Goal: Task Accomplishment & Management: Manage account settings

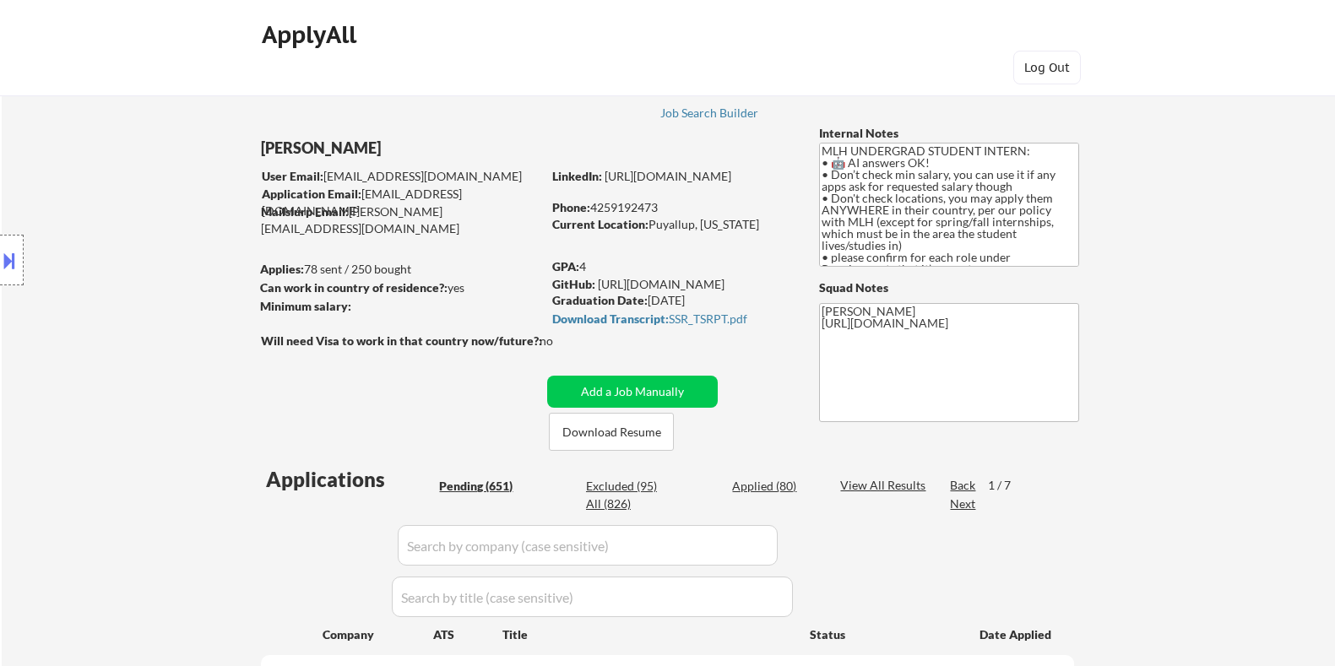
select select ""pending""
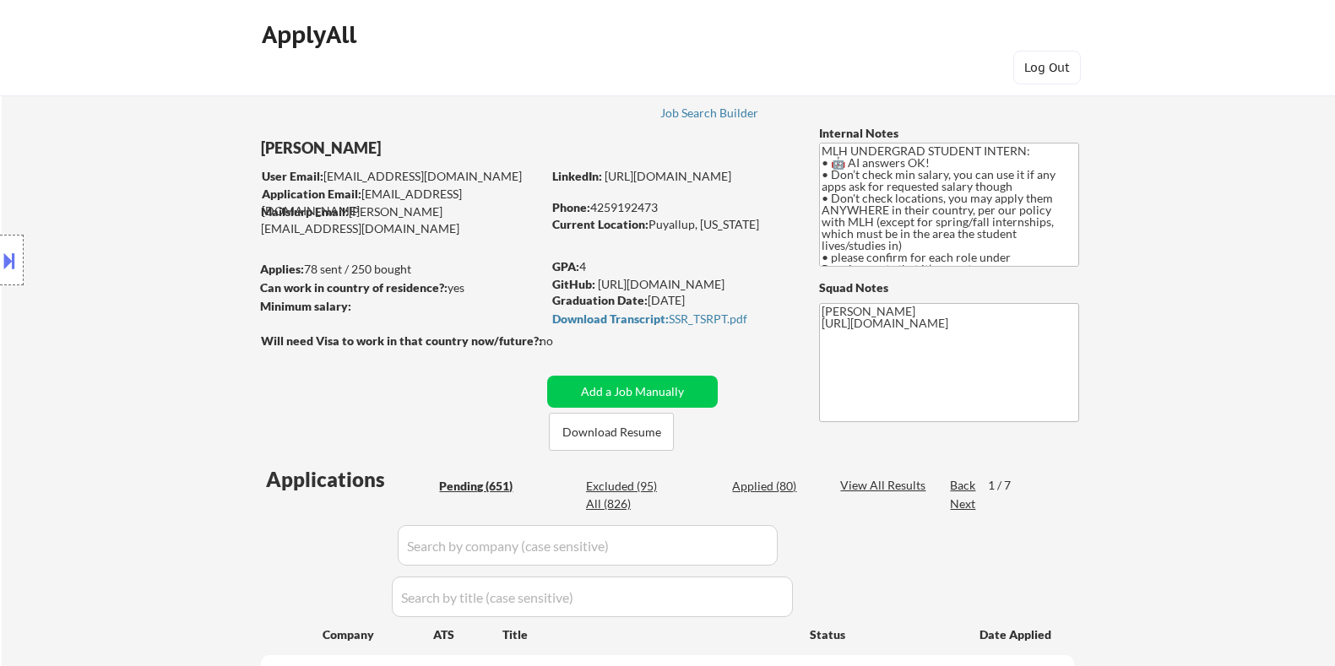
select select ""pending""
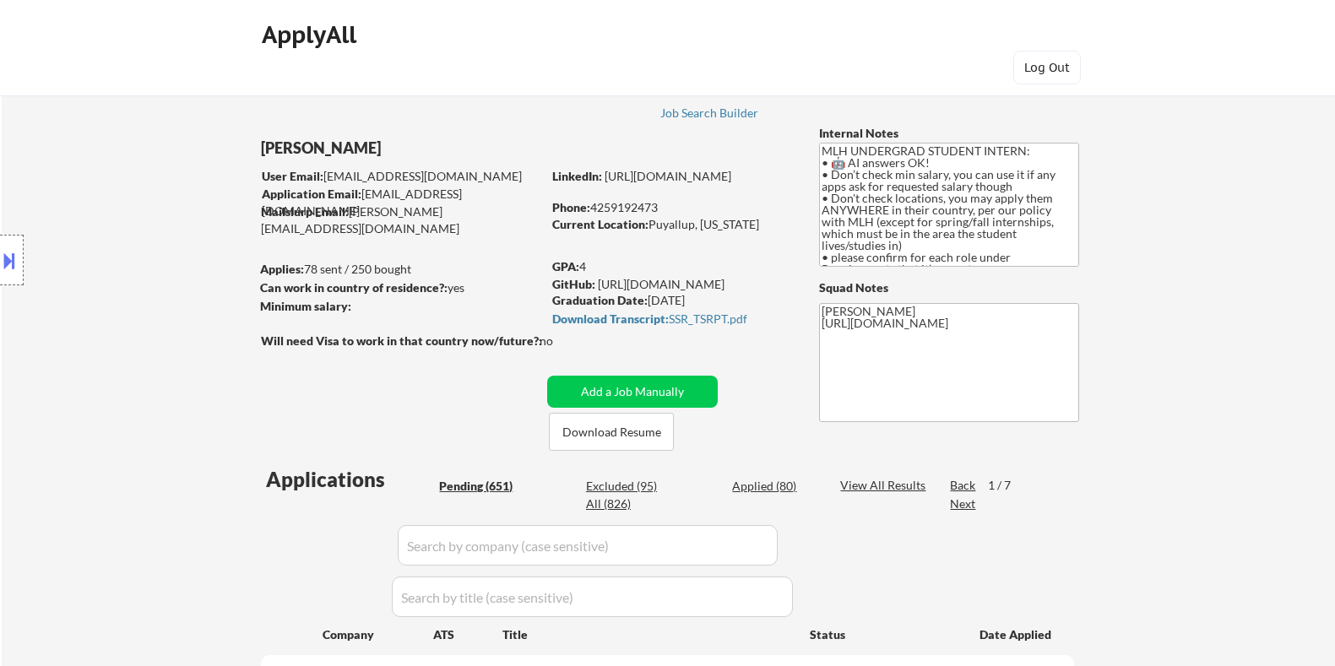
select select ""pending""
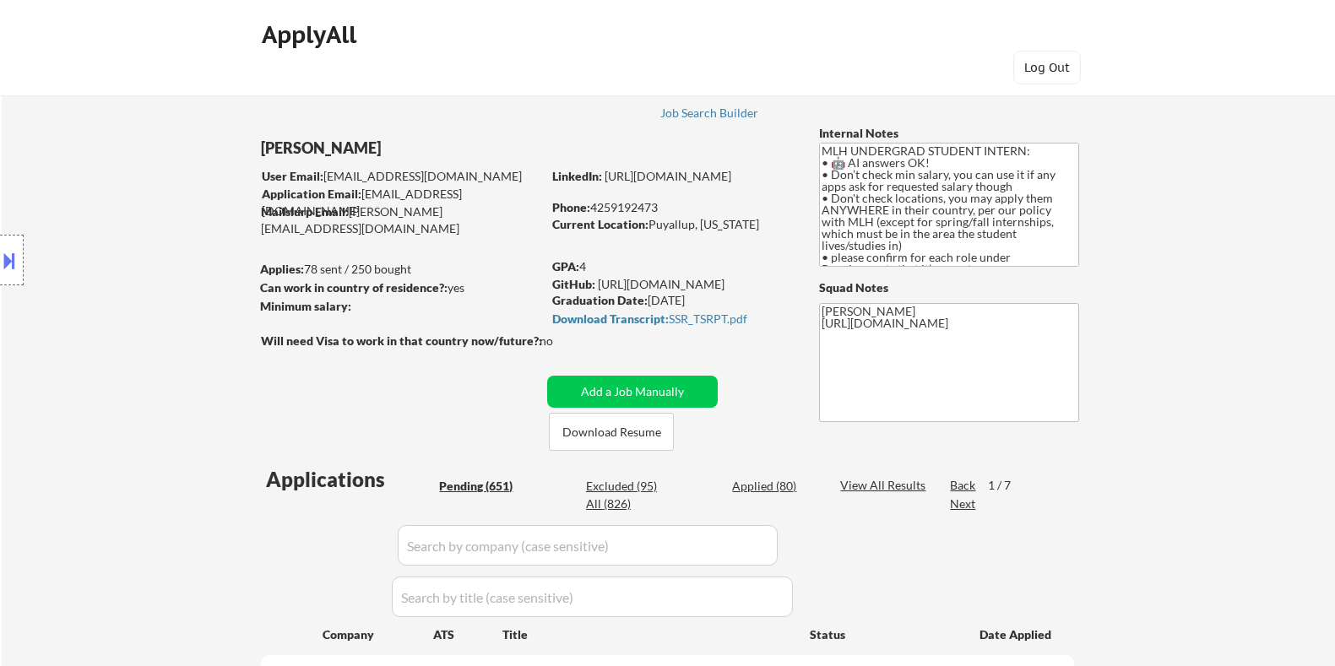
select select ""pending""
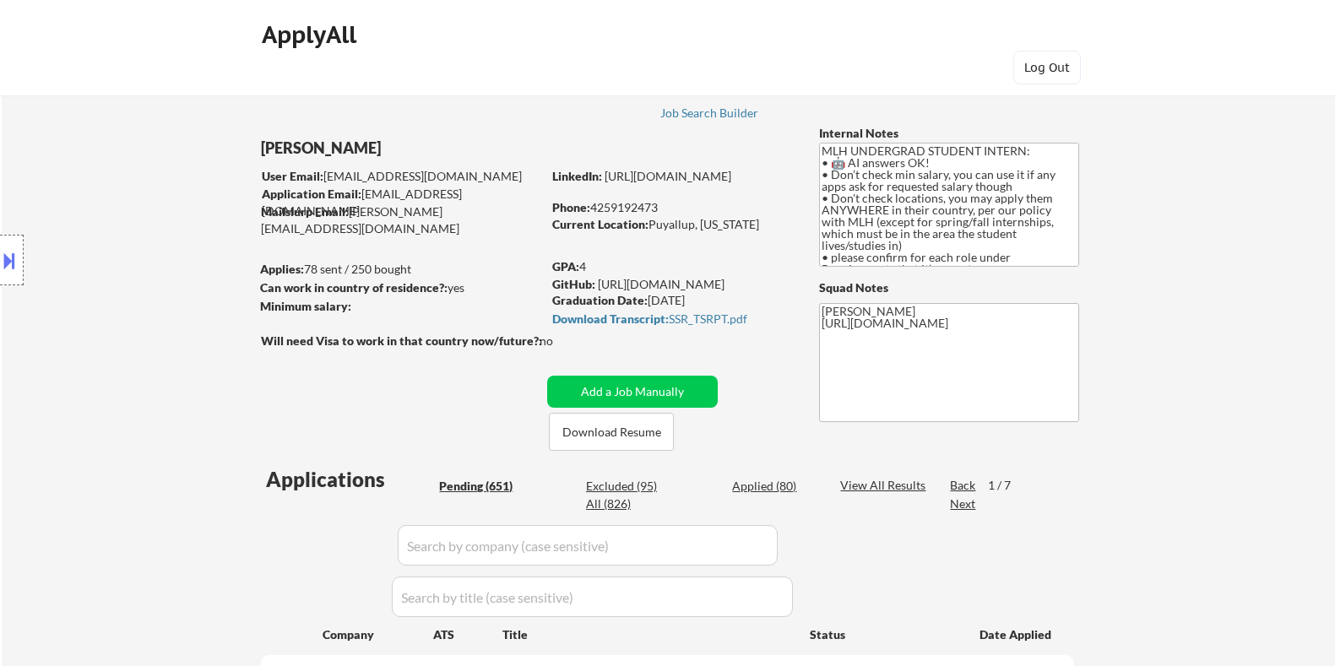
select select ""pending""
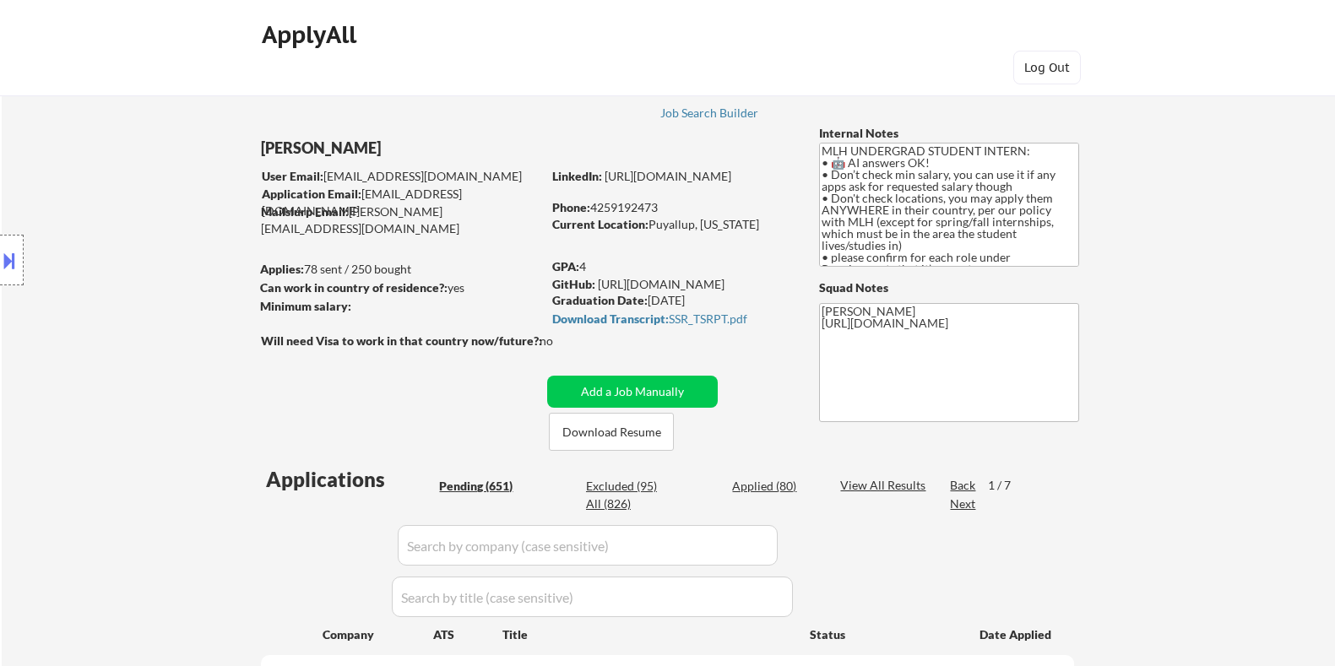
select select ""pending""
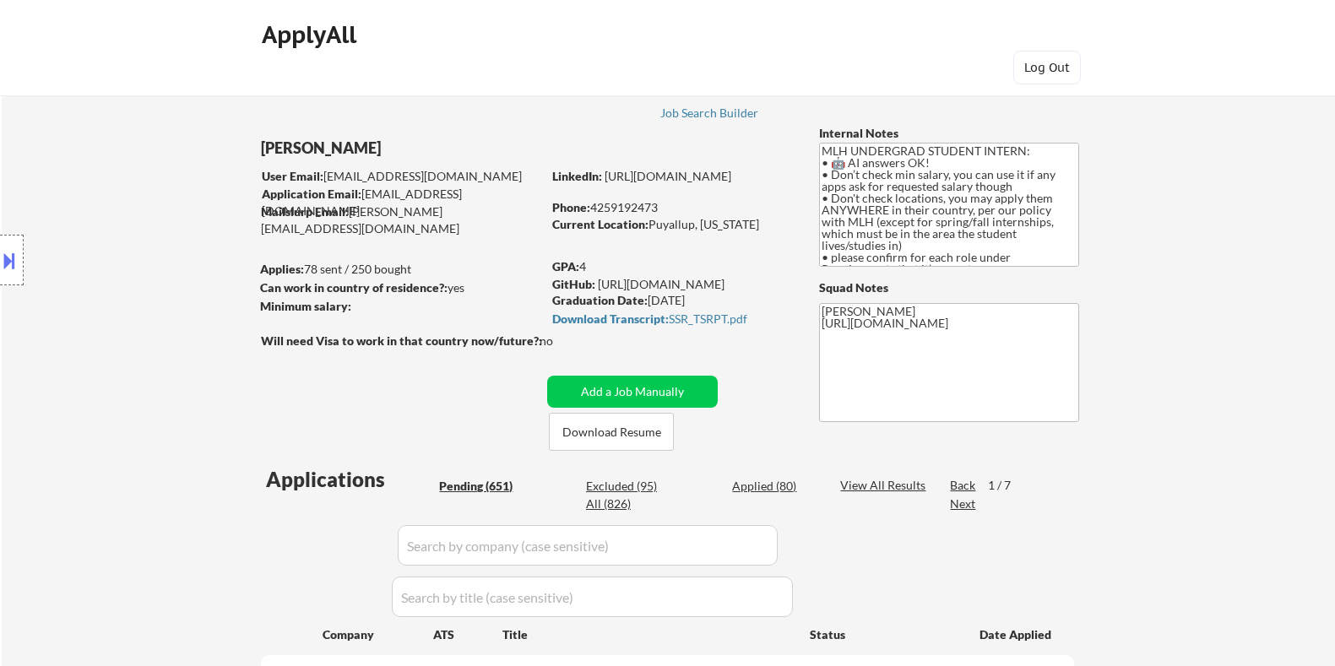
select select ""pending""
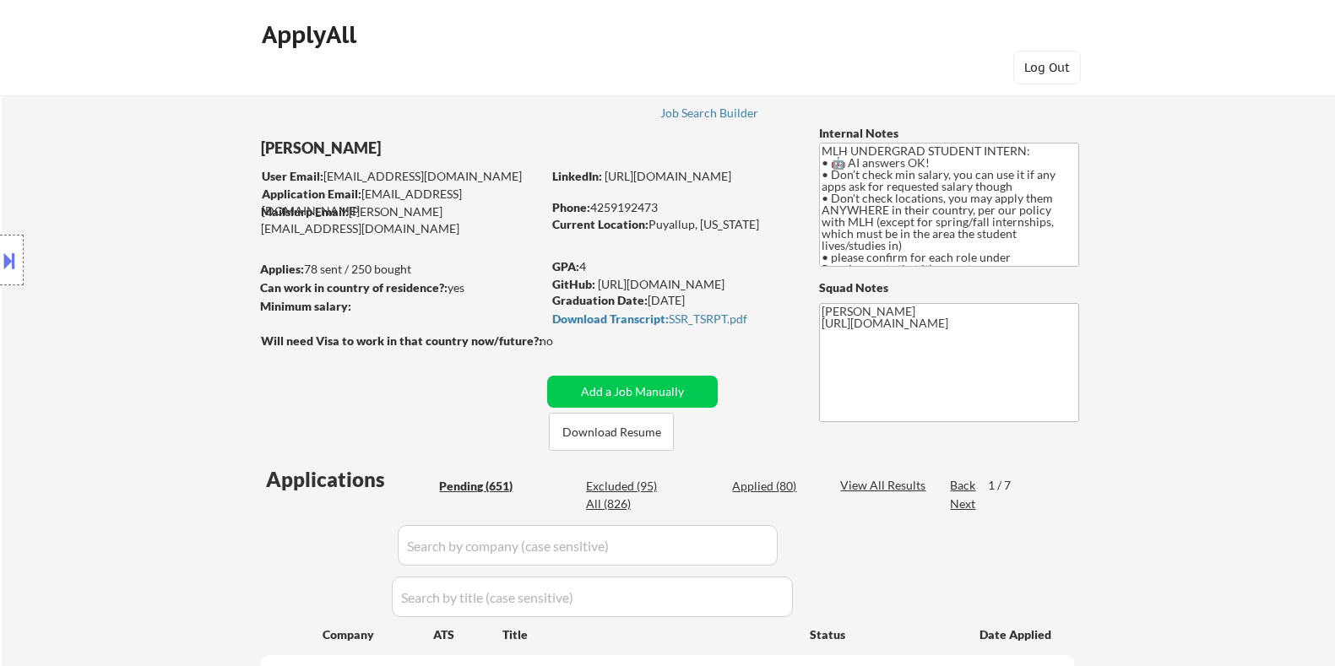
select select ""pending""
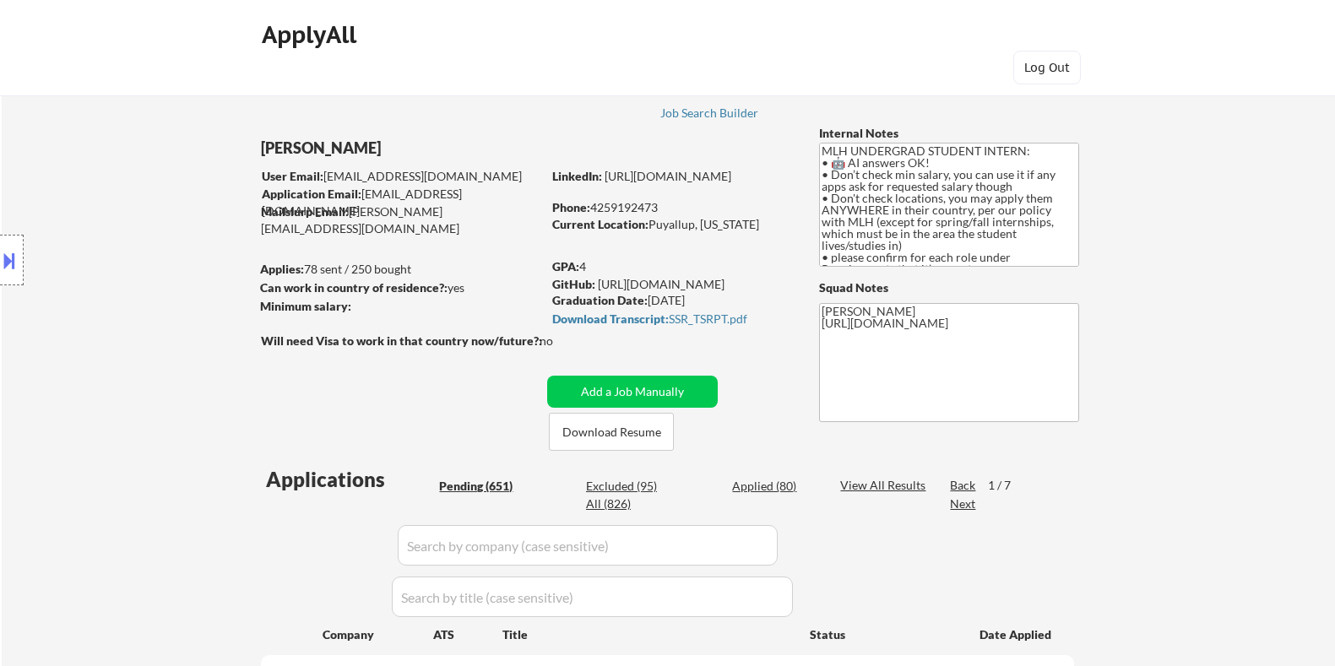
select select ""pending""
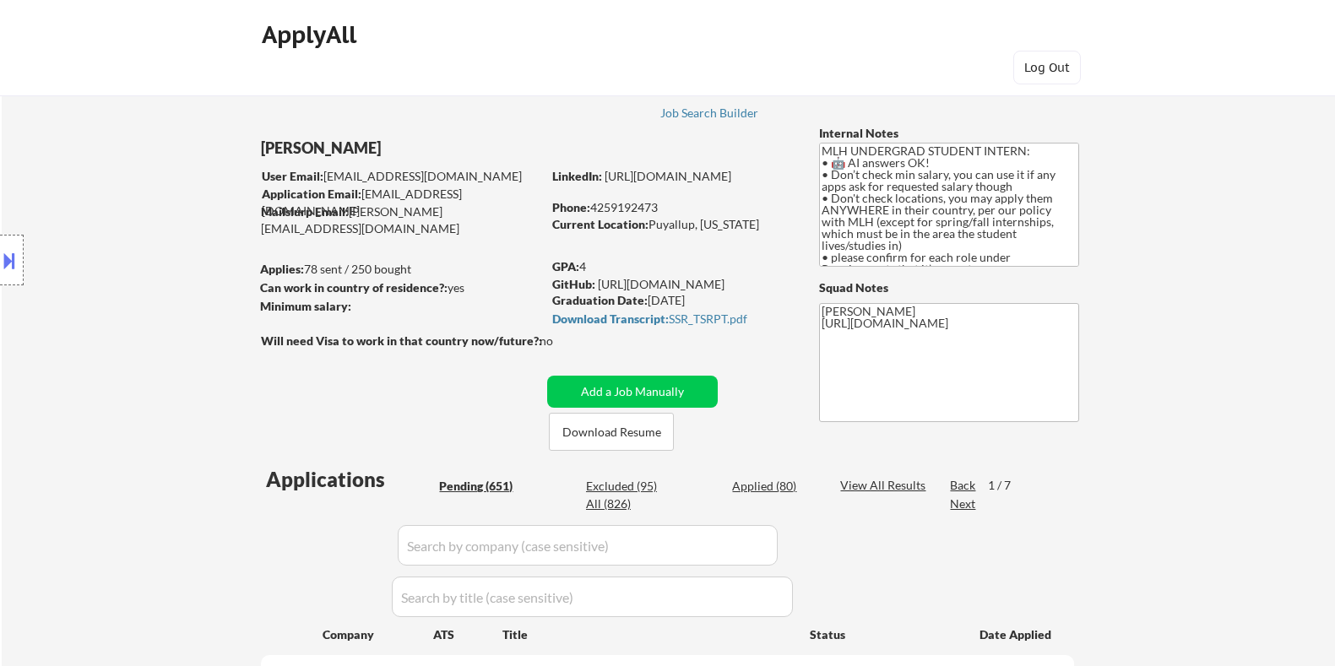
select select ""pending""
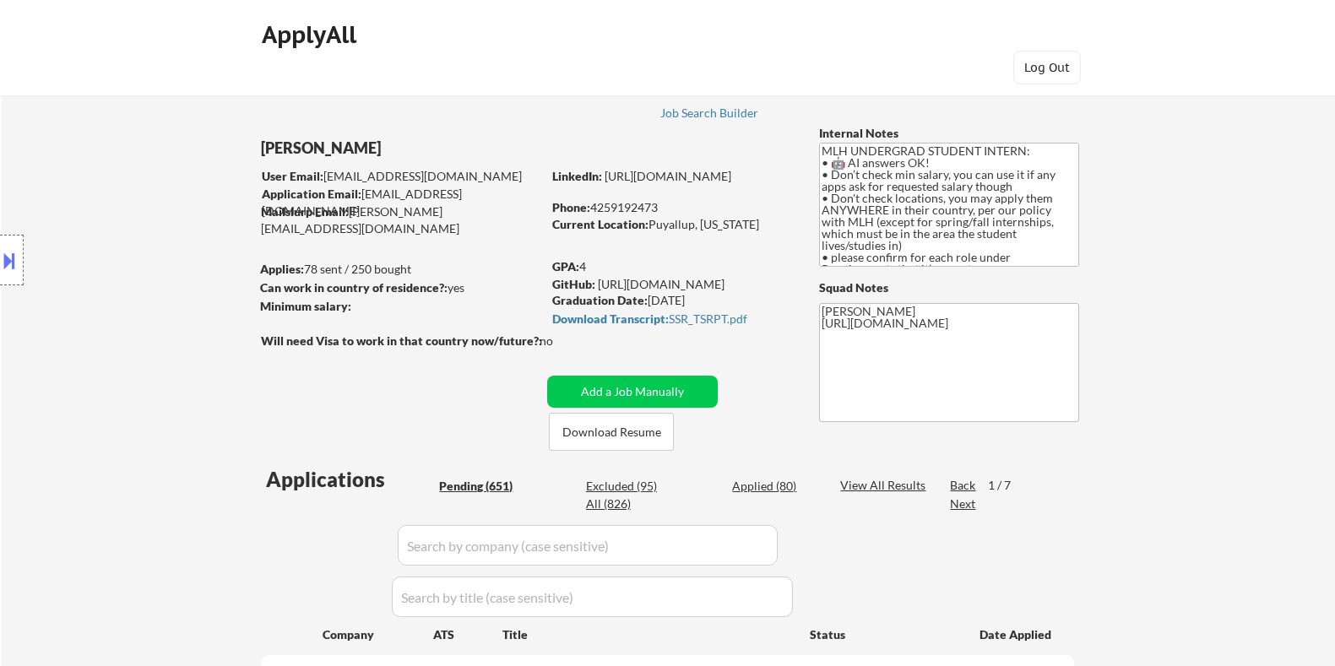
select select ""pending""
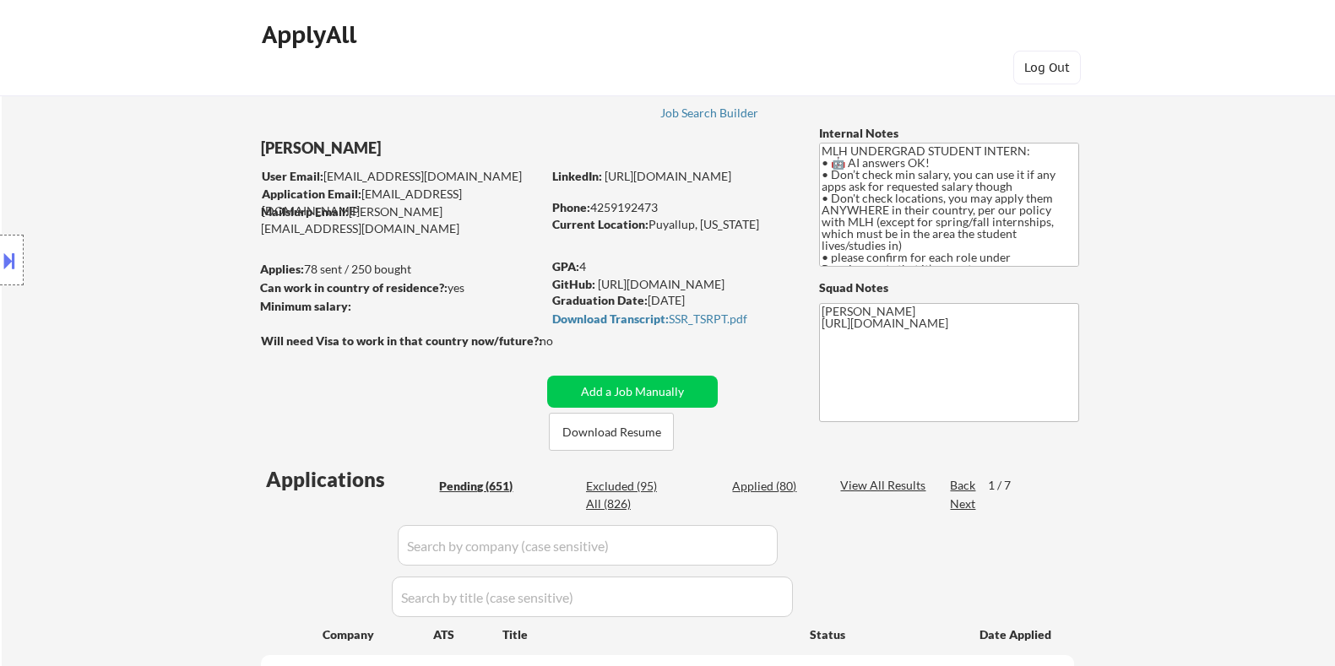
select select ""pending""
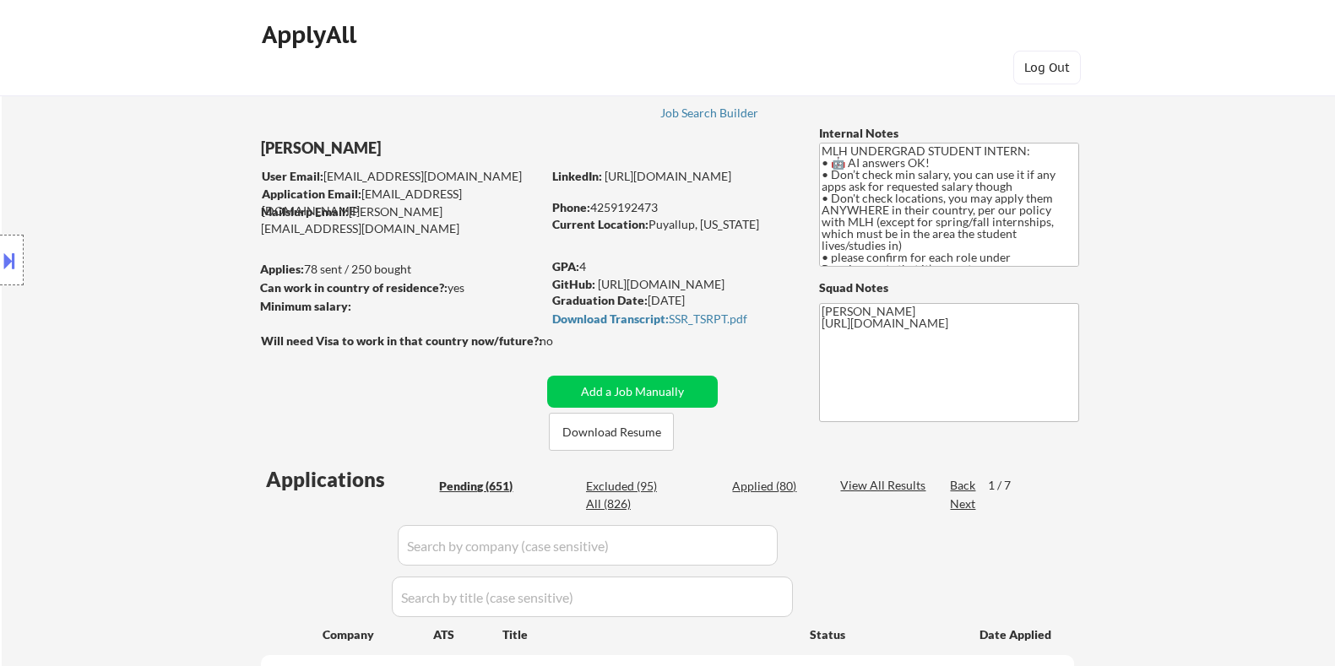
select select ""pending""
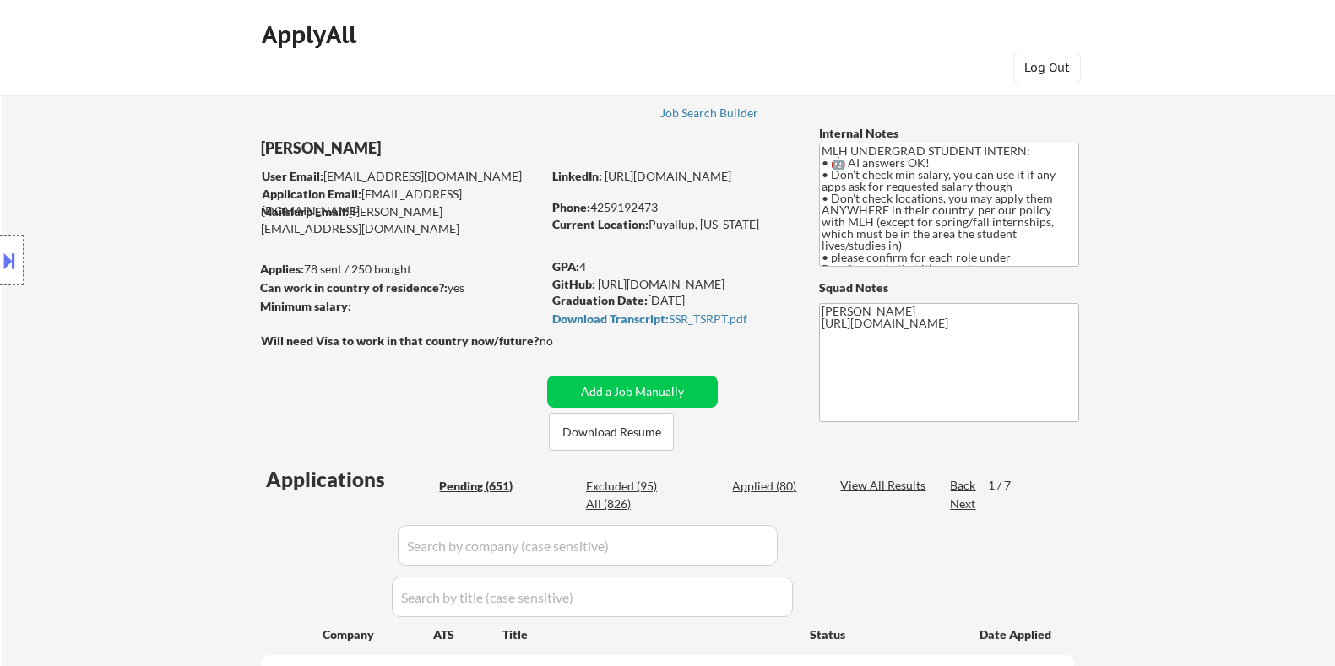
select select ""pending""
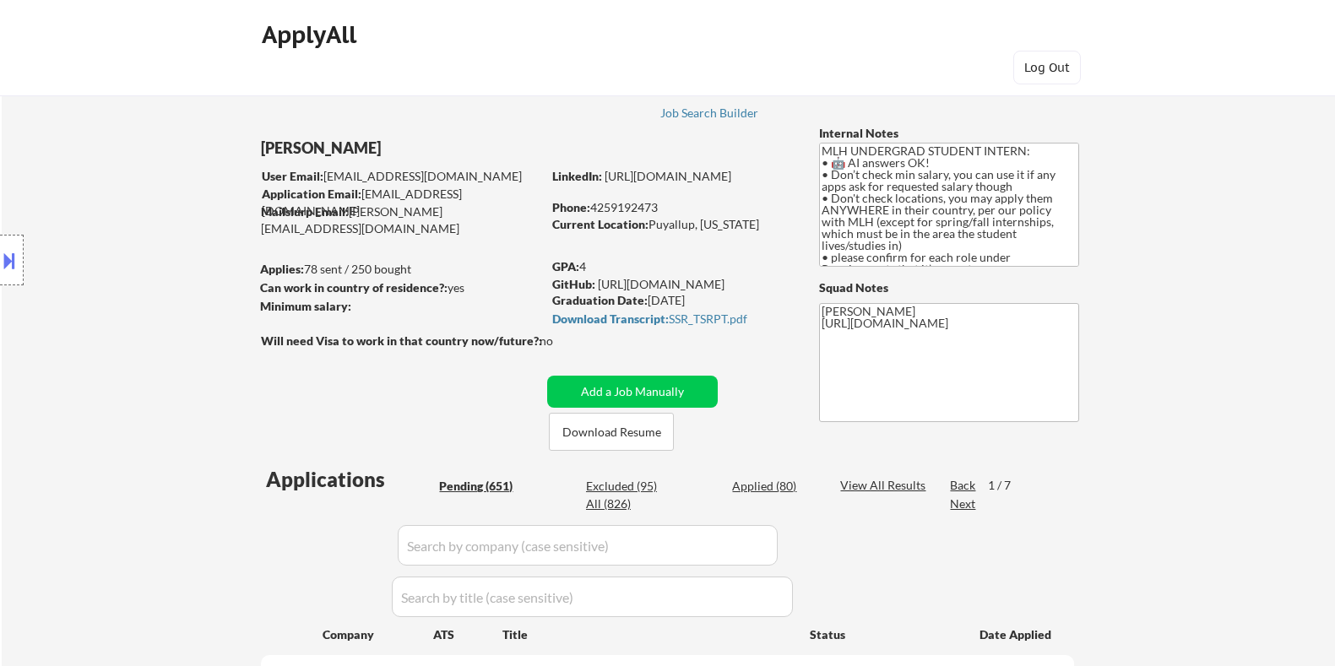
select select ""pending""
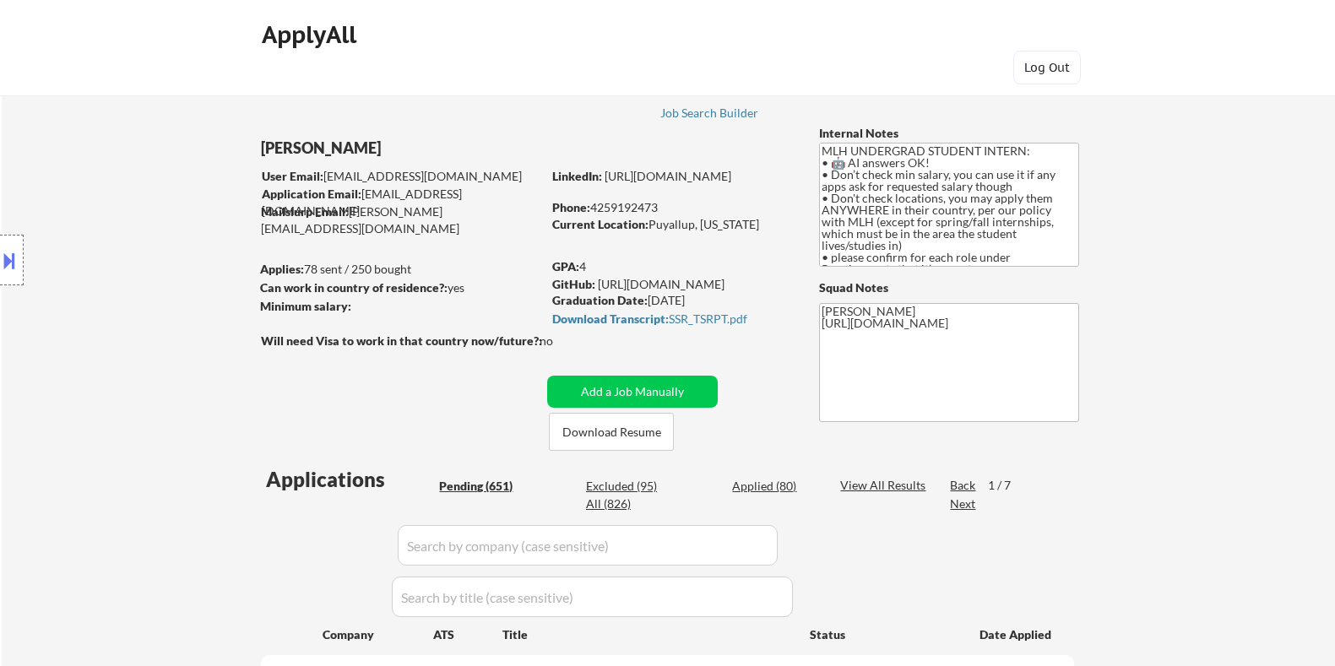
select select ""pending""
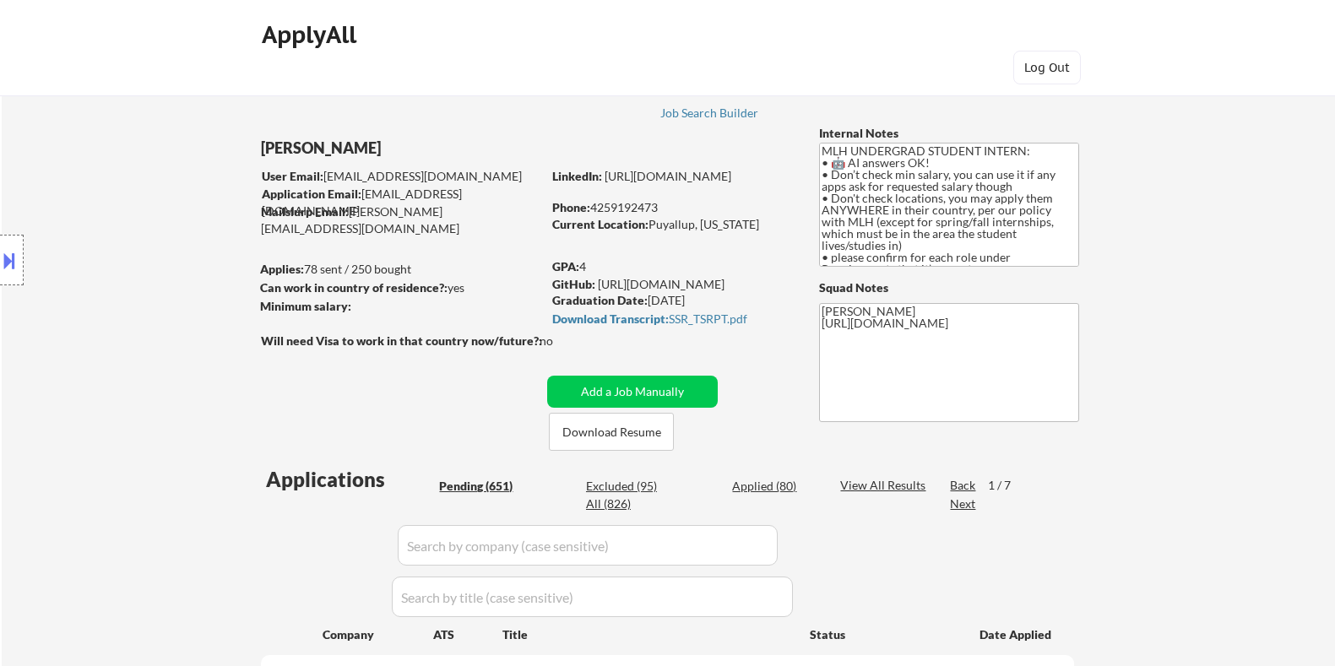
select select ""pending""
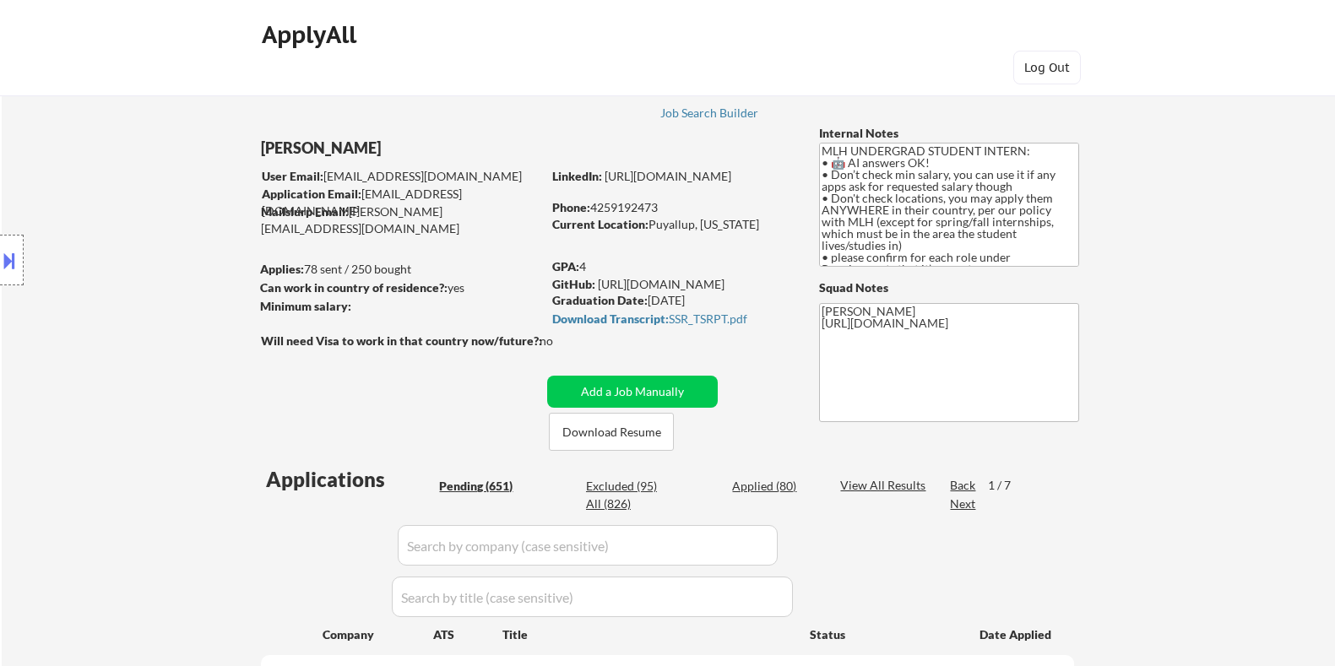
select select ""pending""
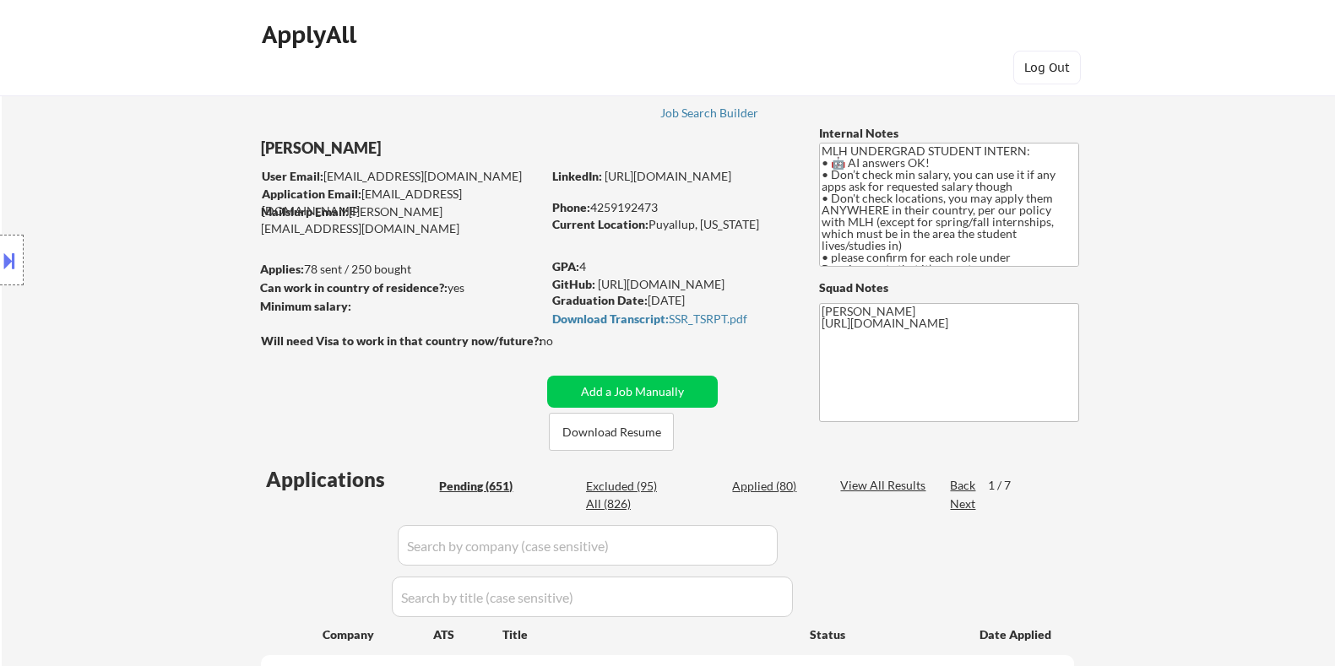
select select ""pending""
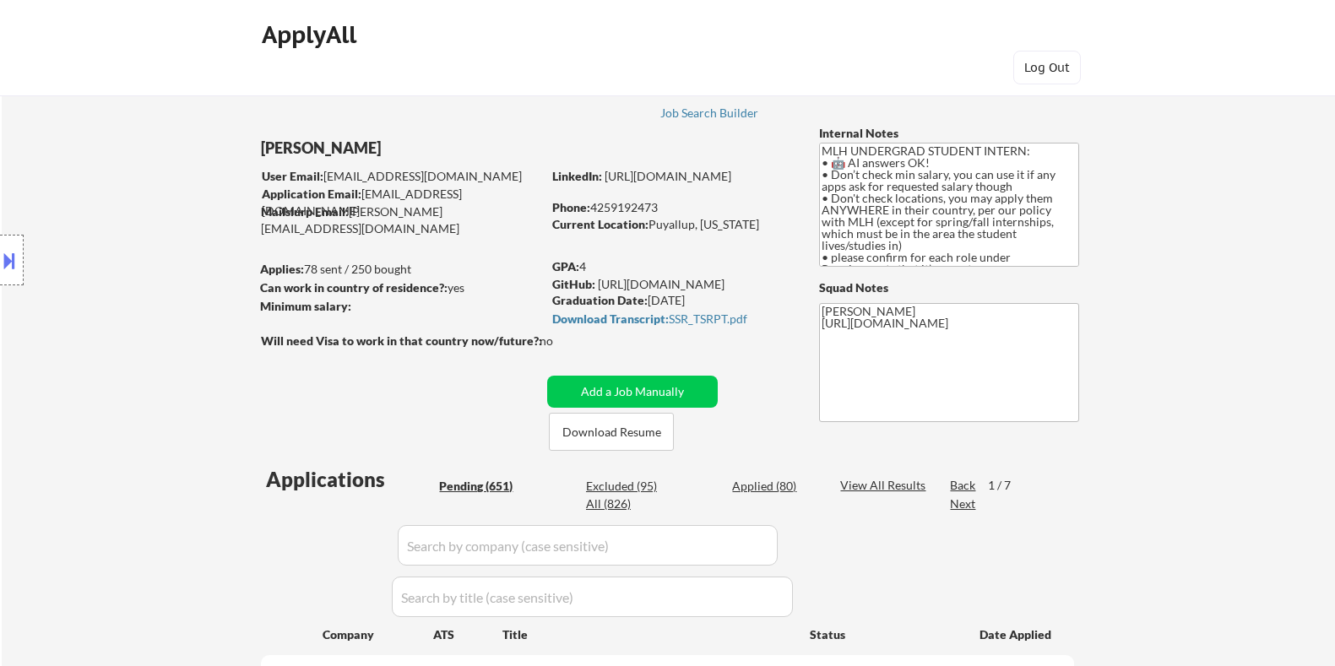
select select ""pending""
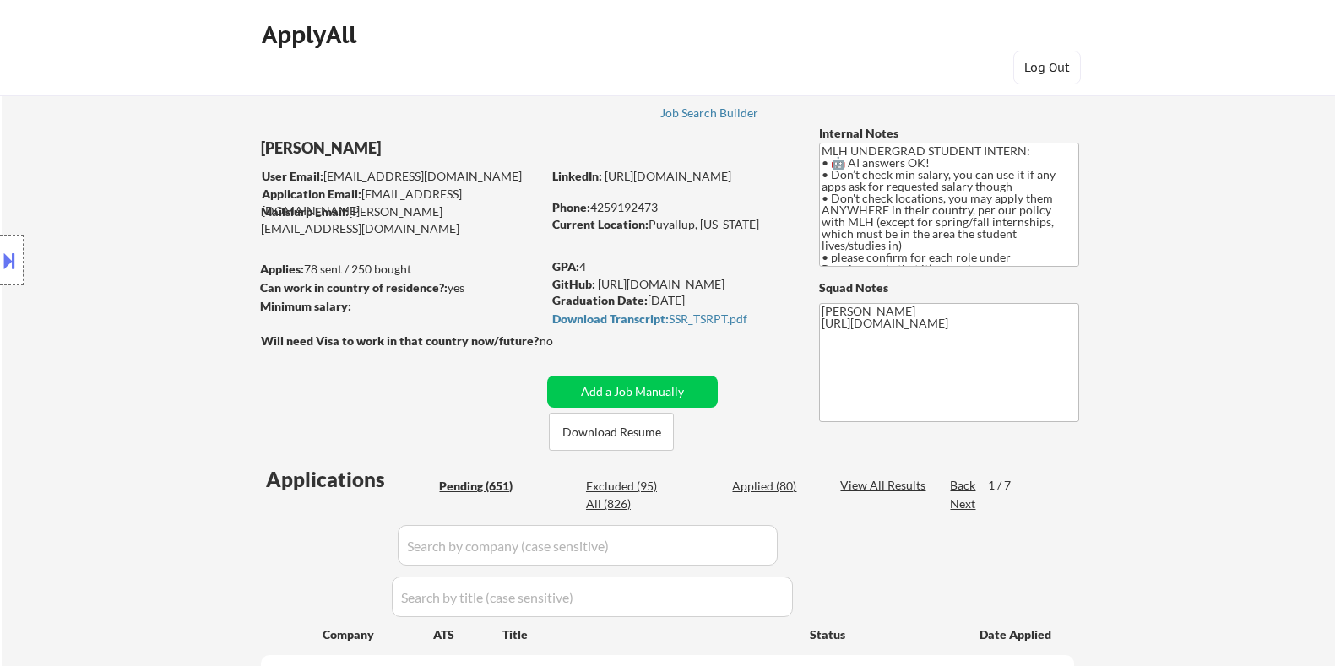
scroll to position [2112, 0]
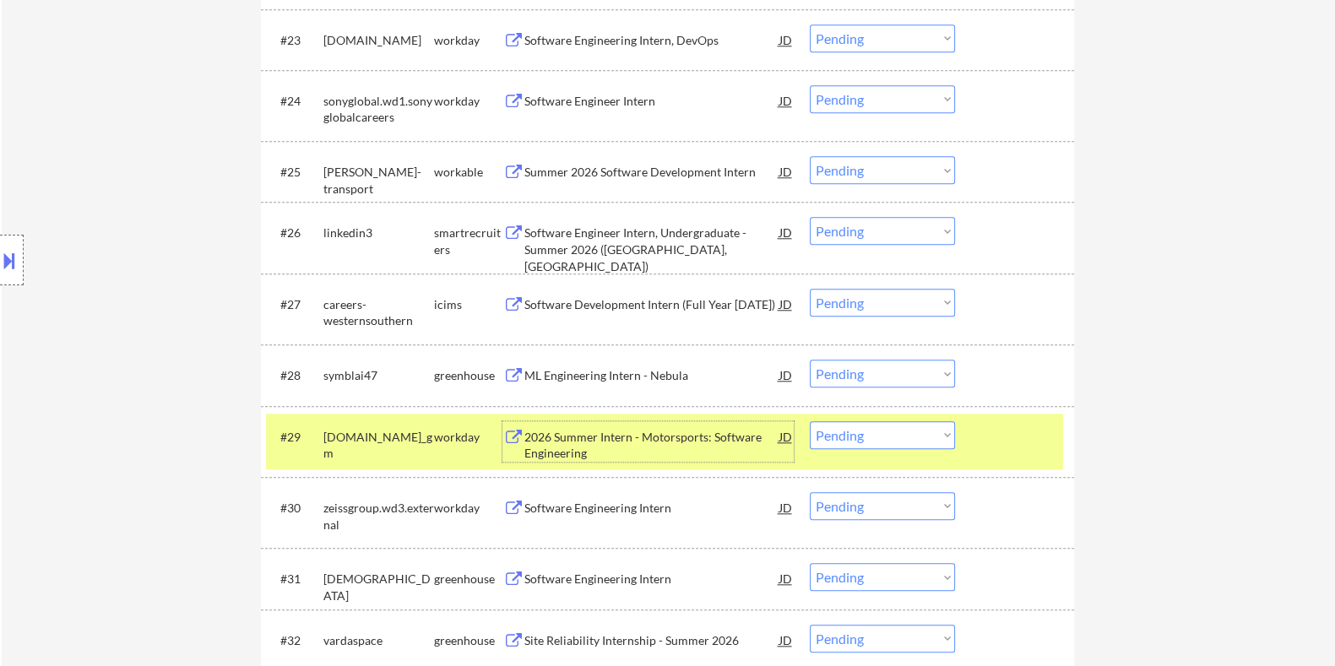
click at [896, 434] on select "Choose an option... Pending Applied Excluded (Questions) Excluded (Expired) Exc…" at bounding box center [882, 435] width 145 height 28
click at [810, 421] on select "Choose an option... Pending Applied Excluded (Questions) Excluded (Expired) Exc…" at bounding box center [882, 435] width 145 height 28
select select ""pending""
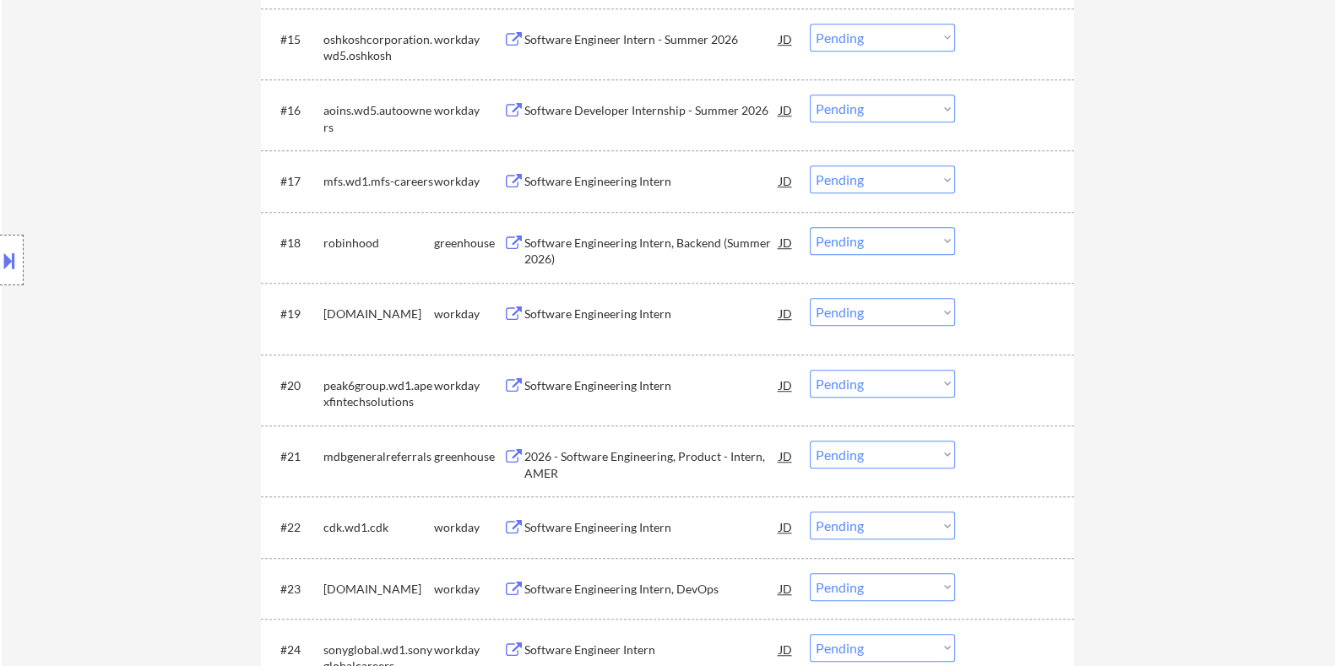
scroll to position [1688, 0]
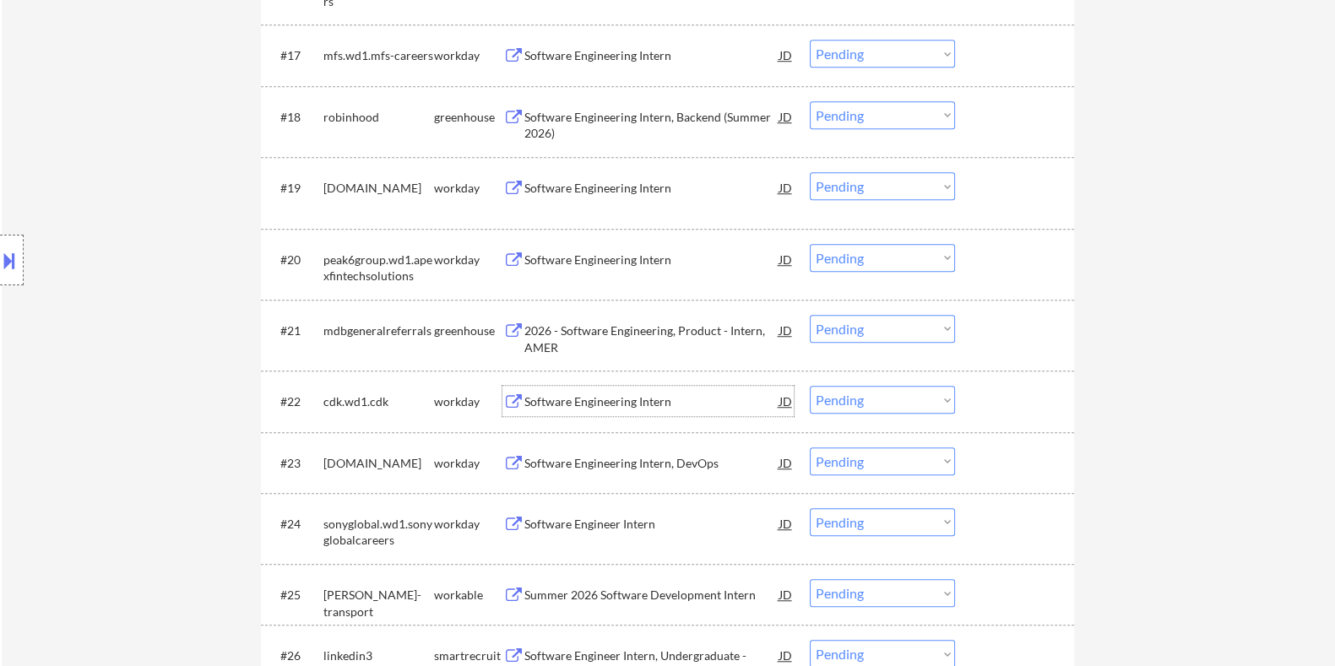
click at [600, 398] on div "Software Engineering Intern" at bounding box center [651, 402] width 255 height 17
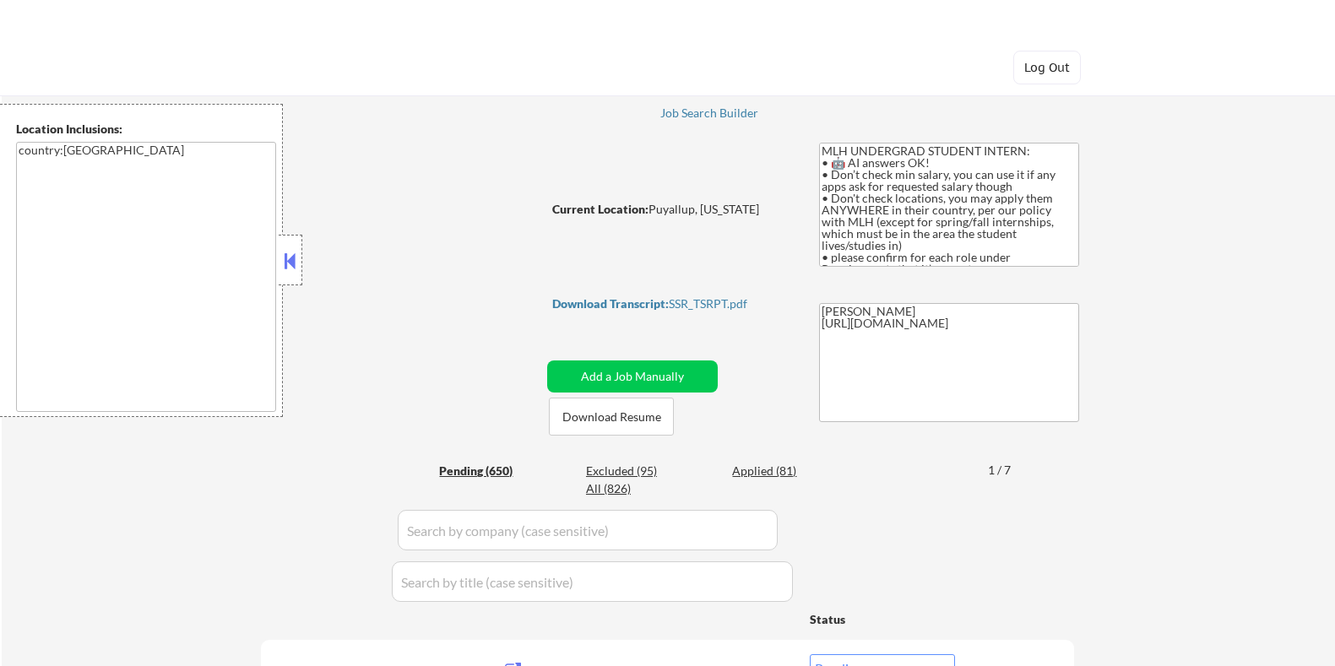
select select ""pending""
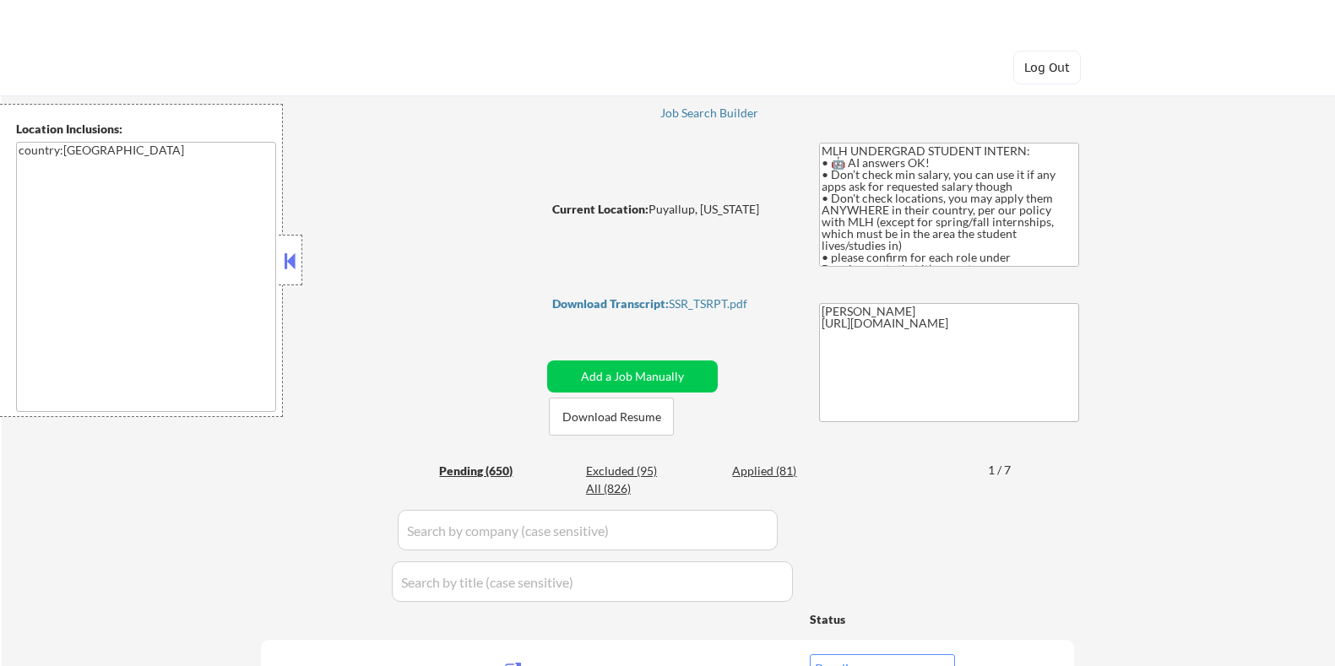
select select ""pending""
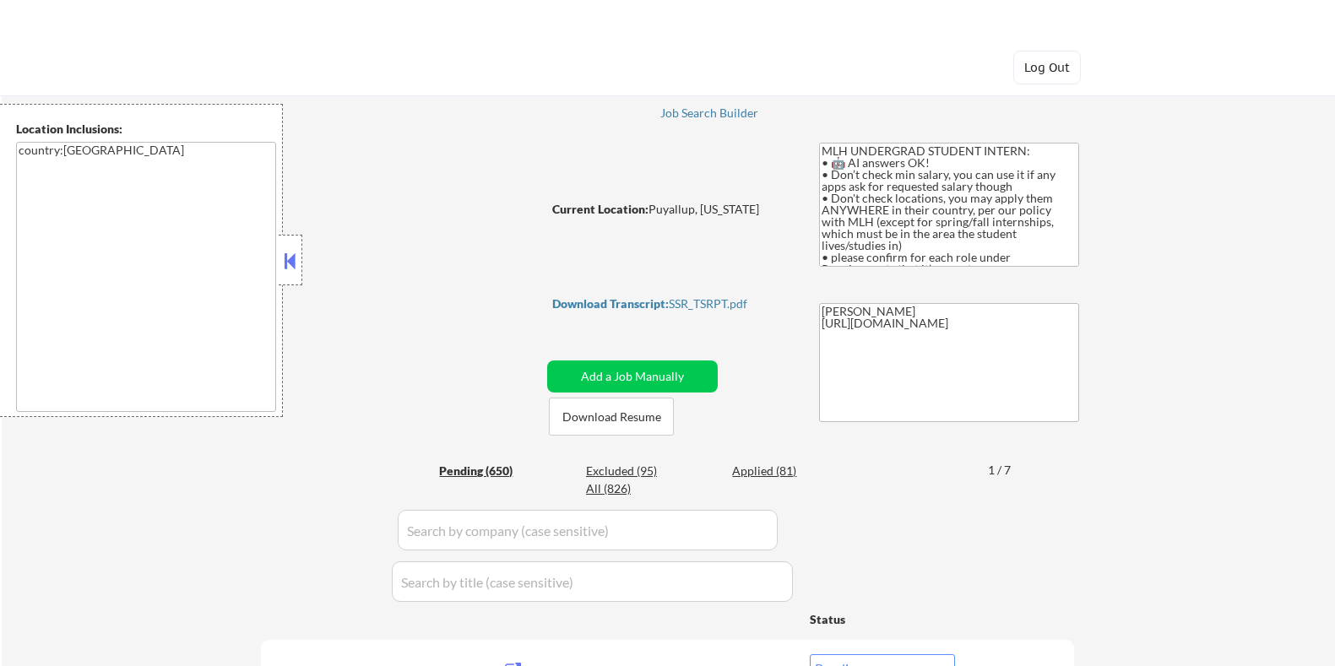
select select ""pending""
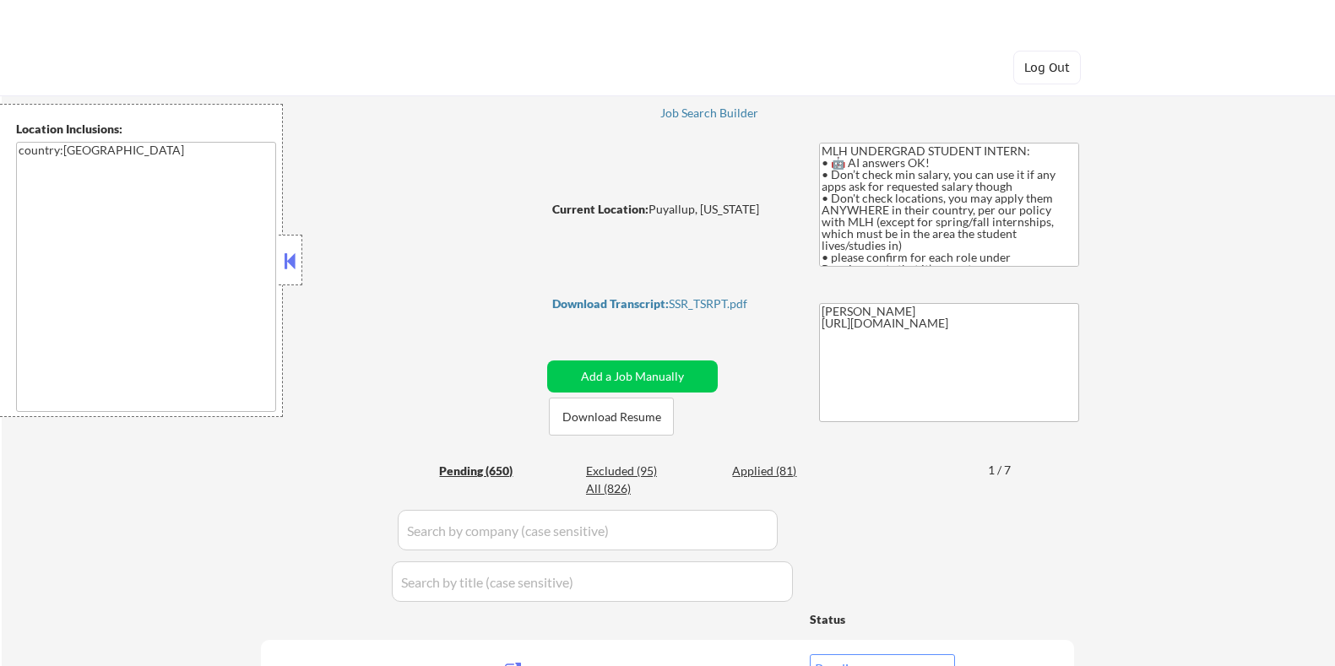
select select ""pending""
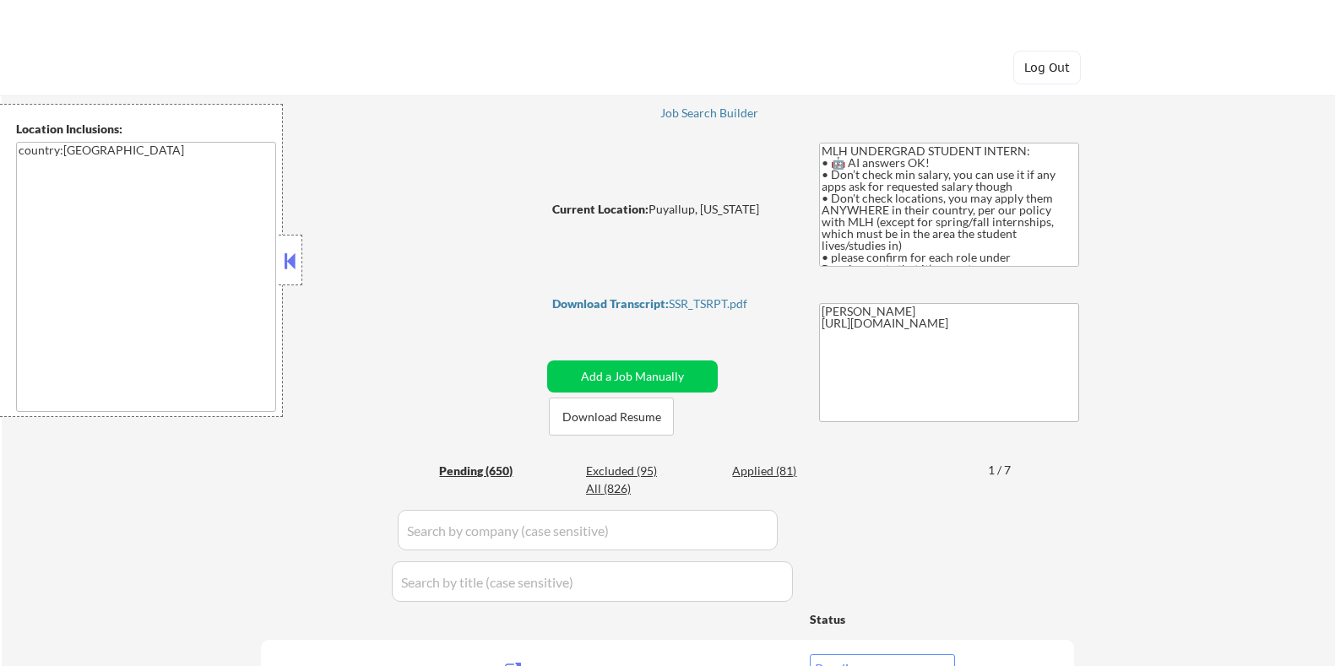
select select ""pending""
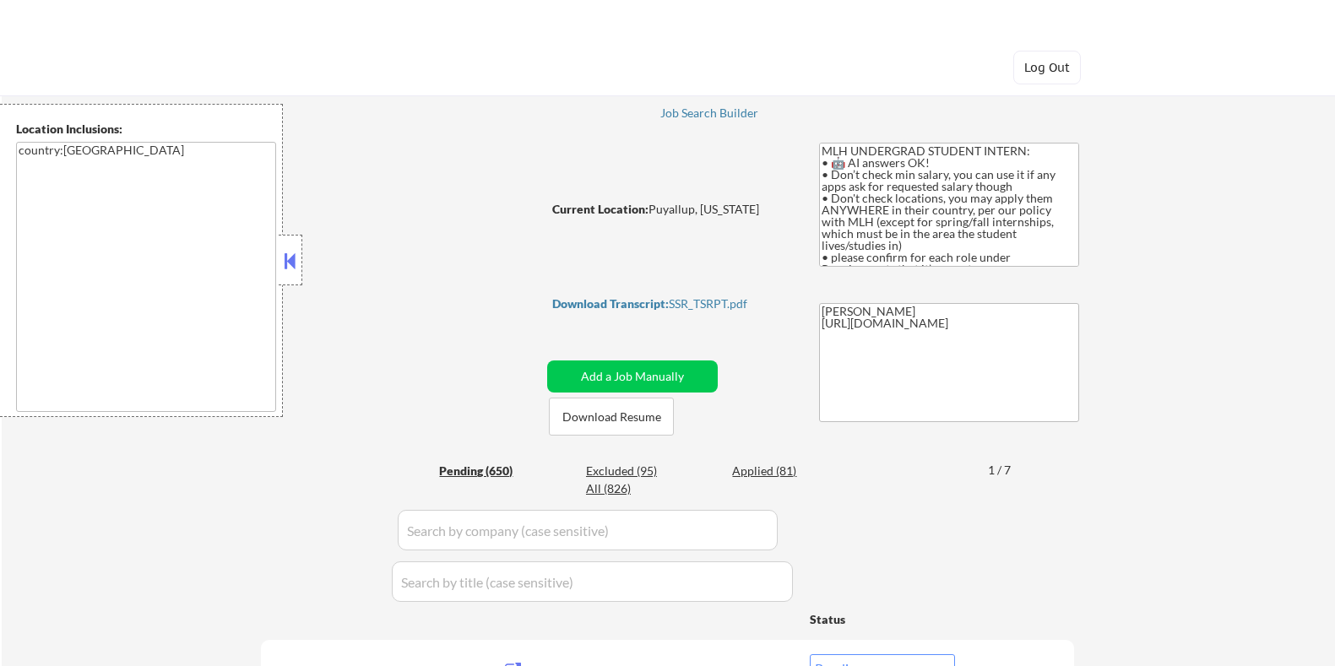
select select ""pending""
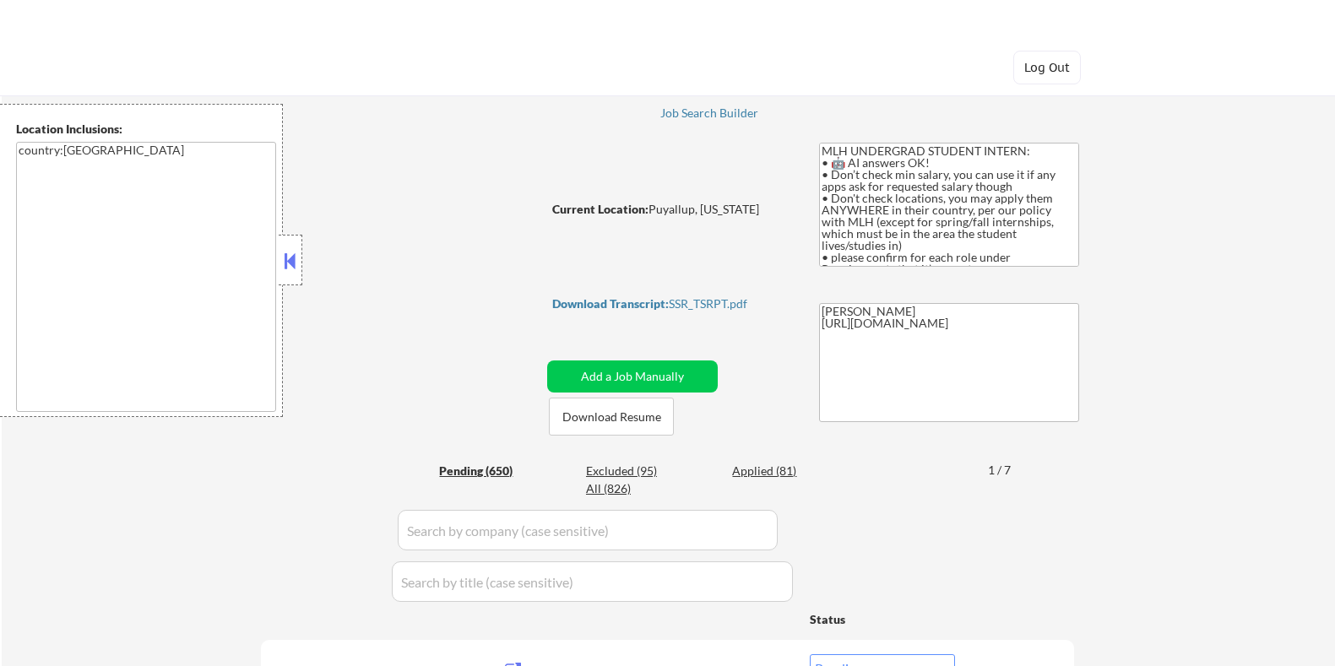
select select ""pending""
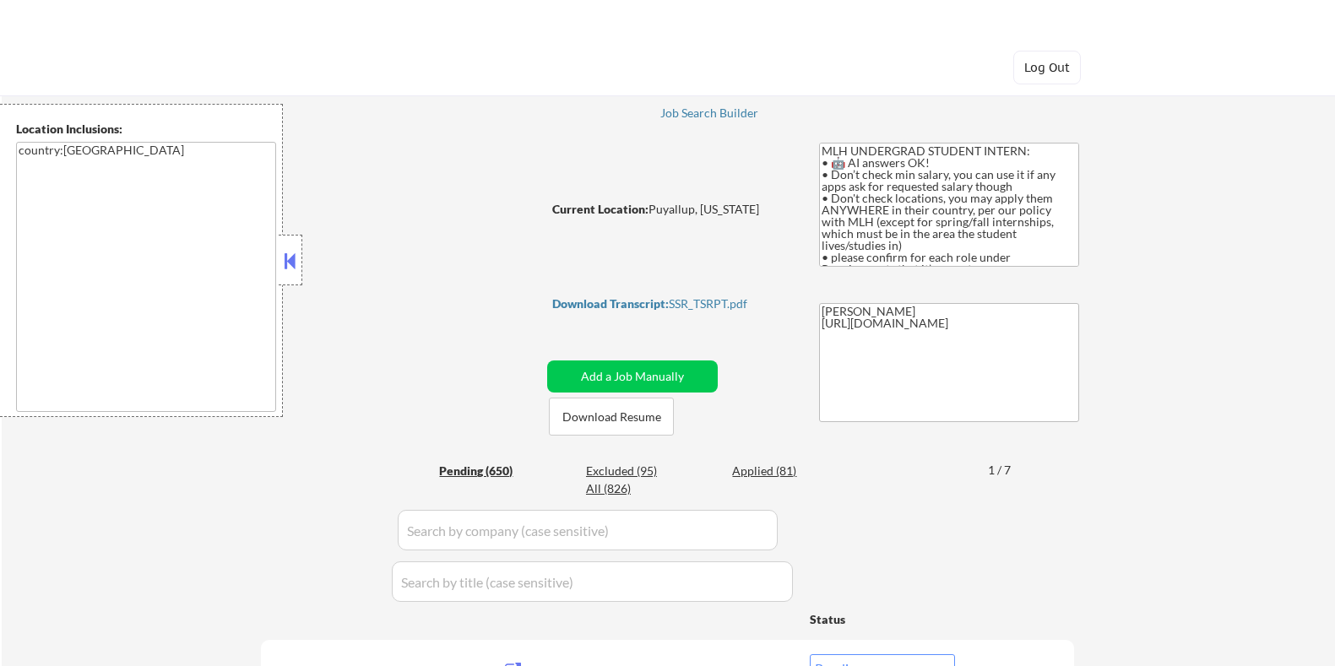
select select ""pending""
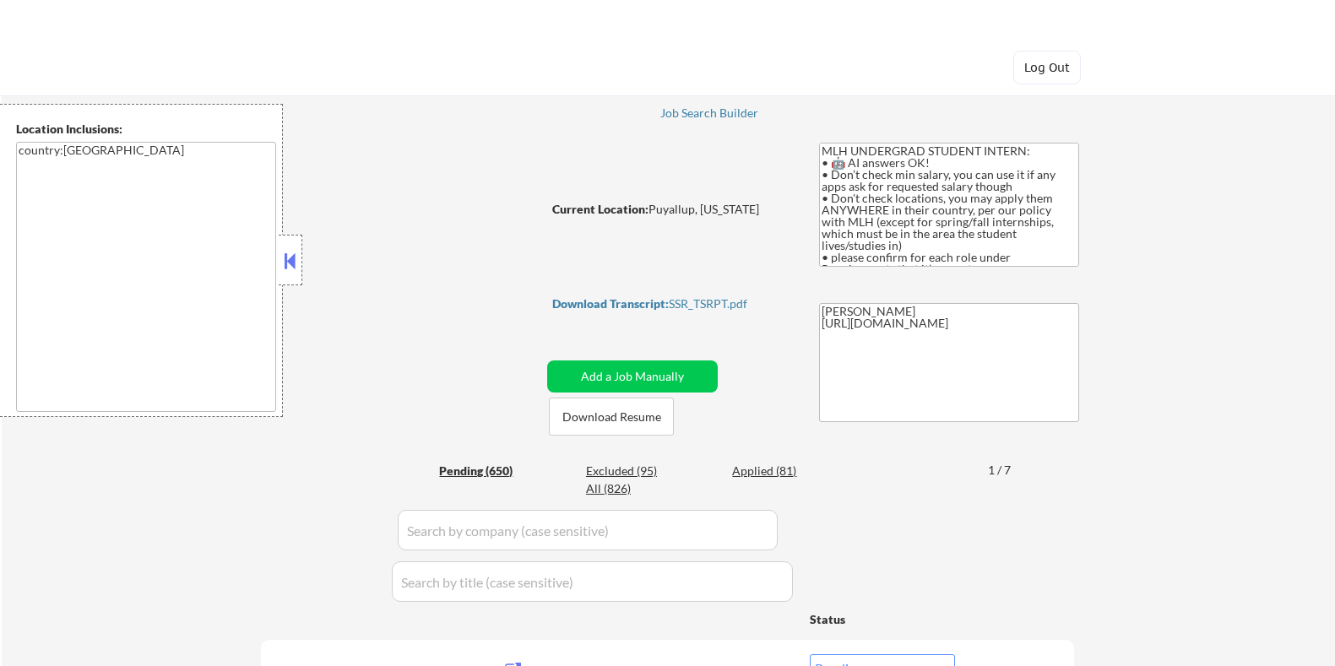
select select ""pending""
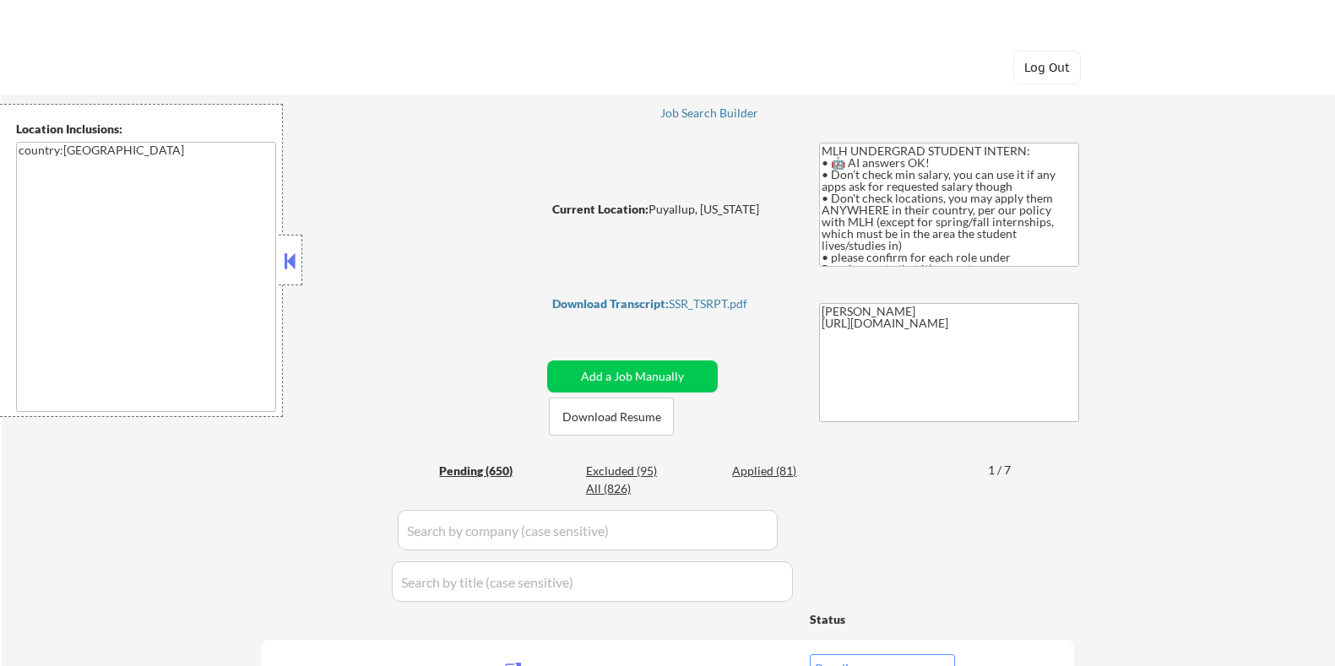
select select ""pending""
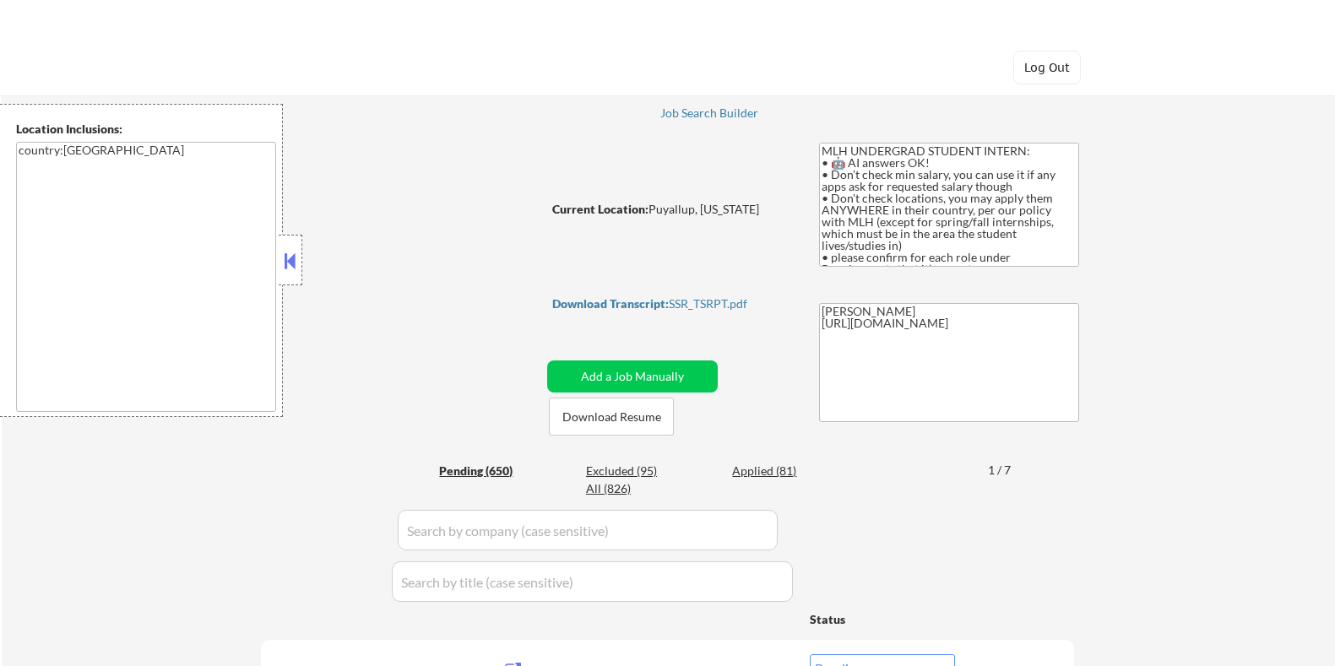
select select ""pending""
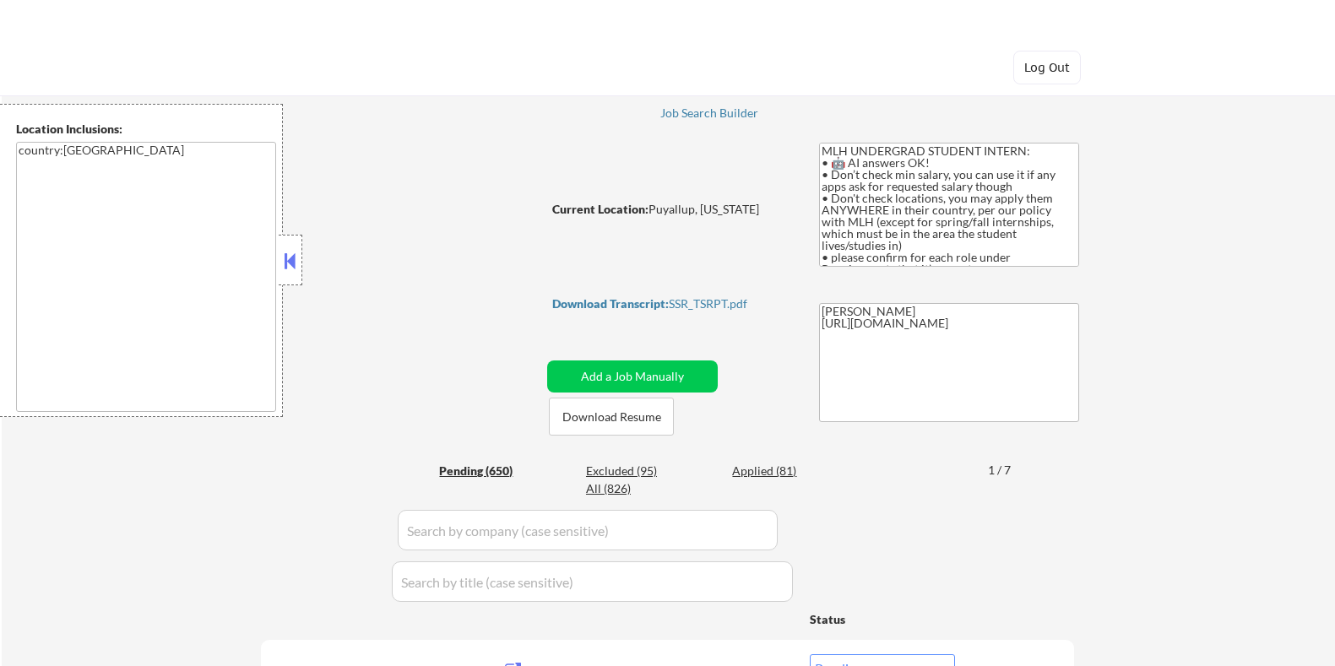
select select ""pending""
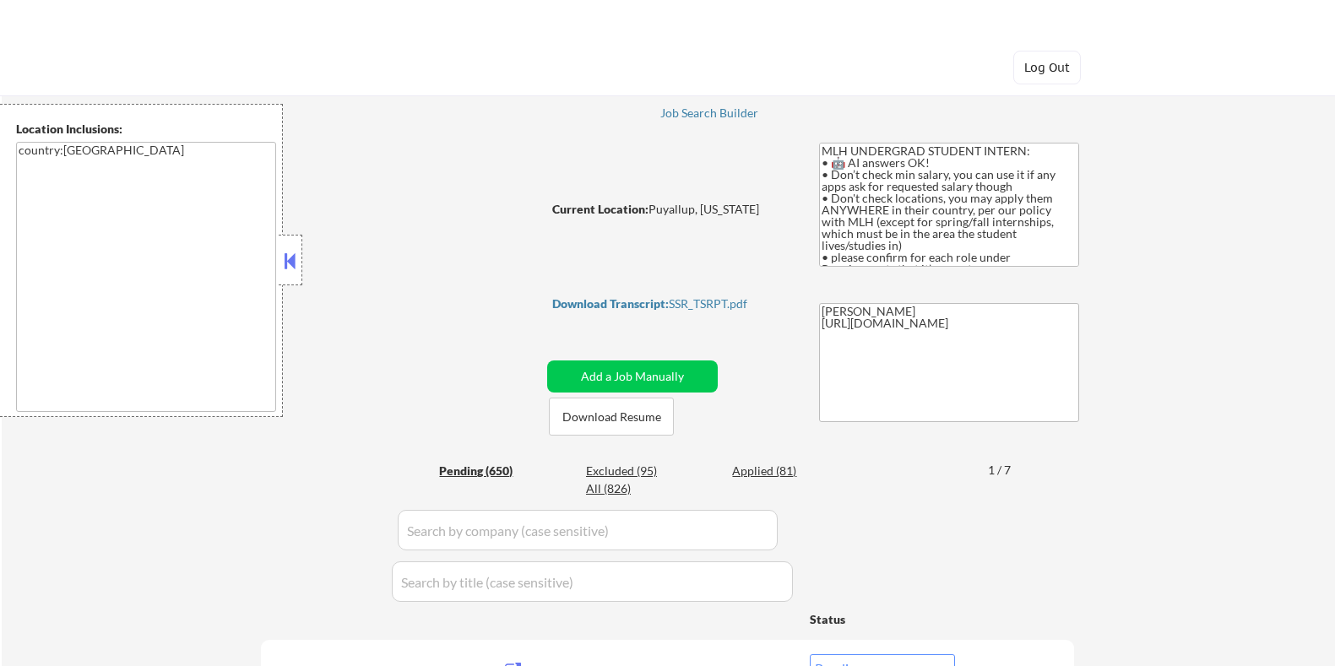
select select ""pending""
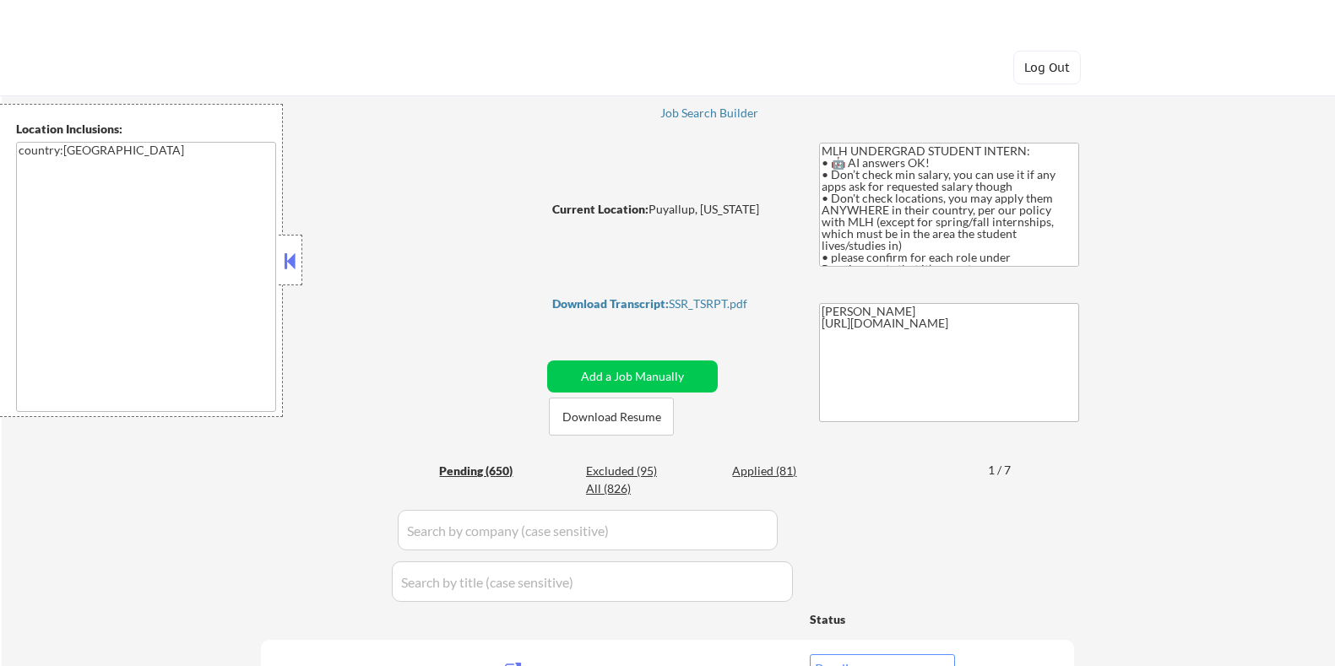
select select ""pending""
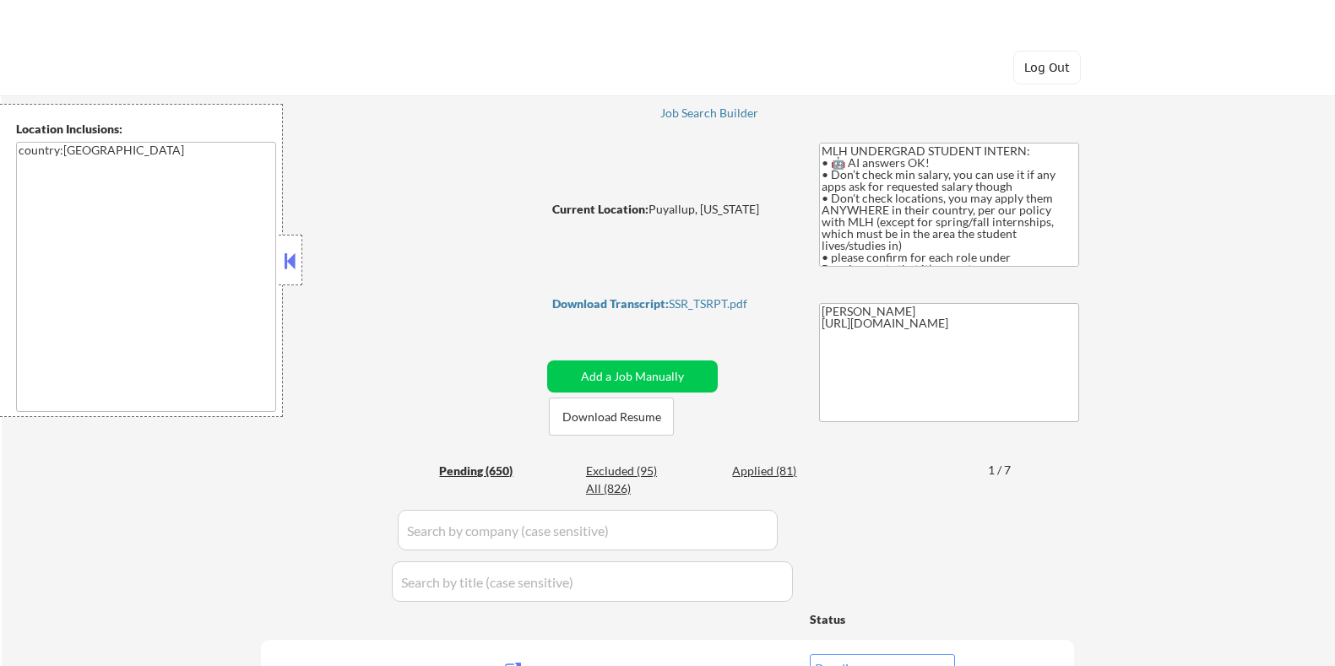
select select ""pending""
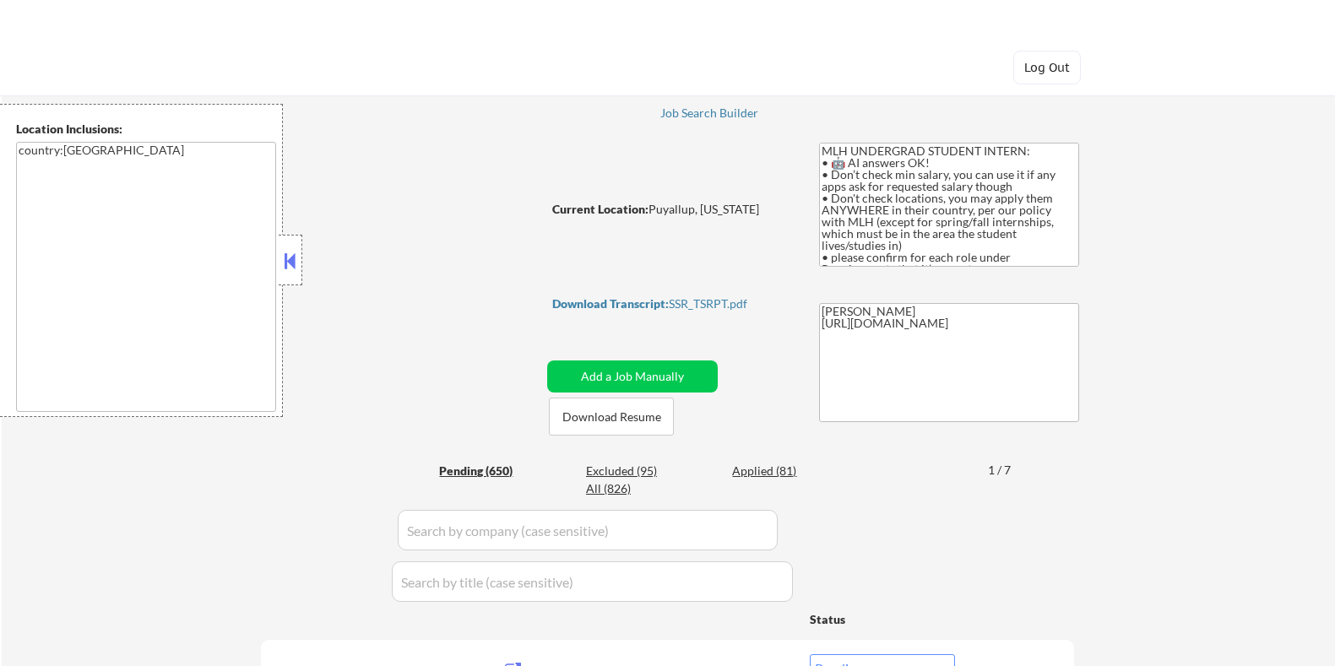
select select ""pending""
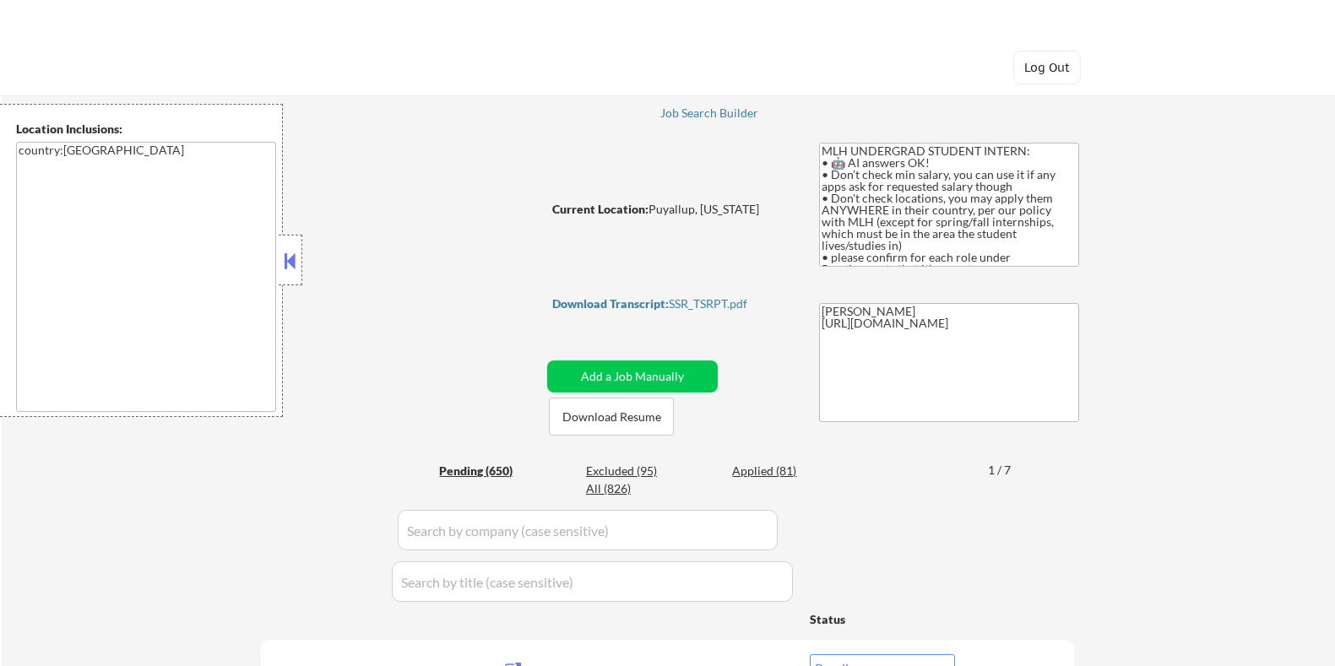
select select ""pending""
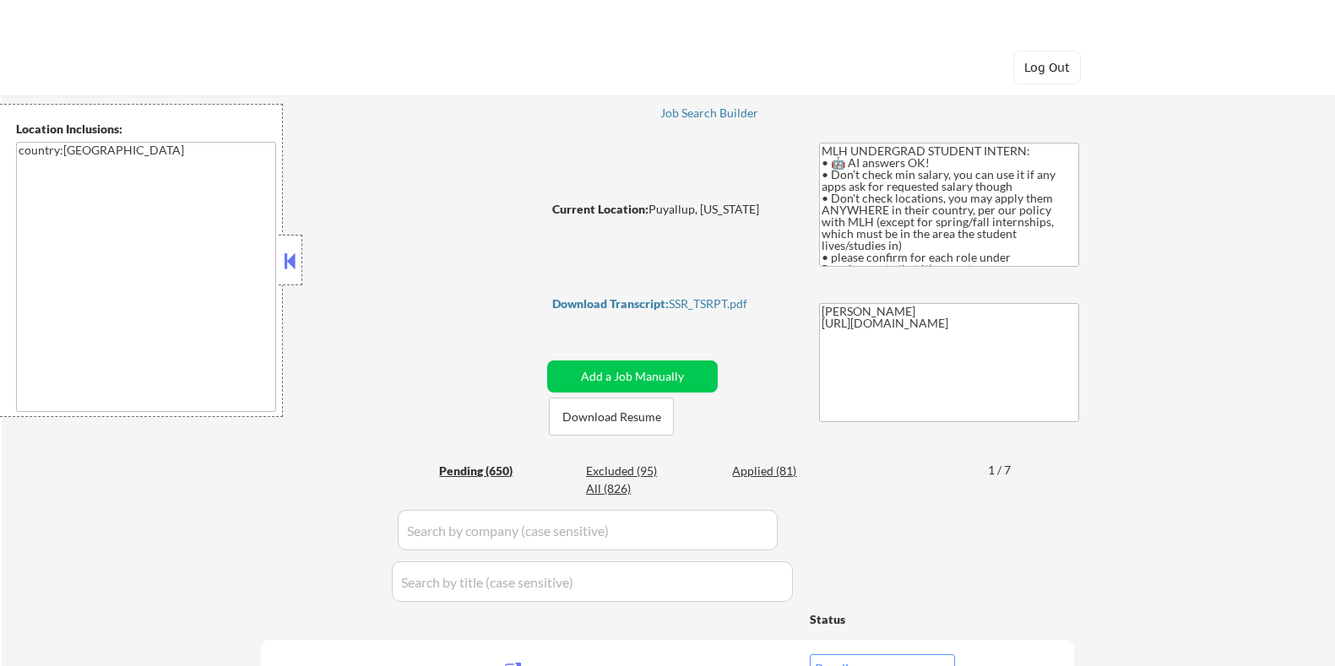
select select ""pending""
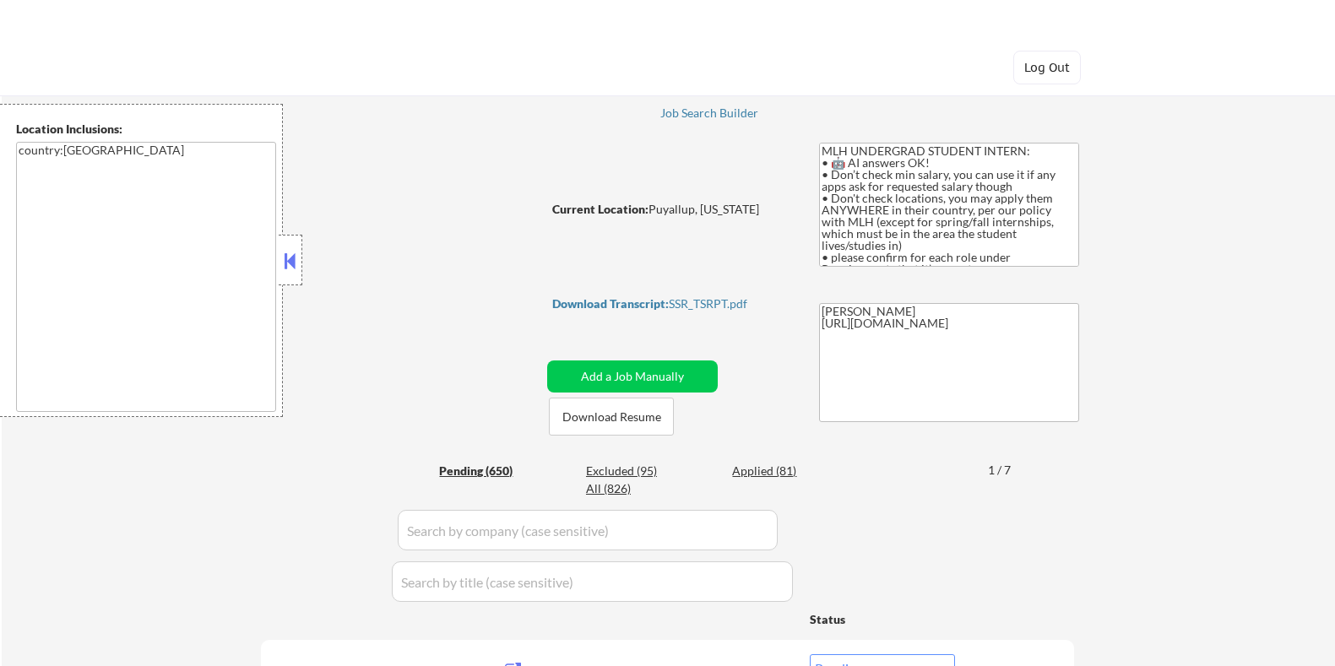
select select ""pending""
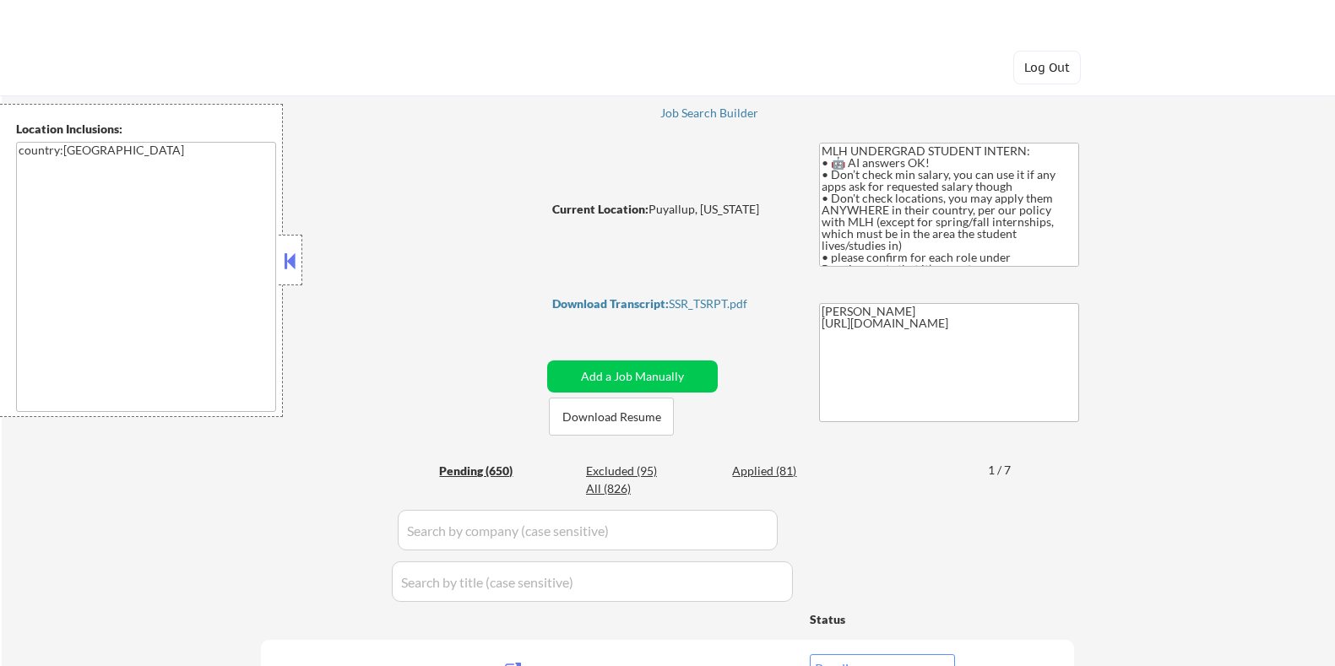
select select ""pending""
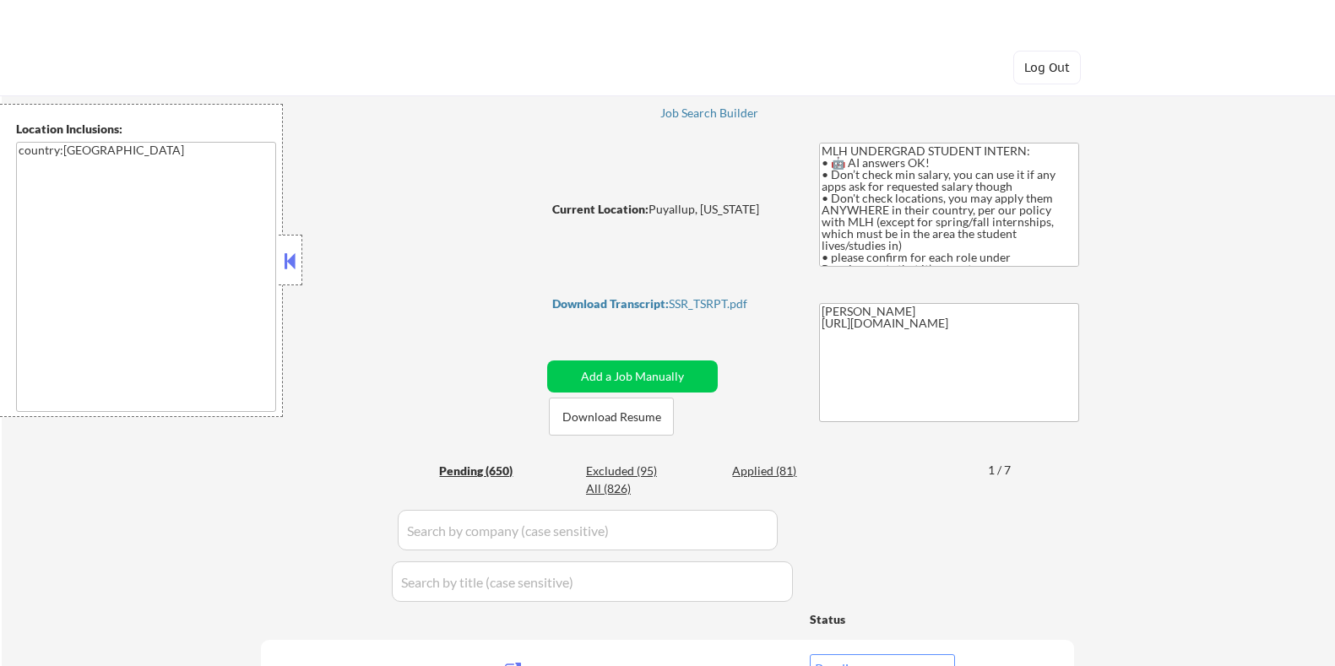
scroll to position [1688, 0]
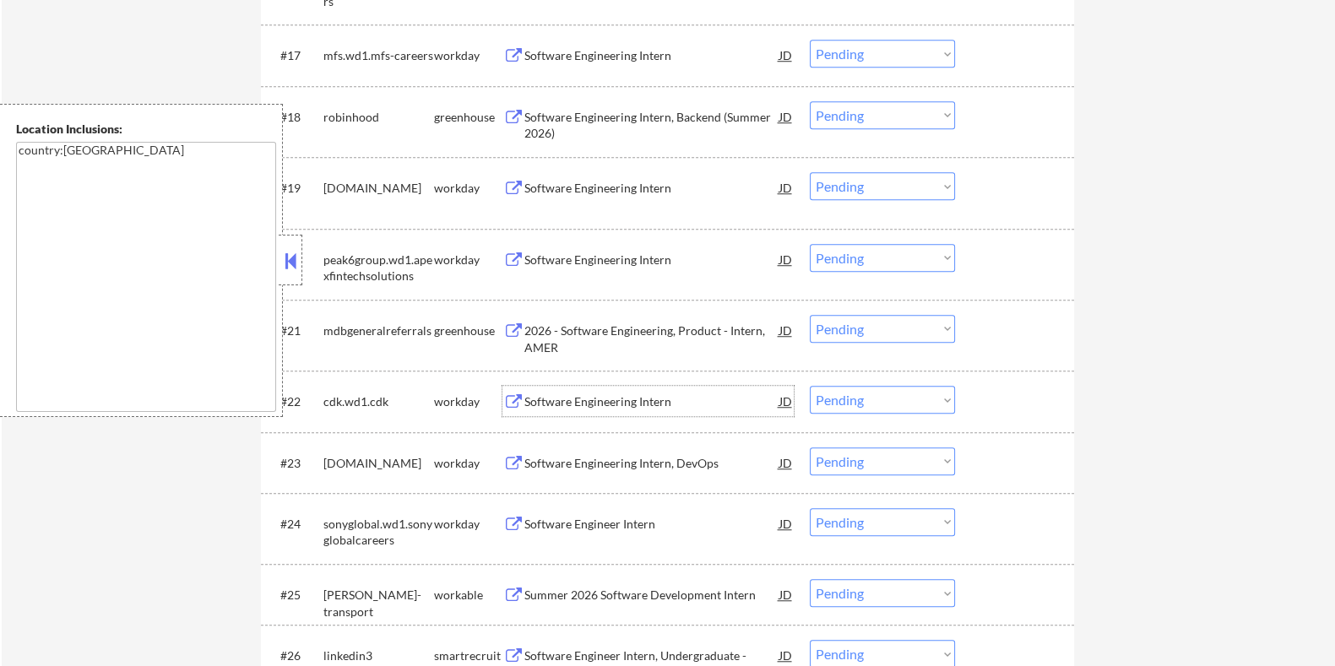
click at [590, 399] on div "Software Engineering Intern" at bounding box center [651, 402] width 255 height 17
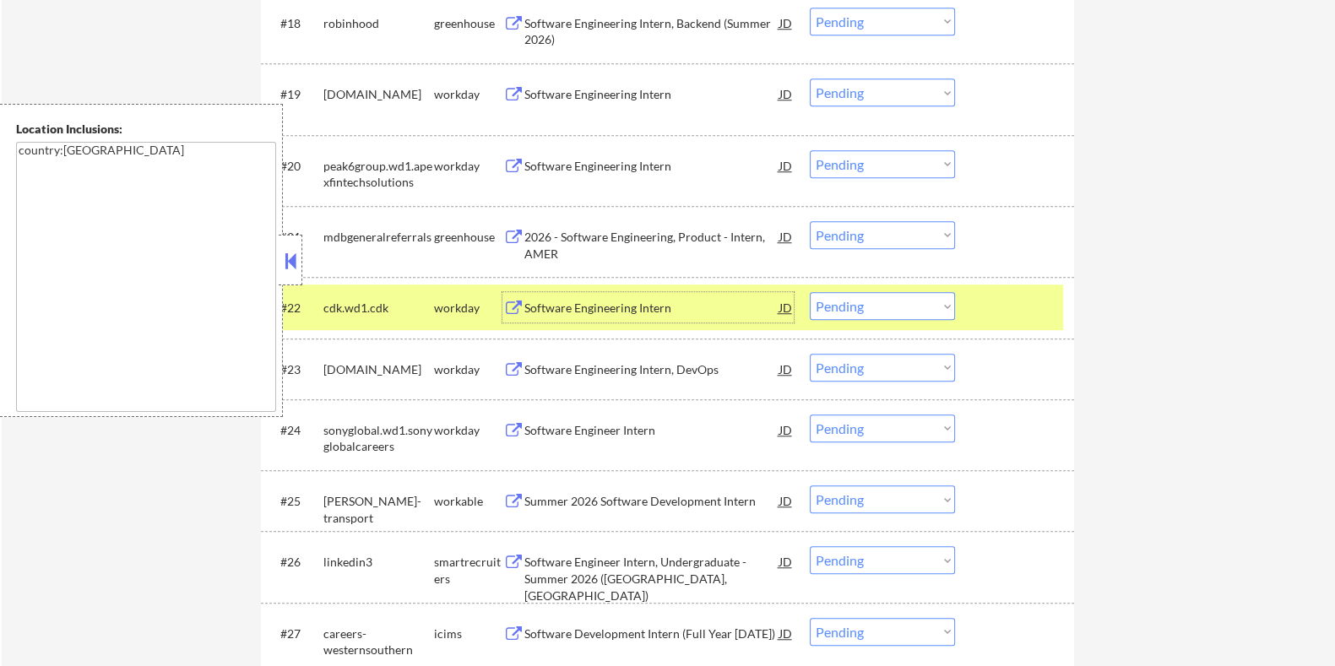
scroll to position [1795, 0]
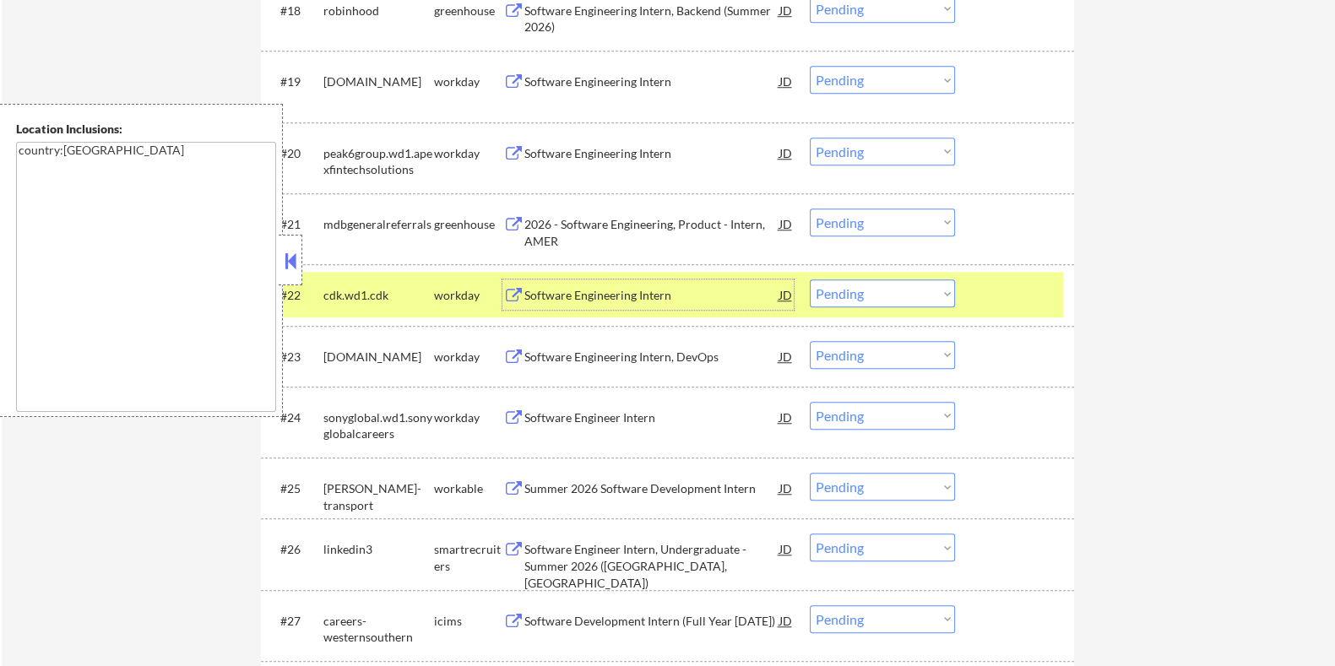
click at [551, 361] on div "Software Engineering Intern, DevOps" at bounding box center [651, 357] width 255 height 17
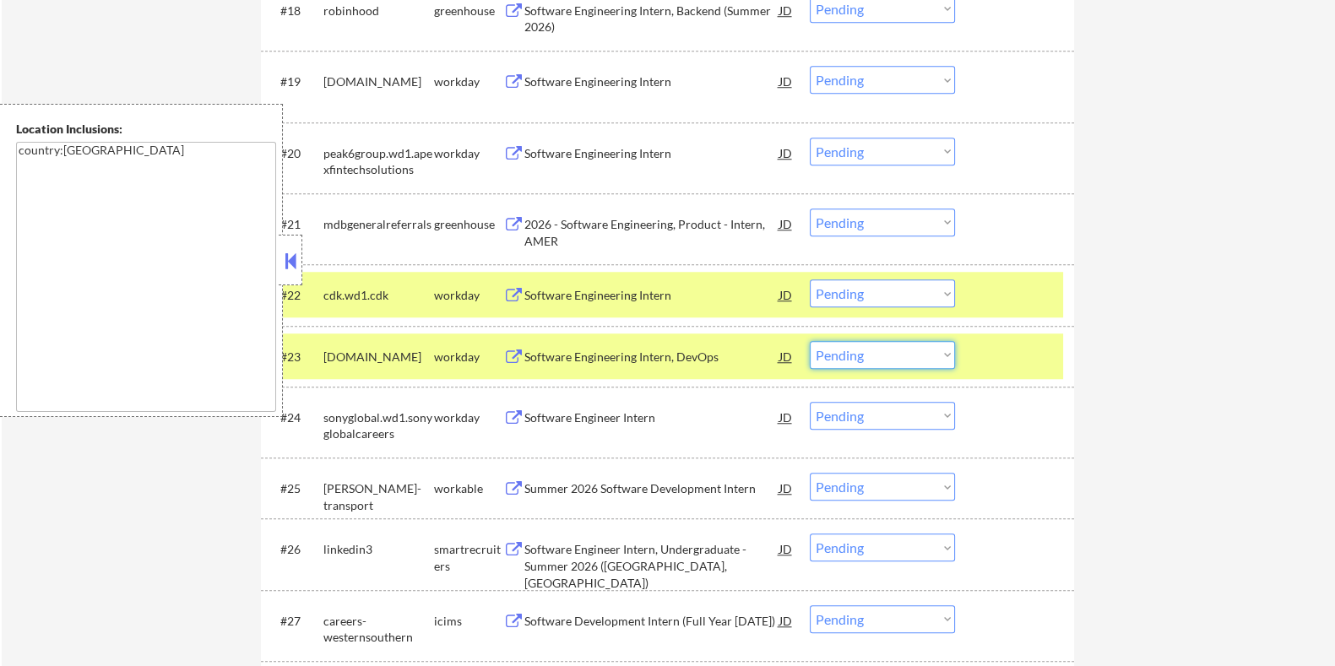
click at [943, 360] on select "Choose an option... Pending Applied Excluded (Questions) Excluded (Expired) Exc…" at bounding box center [882, 355] width 145 height 28
click at [810, 341] on select "Choose an option... Pending Applied Excluded (Questions) Excluded (Expired) Exc…" at bounding box center [882, 355] width 145 height 28
select select ""pending""
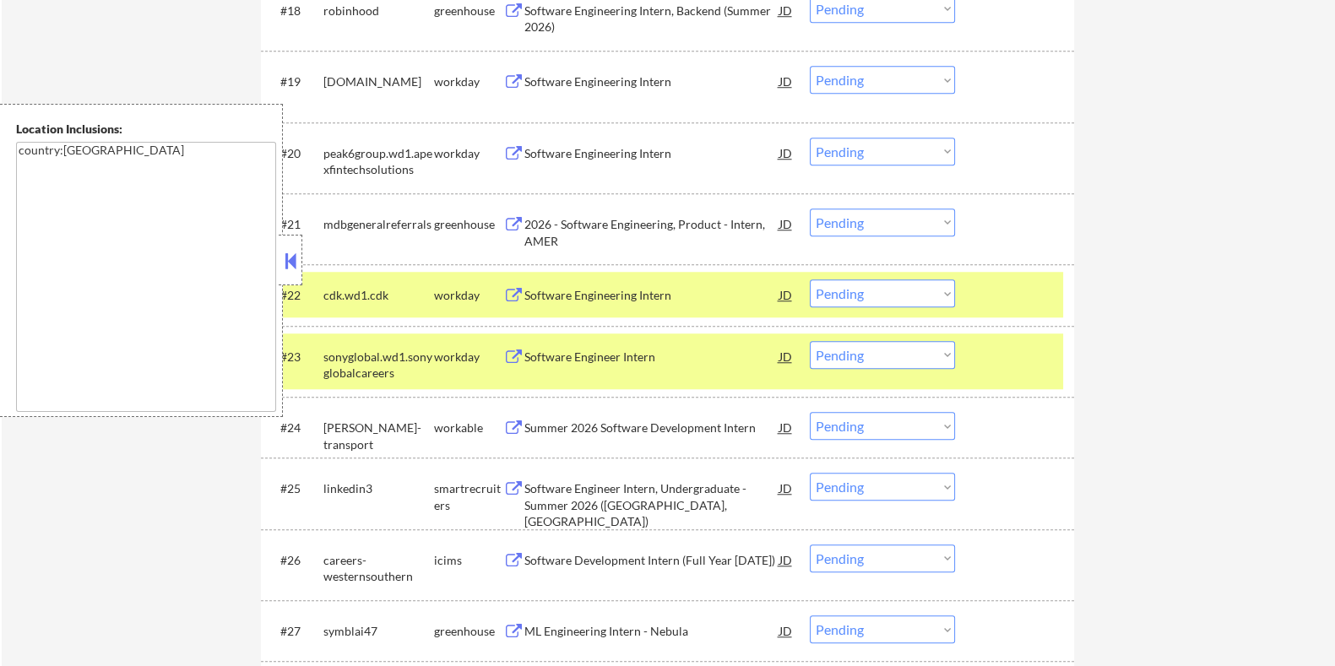
click at [574, 422] on div "Summer 2026 Software Development Intern" at bounding box center [651, 428] width 255 height 17
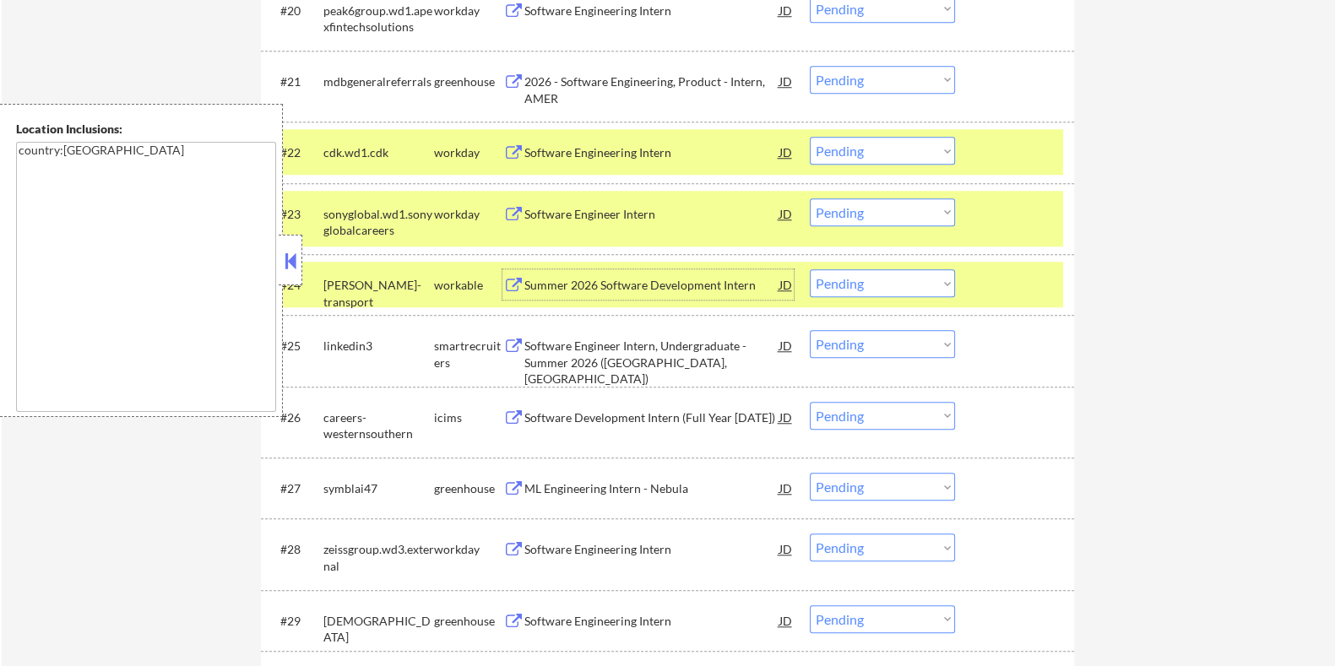
scroll to position [2006, 0]
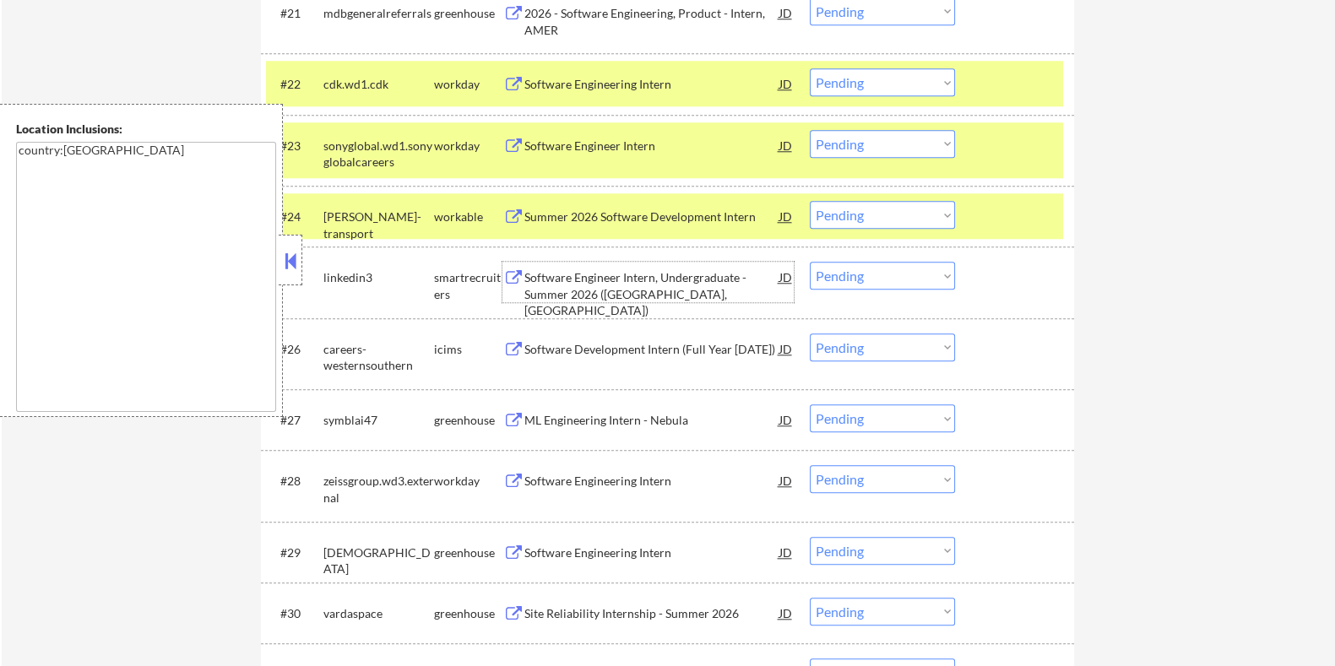
click at [589, 279] on div "Software Engineer Intern, Undergraduate - Summer 2026 (Bellevue, WA)" at bounding box center [651, 294] width 255 height 50
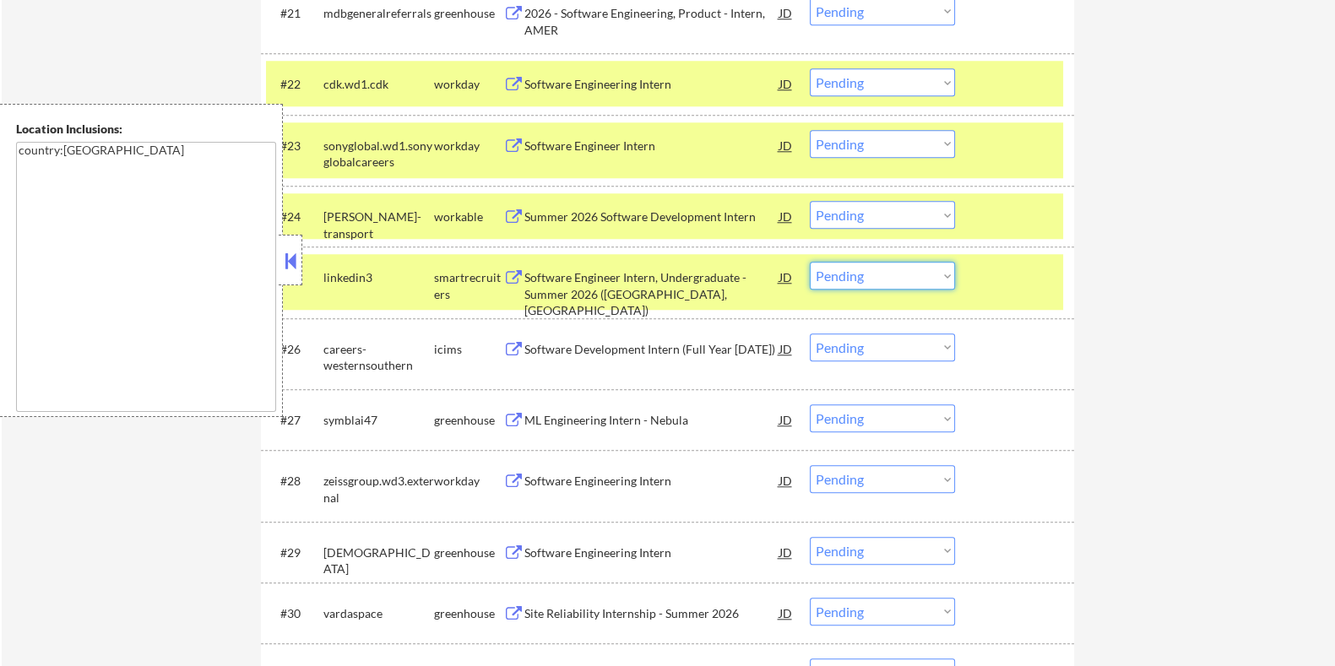
click at [913, 276] on select "Choose an option... Pending Applied Excluded (Questions) Excluded (Expired) Exc…" at bounding box center [882, 276] width 145 height 28
click at [810, 262] on select "Choose an option... Pending Applied Excluded (Questions) Excluded (Expired) Exc…" at bounding box center [882, 276] width 145 height 28
select select ""pending""
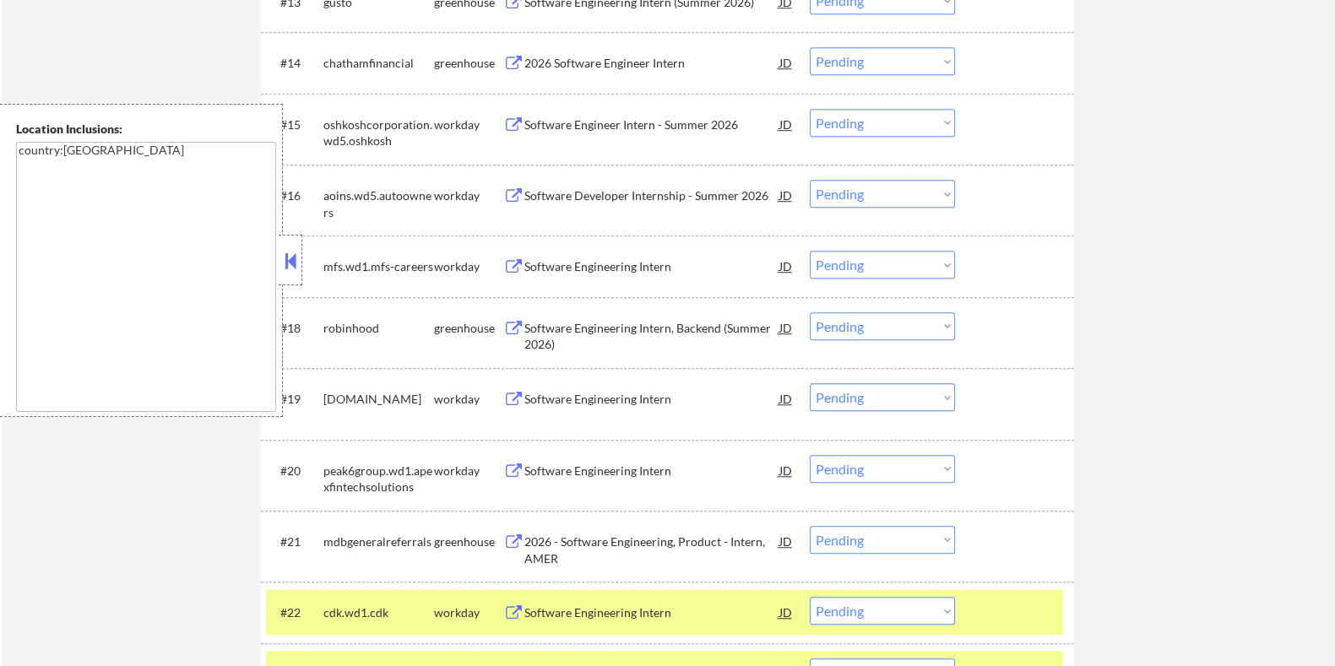
scroll to position [1688, 0]
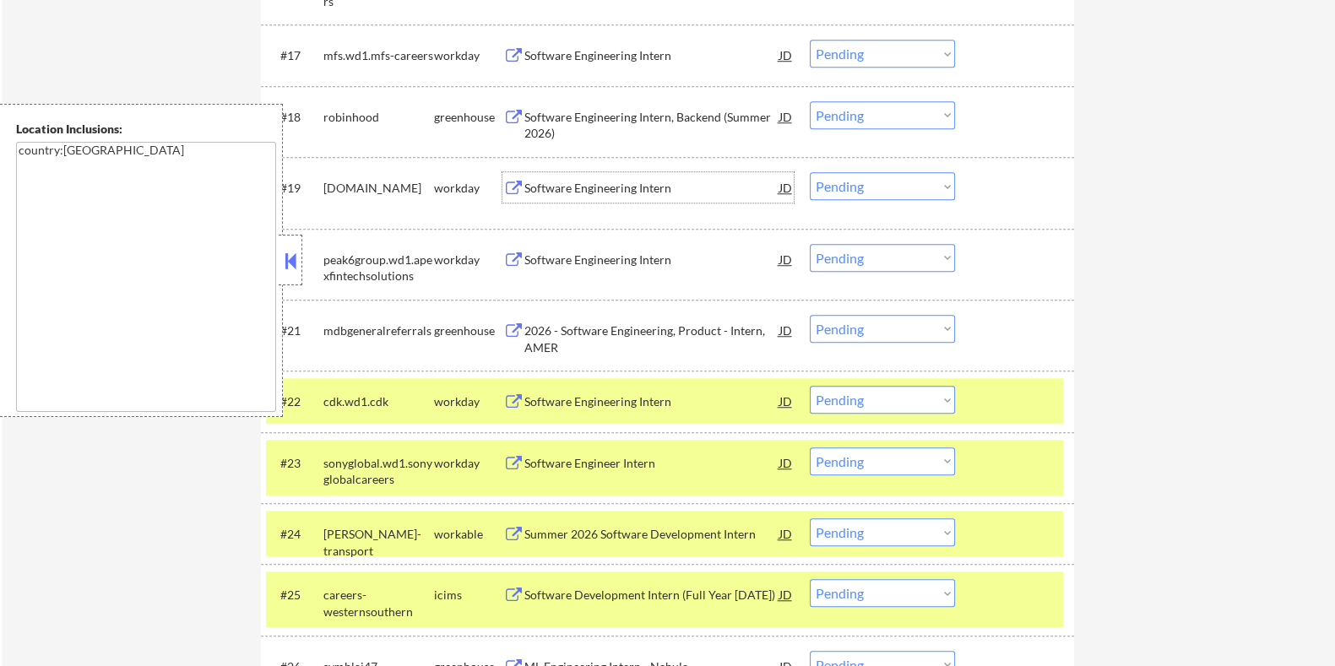
click at [574, 196] on div "Software Engineering Intern" at bounding box center [651, 187] width 255 height 30
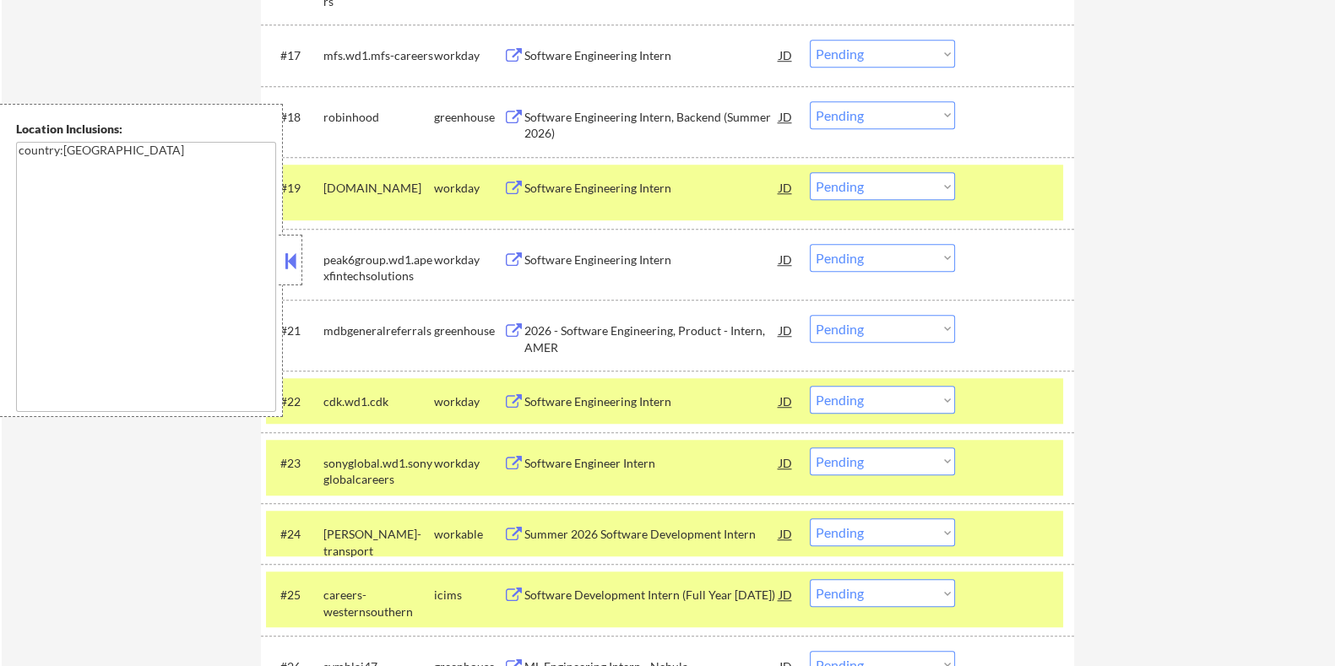
select select ""PLACEHOLDER_1427118222253""
select select ""pending""
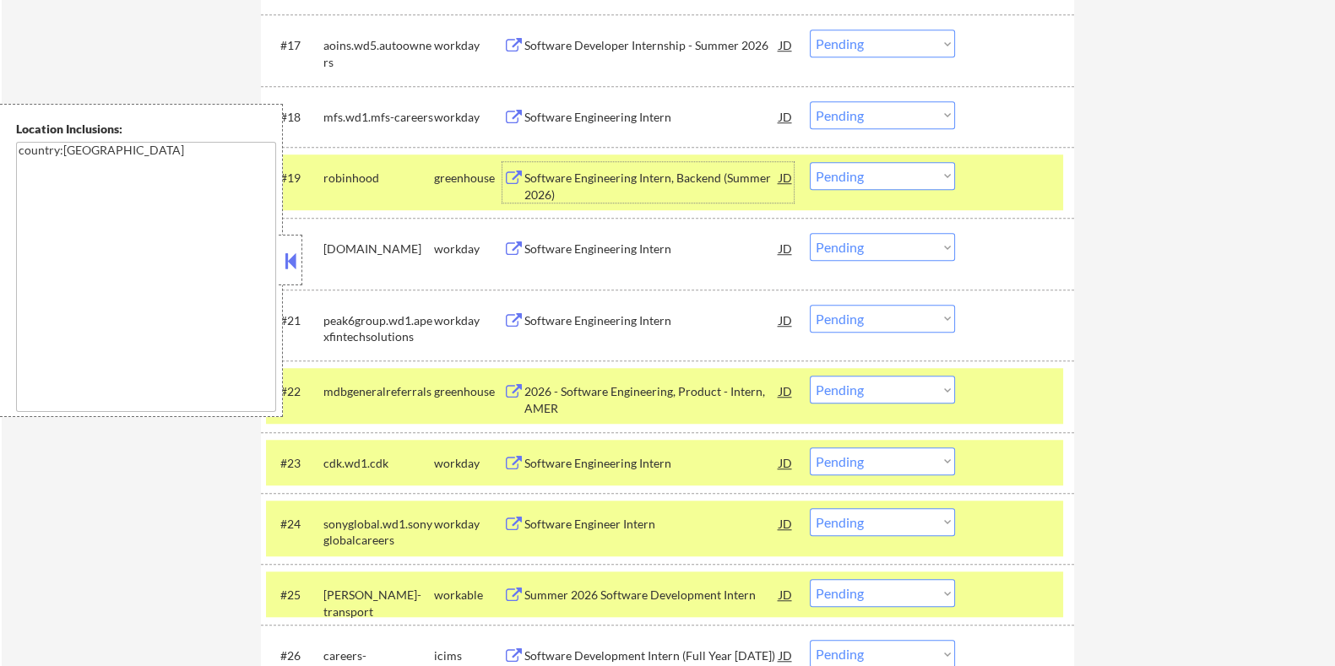
click at [284, 257] on button at bounding box center [290, 260] width 19 height 25
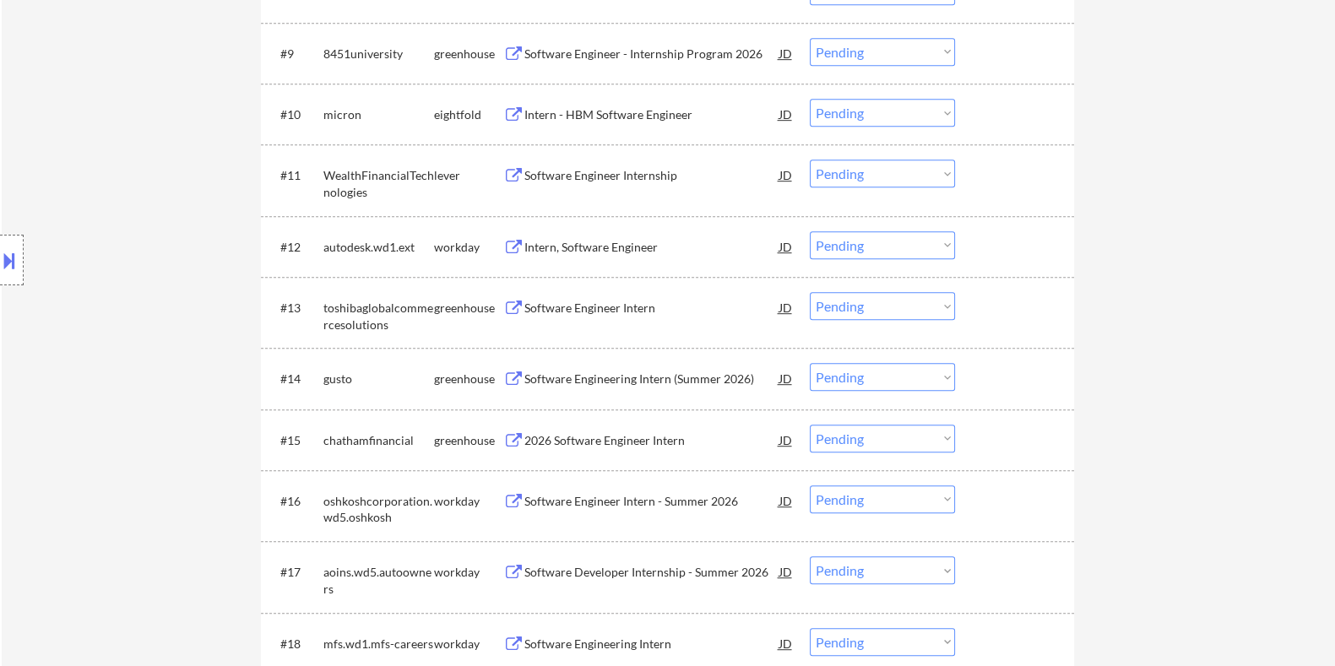
scroll to position [1604, 0]
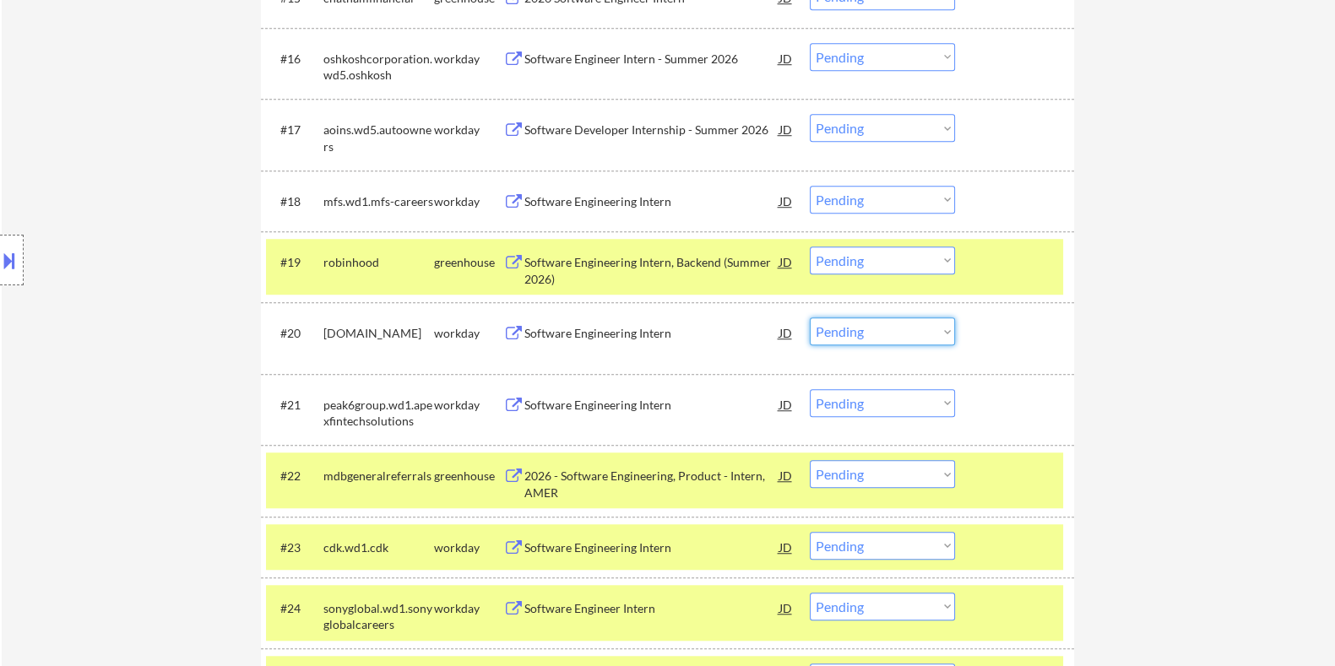
click at [855, 336] on select "Choose an option... Pending Applied Excluded (Questions) Excluded (Expired) Exc…" at bounding box center [882, 332] width 145 height 28
click at [810, 318] on select "Choose an option... Pending Applied Excluded (Questions) Excluded (Expired) Exc…" at bounding box center [882, 332] width 145 height 28
select select ""pending""
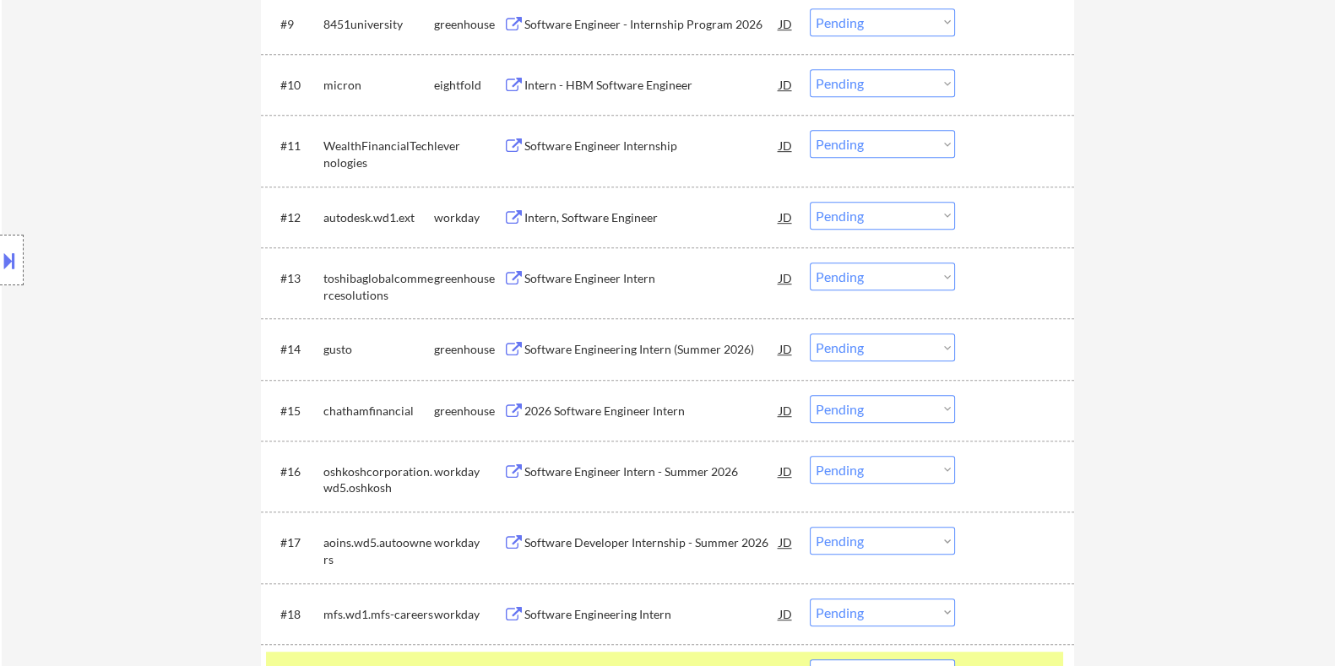
scroll to position [1402, 0]
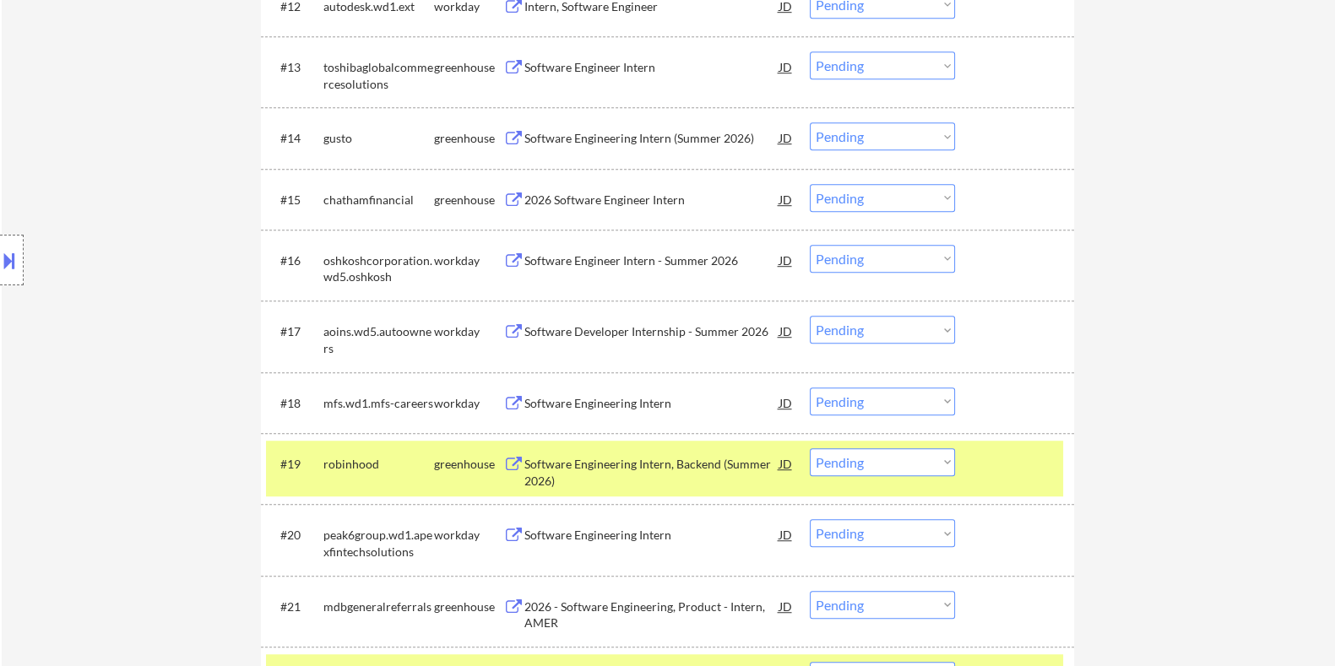
click at [579, 399] on div "Software Engineering Intern" at bounding box center [651, 403] width 255 height 17
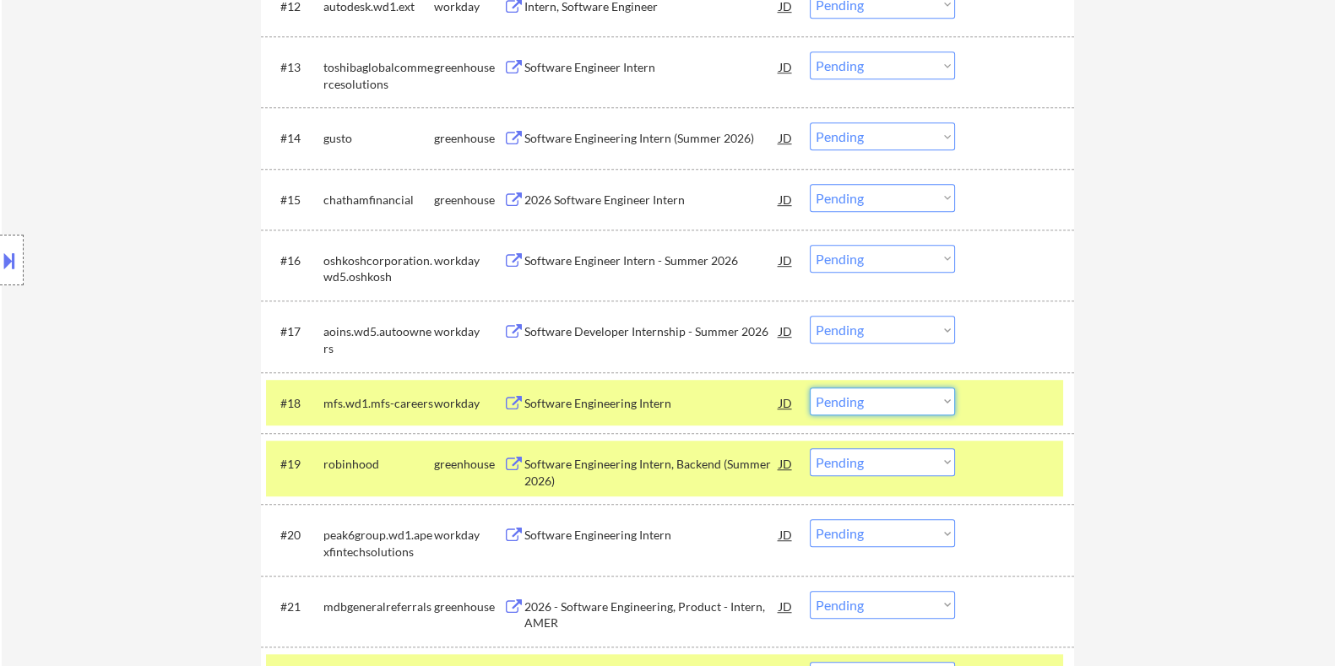
click at [916, 400] on select "Choose an option... Pending Applied Excluded (Questions) Excluded (Expired) Exc…" at bounding box center [882, 402] width 145 height 28
click at [810, 388] on select "Choose an option... Pending Applied Excluded (Questions) Excluded (Expired) Exc…" at bounding box center [882, 402] width 145 height 28
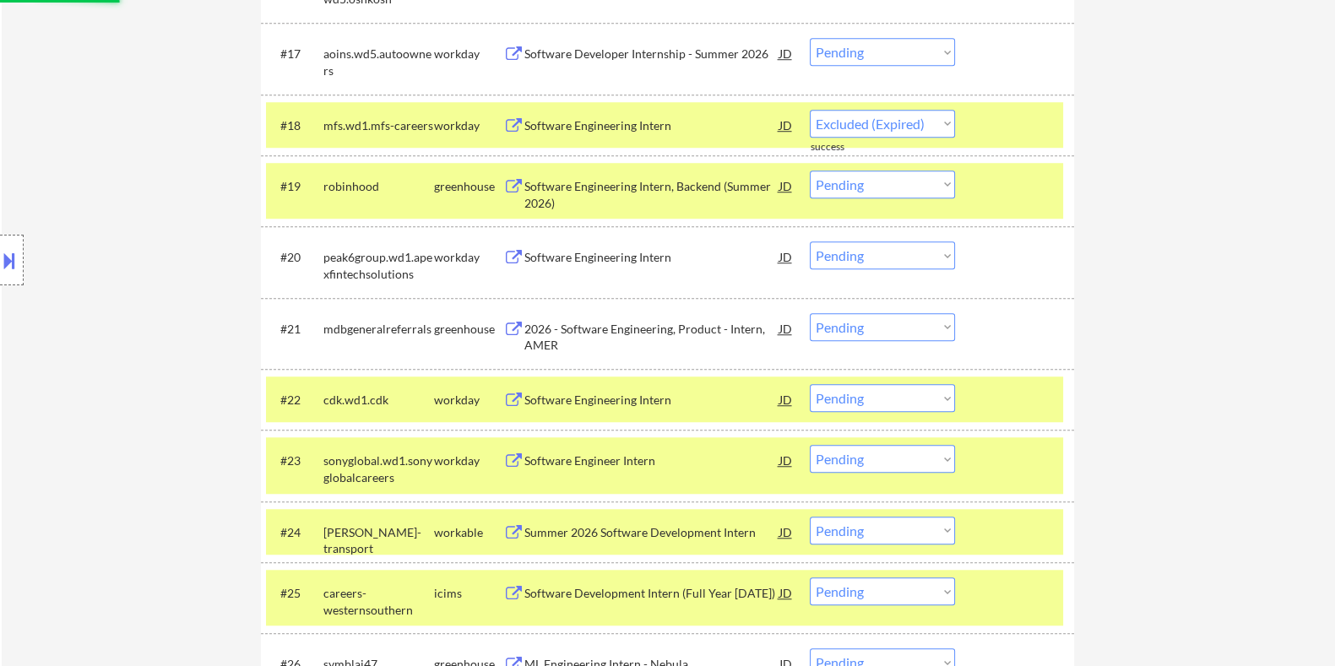
scroll to position [1719, 0]
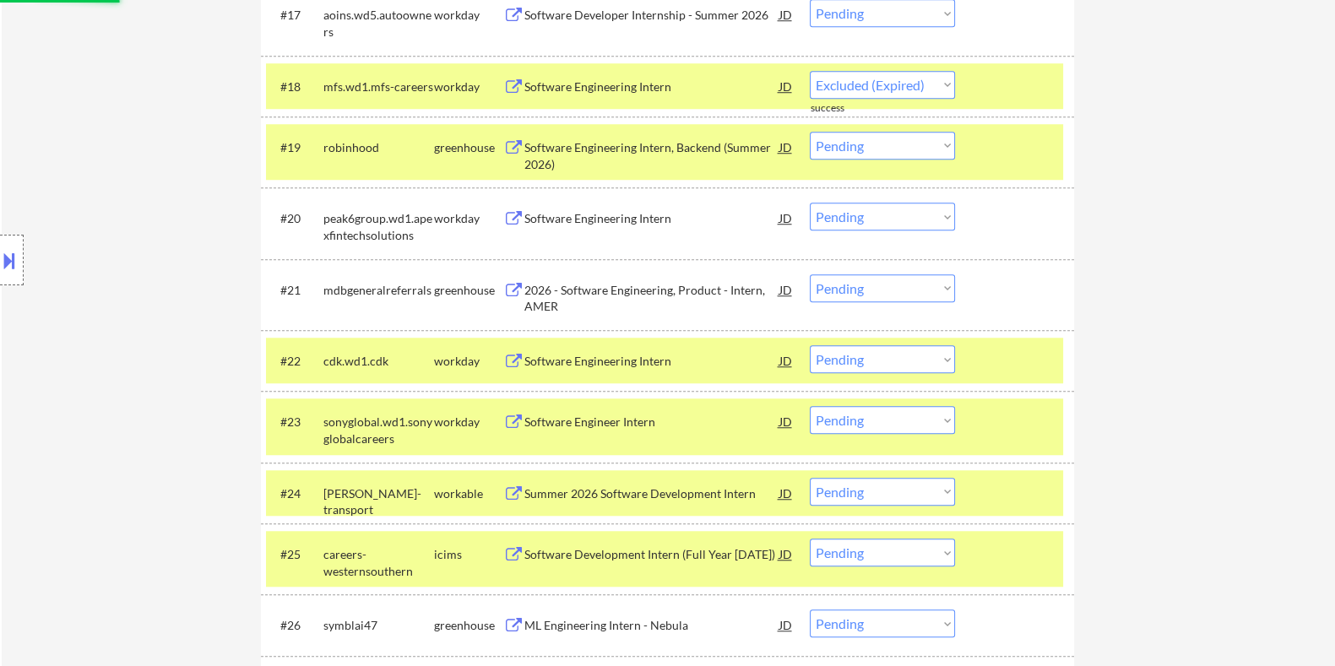
select select ""pending""
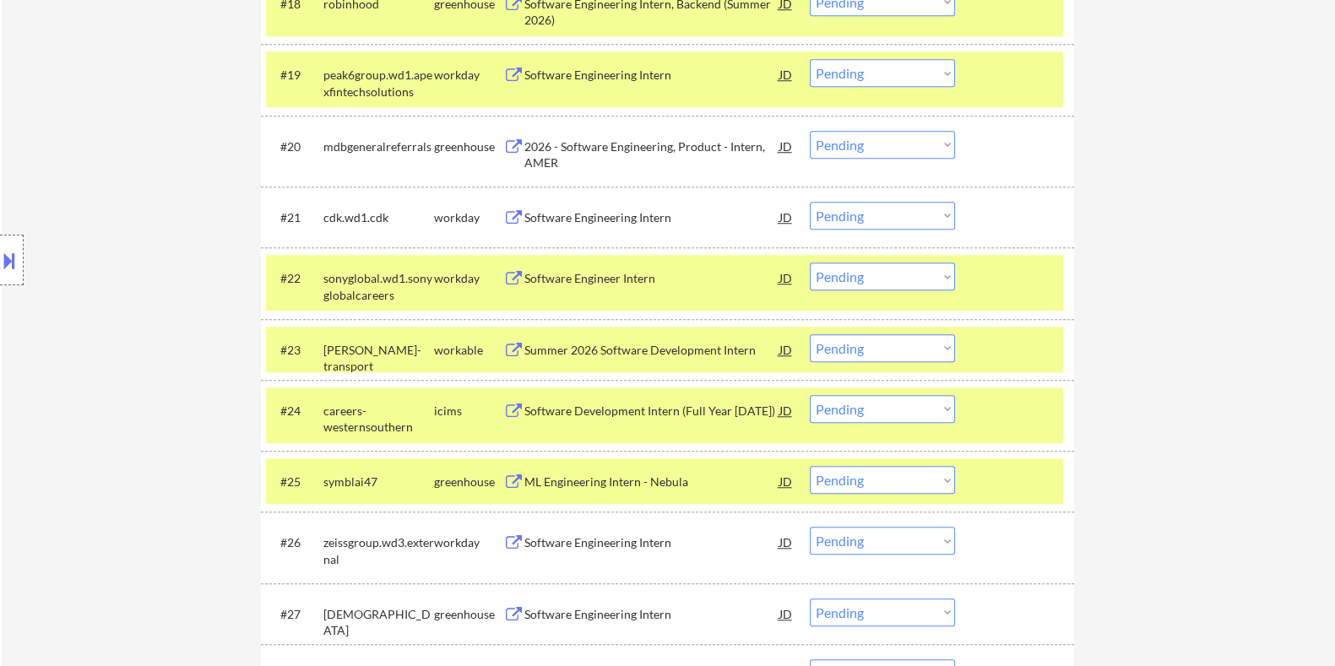
scroll to position [1824, 0]
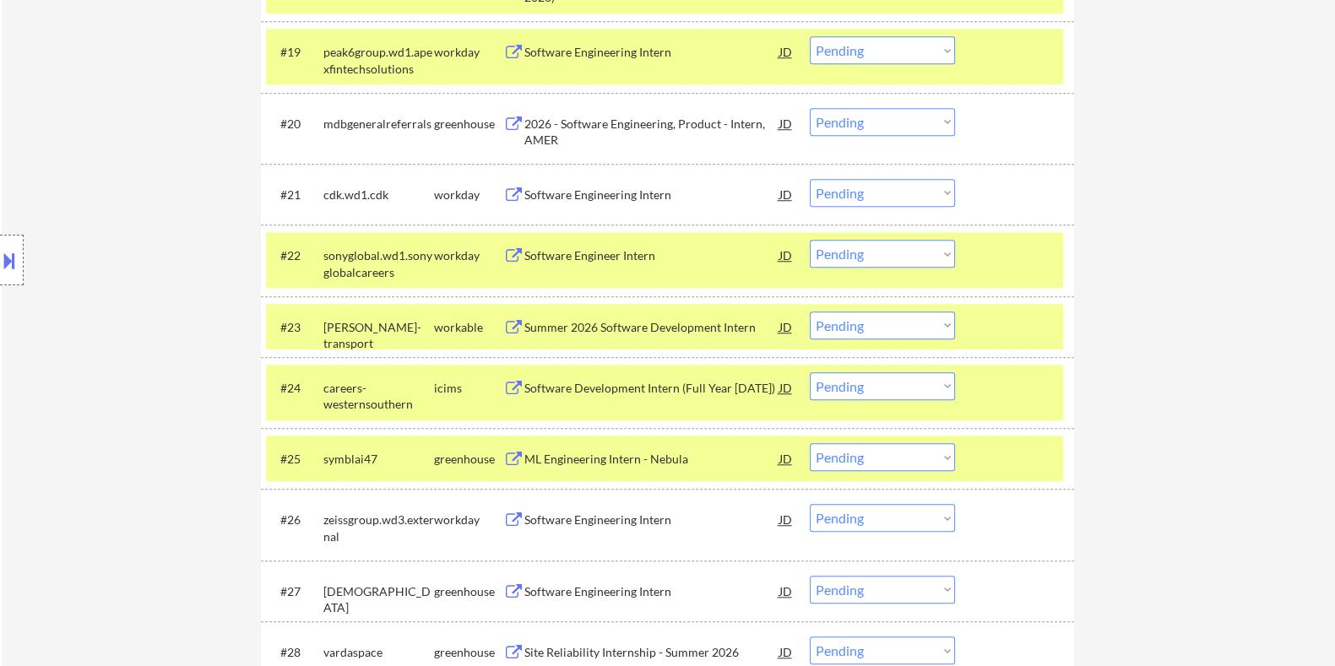
click at [588, 253] on div "Software Engineer Intern" at bounding box center [651, 255] width 255 height 17
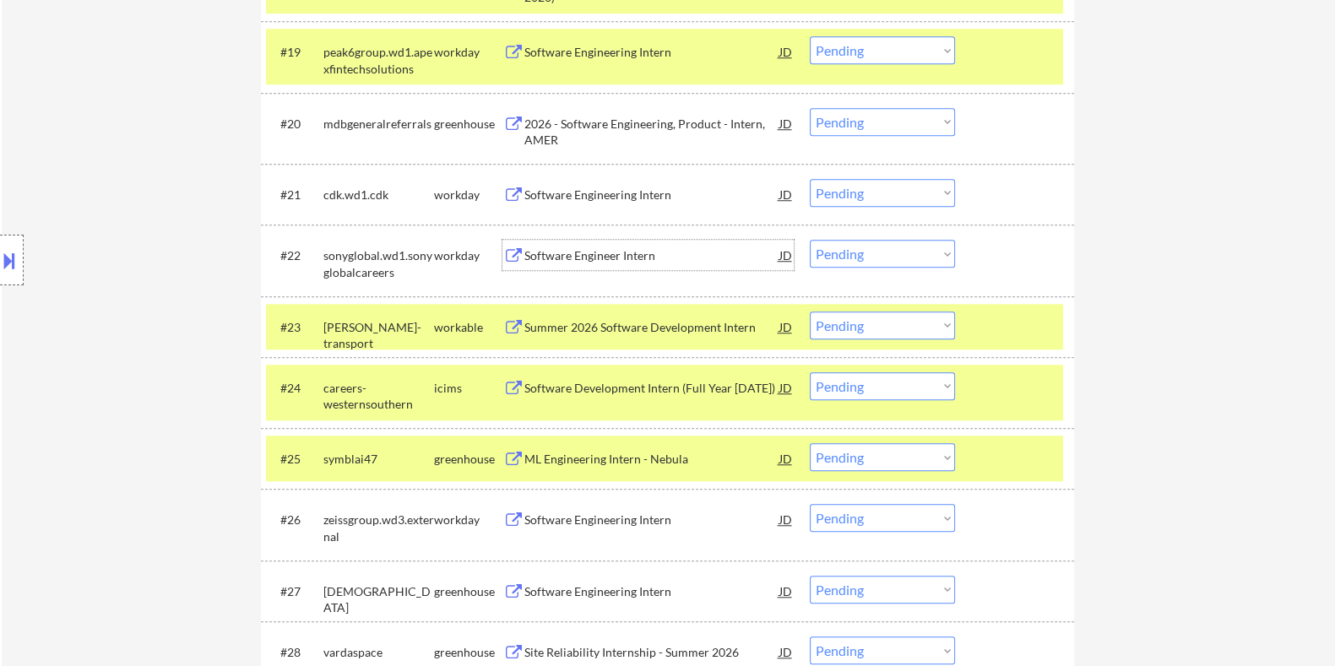
click at [858, 257] on select "Choose an option... Pending Applied Excluded (Questions) Excluded (Expired) Exc…" at bounding box center [882, 254] width 145 height 28
click at [810, 240] on select "Choose an option... Pending Applied Excluded (Questions) Excluded (Expired) Exc…" at bounding box center [882, 254] width 145 height 28
select select ""pending""
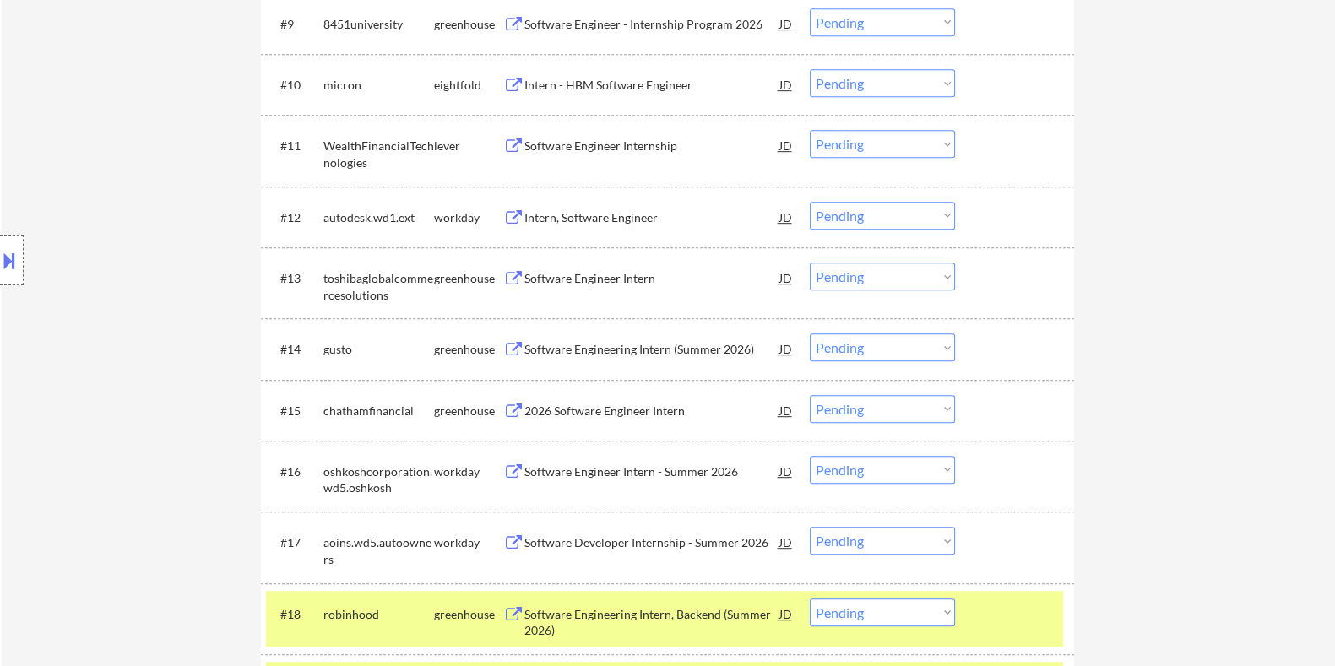
scroll to position [1508, 0]
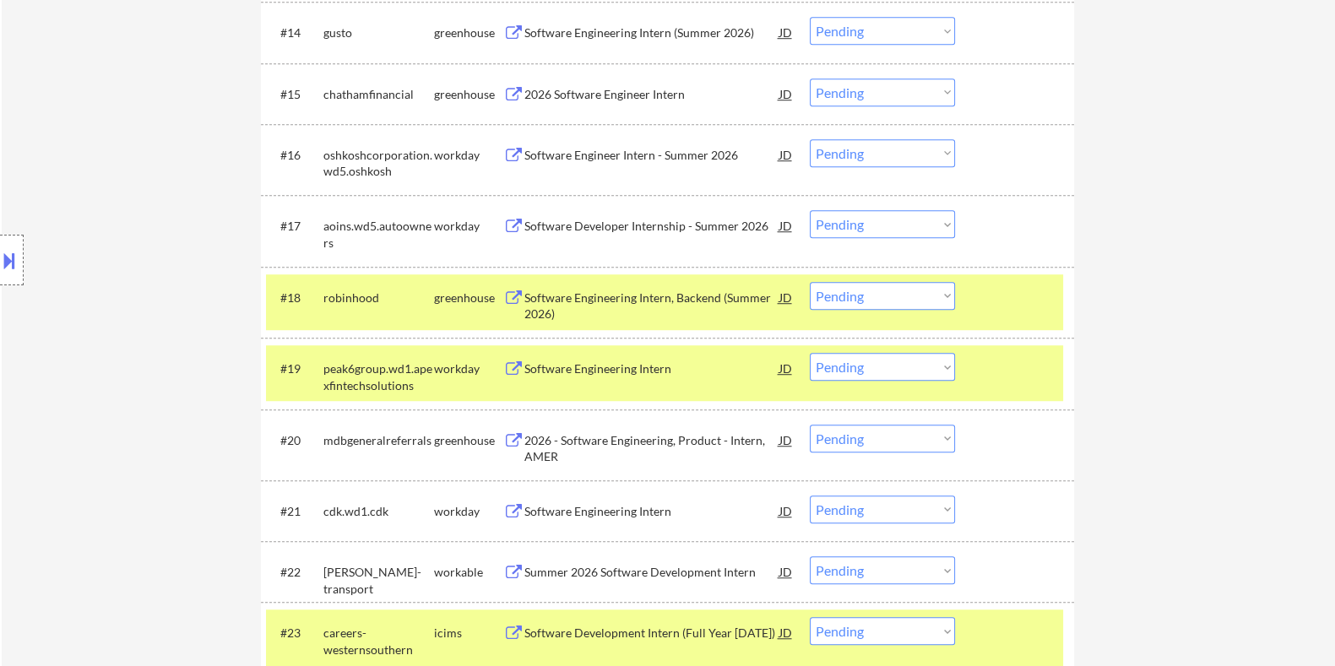
click at [618, 153] on div "Software Engineer Intern - Summer 2026" at bounding box center [651, 155] width 255 height 17
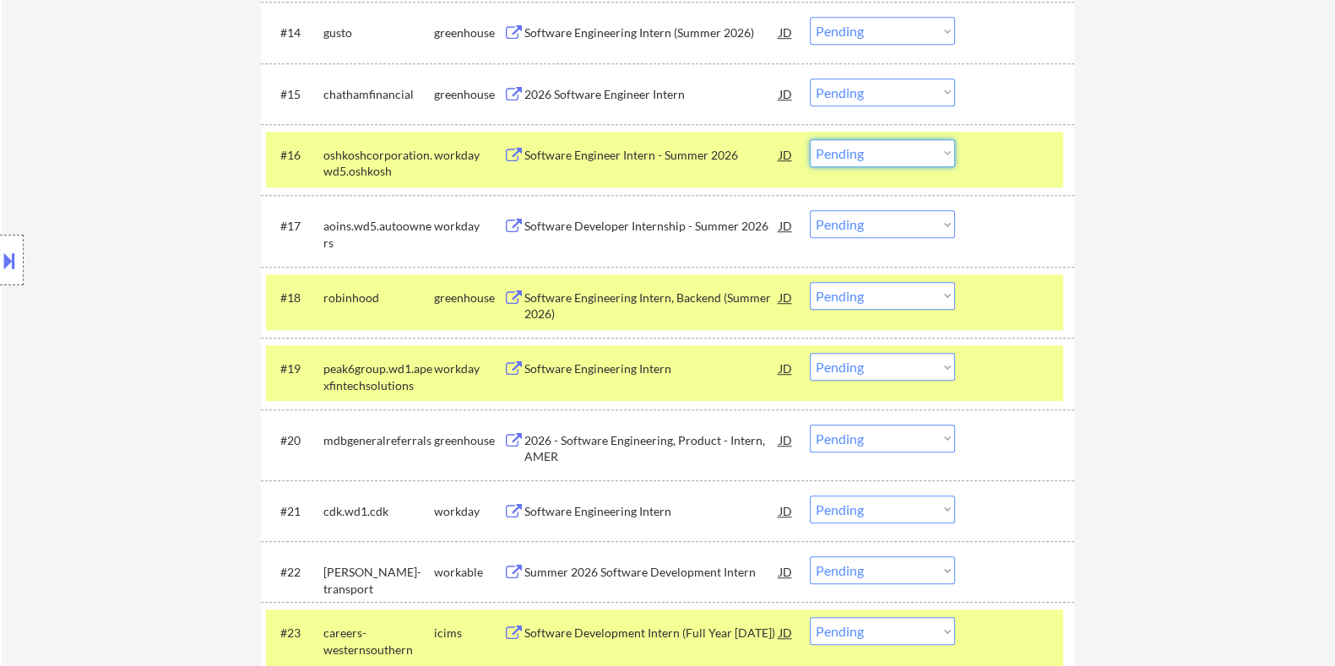
click at [885, 153] on select "Choose an option... Pending Applied Excluded (Questions) Excluded (Expired) Exc…" at bounding box center [882, 153] width 145 height 28
click at [810, 139] on select "Choose an option... Pending Applied Excluded (Questions) Excluded (Expired) Exc…" at bounding box center [882, 153] width 145 height 28
select select ""pending""
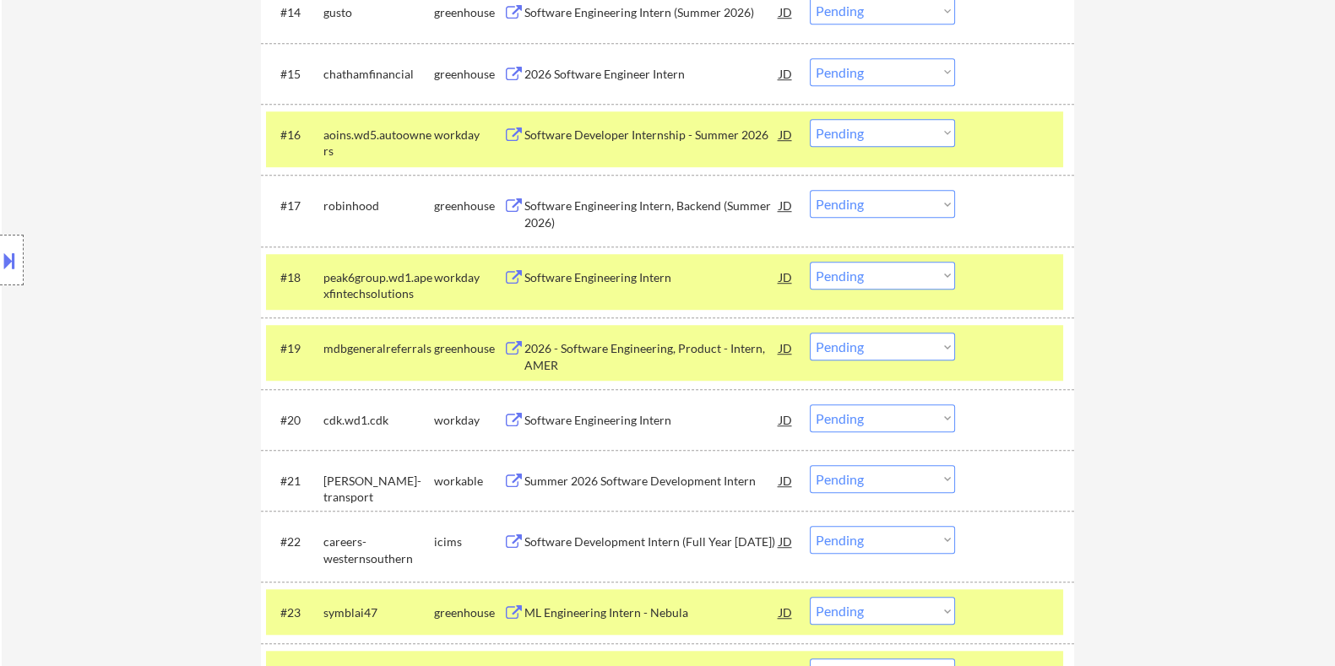
scroll to position [1613, 0]
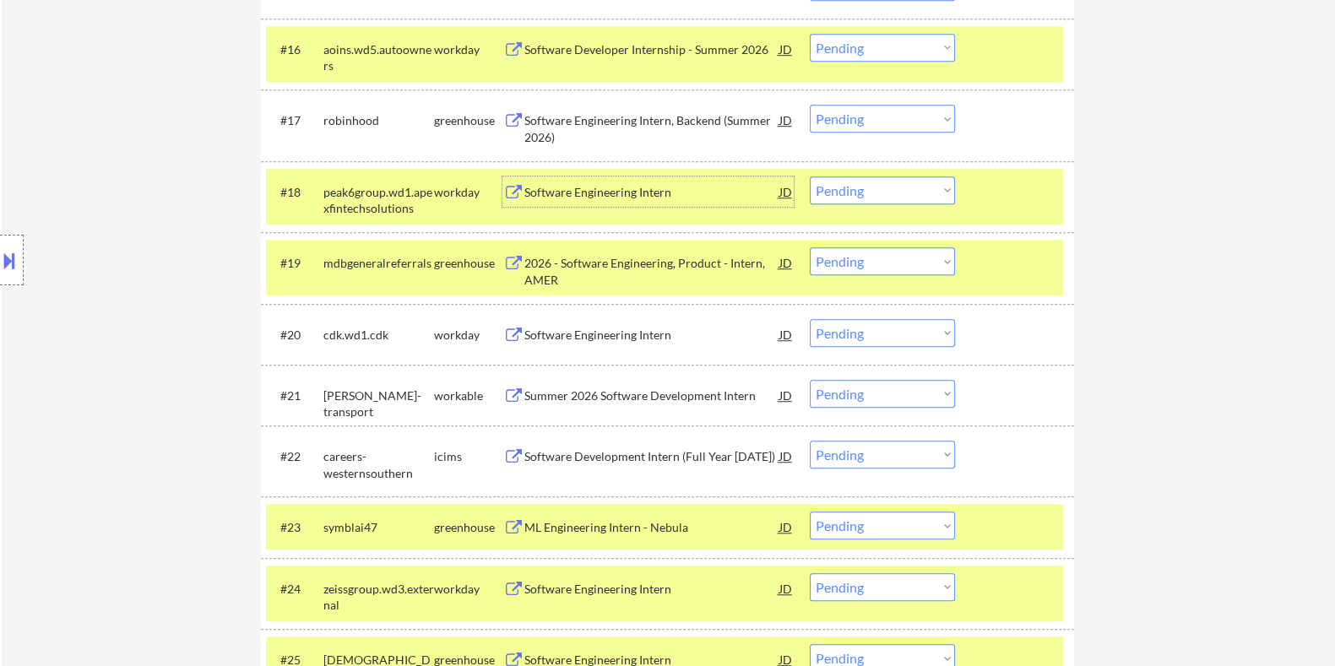
click at [617, 188] on div "Software Engineering Intern" at bounding box center [651, 192] width 255 height 17
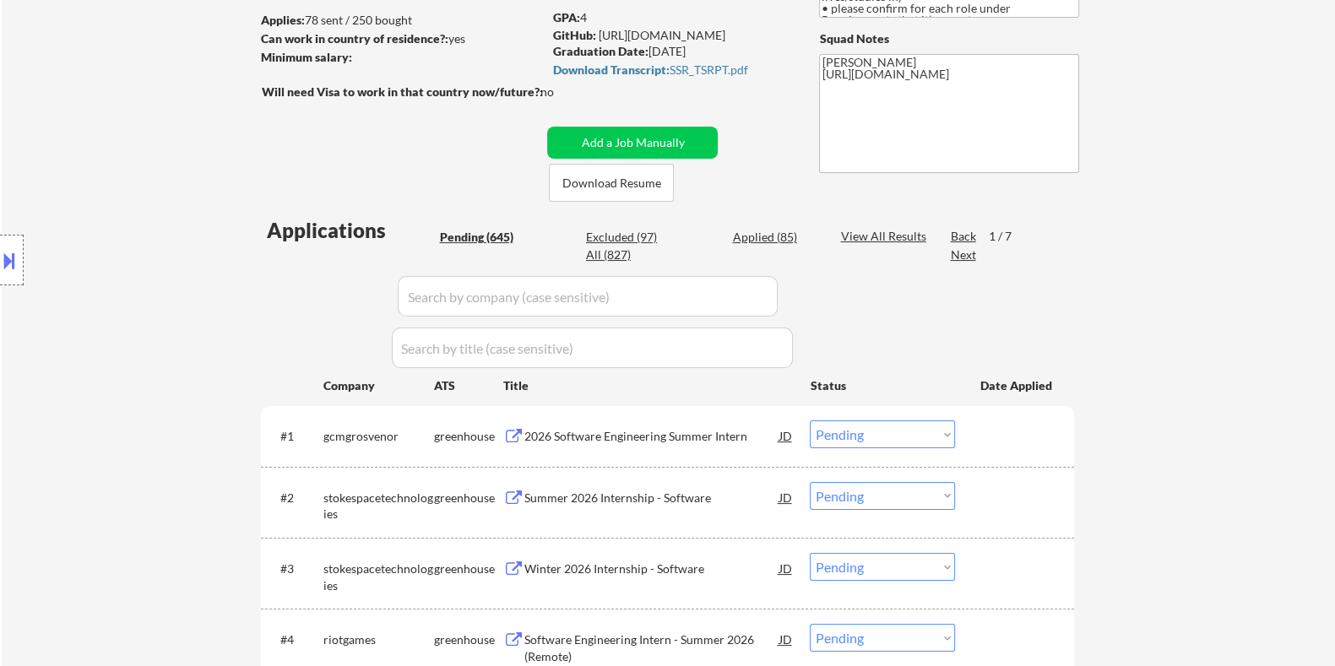
scroll to position [135, 0]
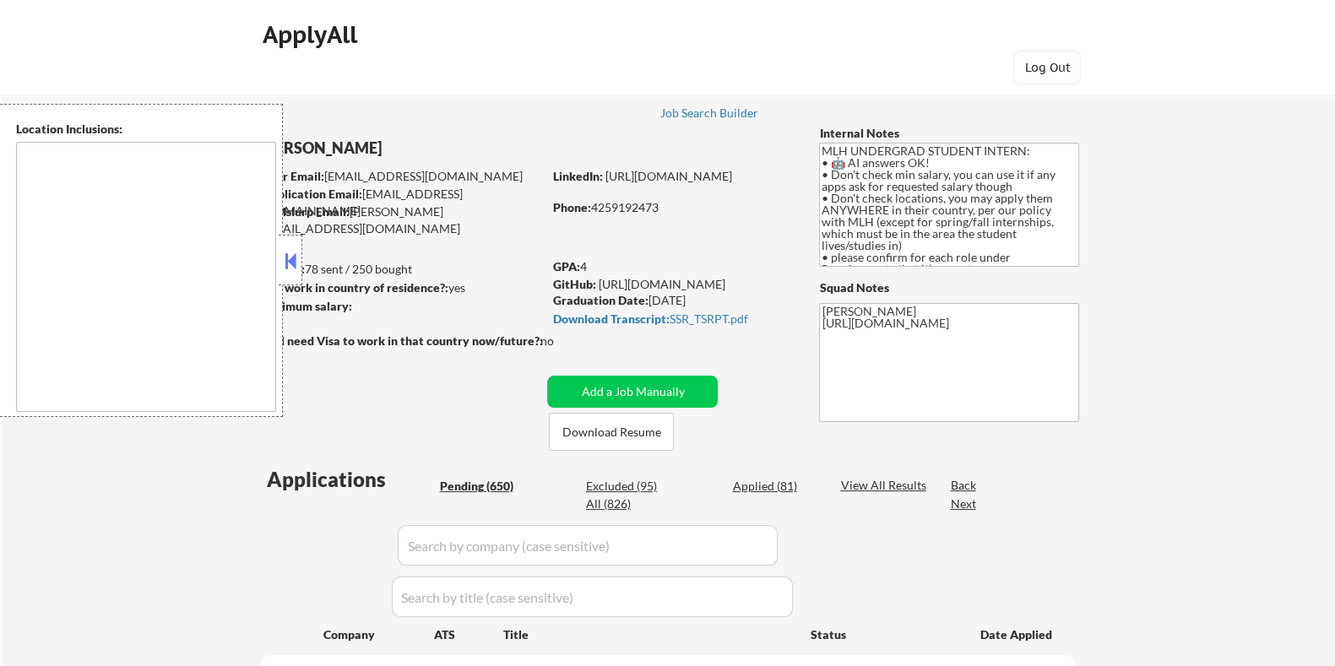
type textarea "country:[GEOGRAPHIC_DATA]"
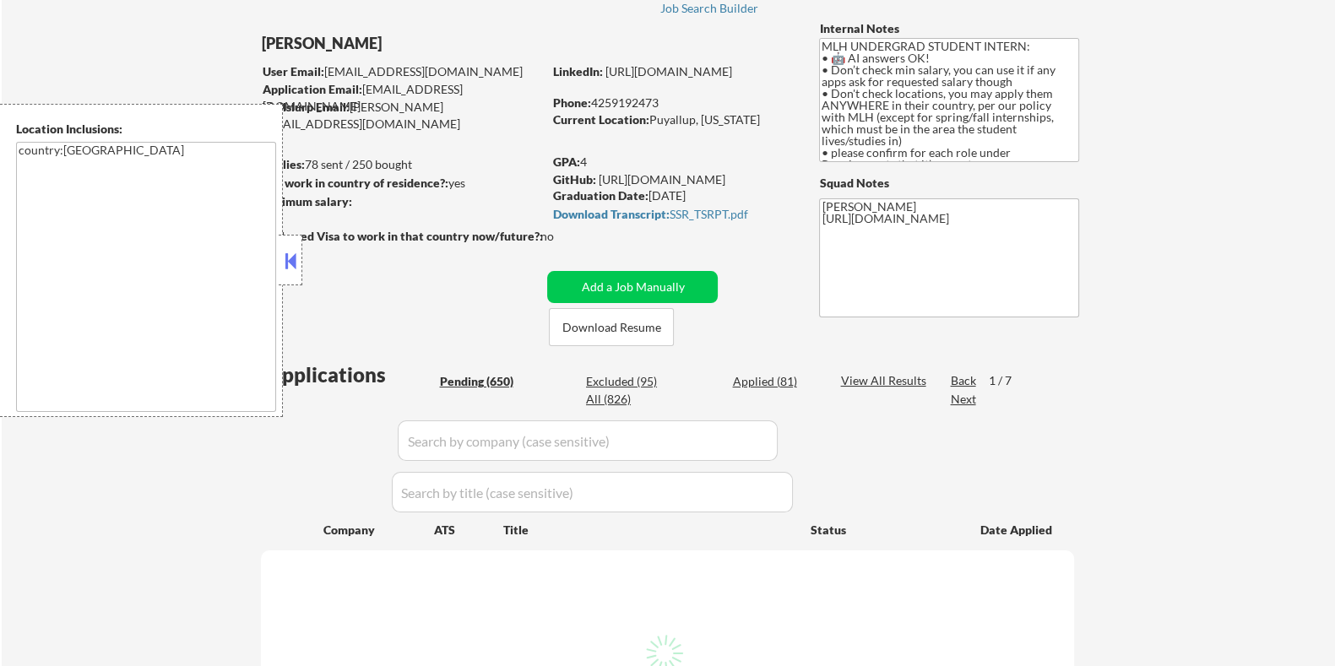
scroll to position [421, 0]
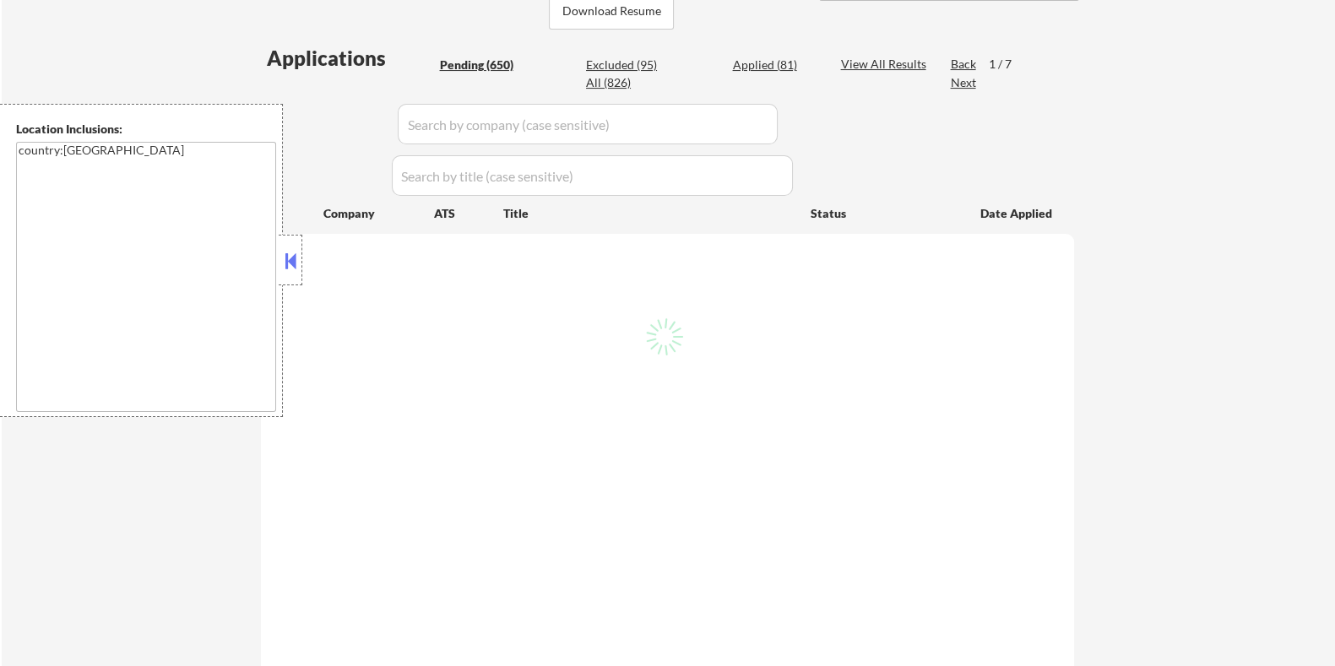
select select ""pending""
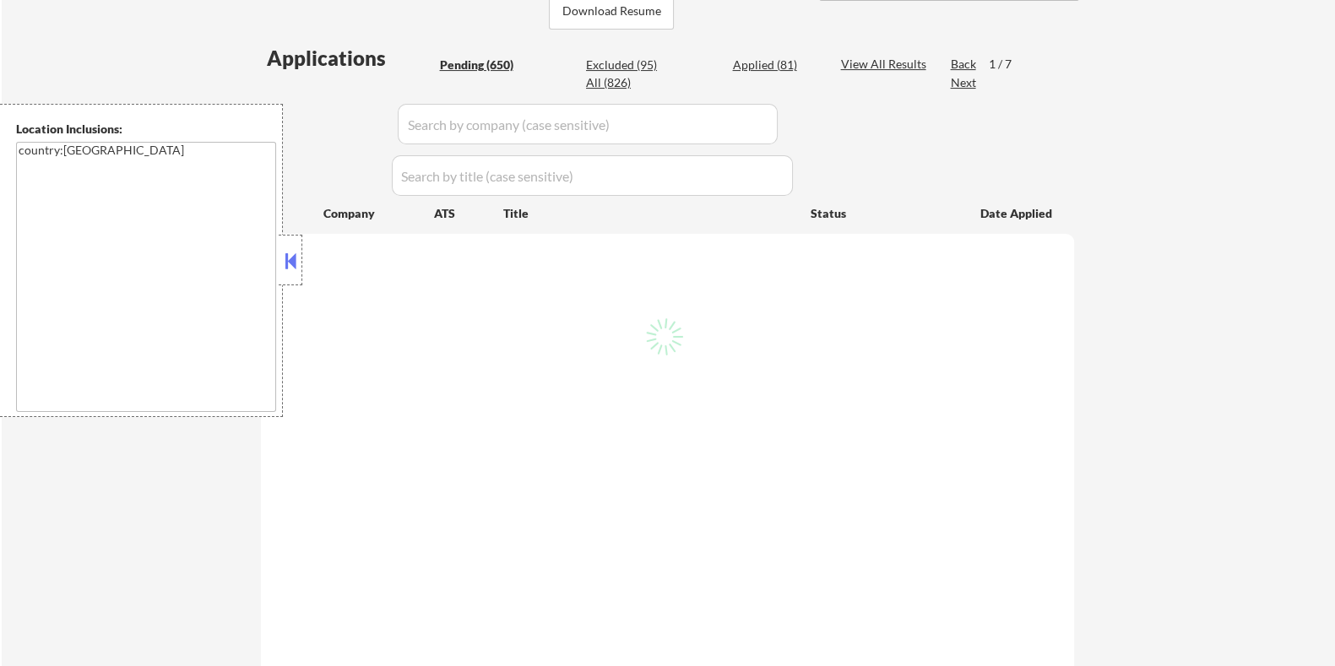
select select ""pending""
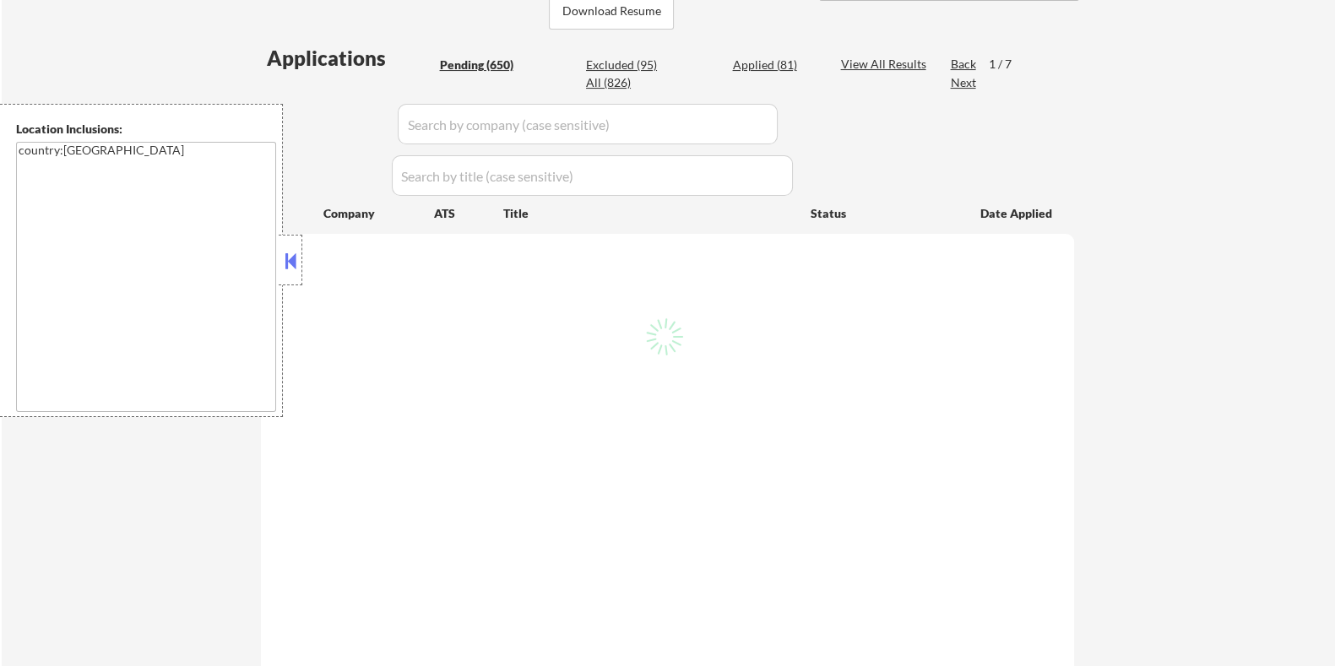
select select ""pending""
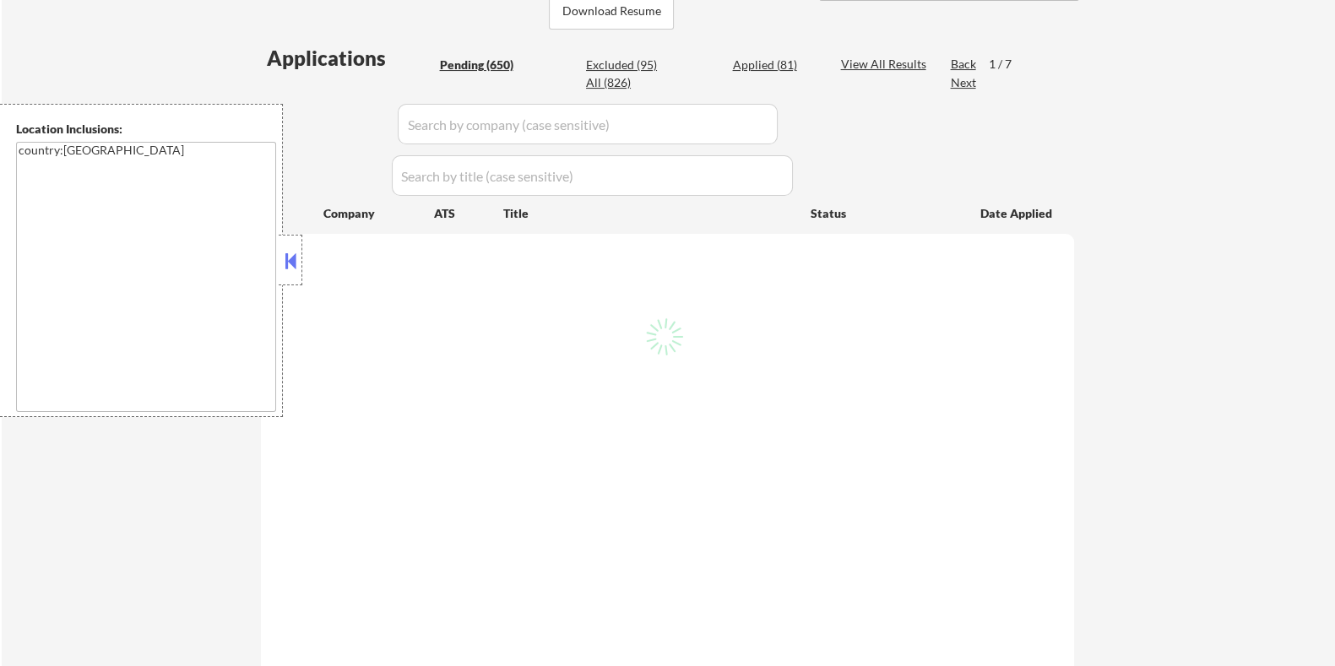
select select ""pending""
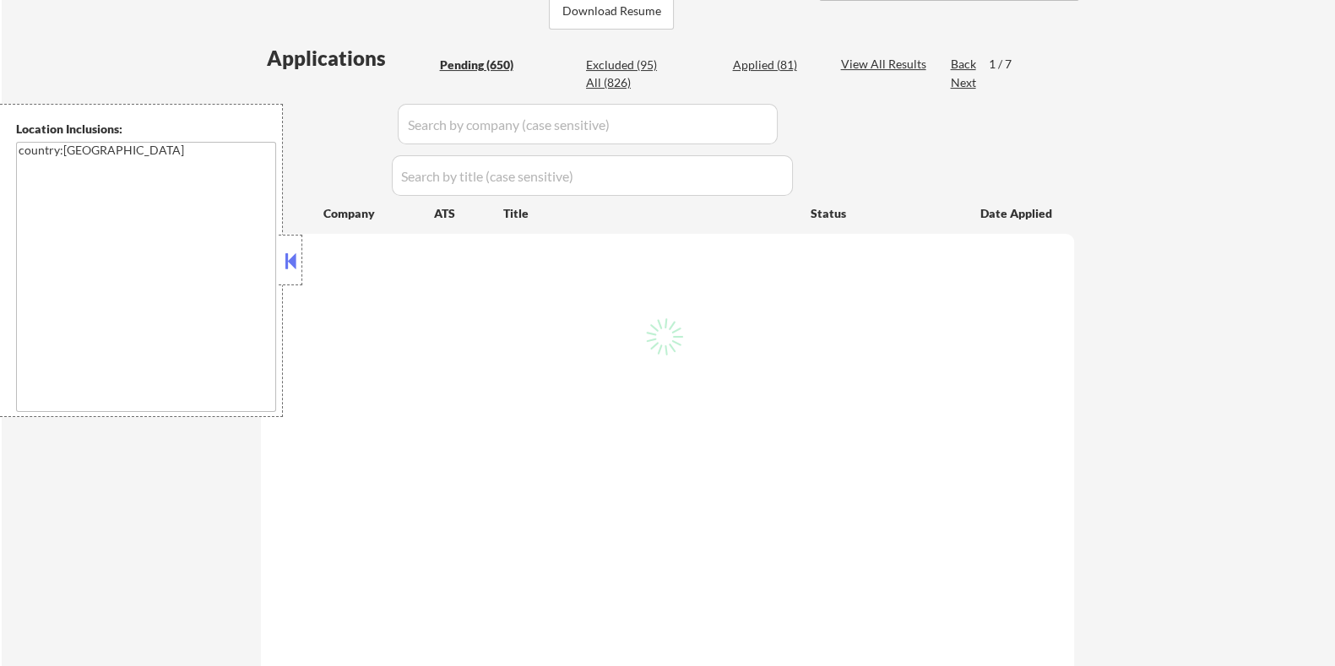
select select ""pending""
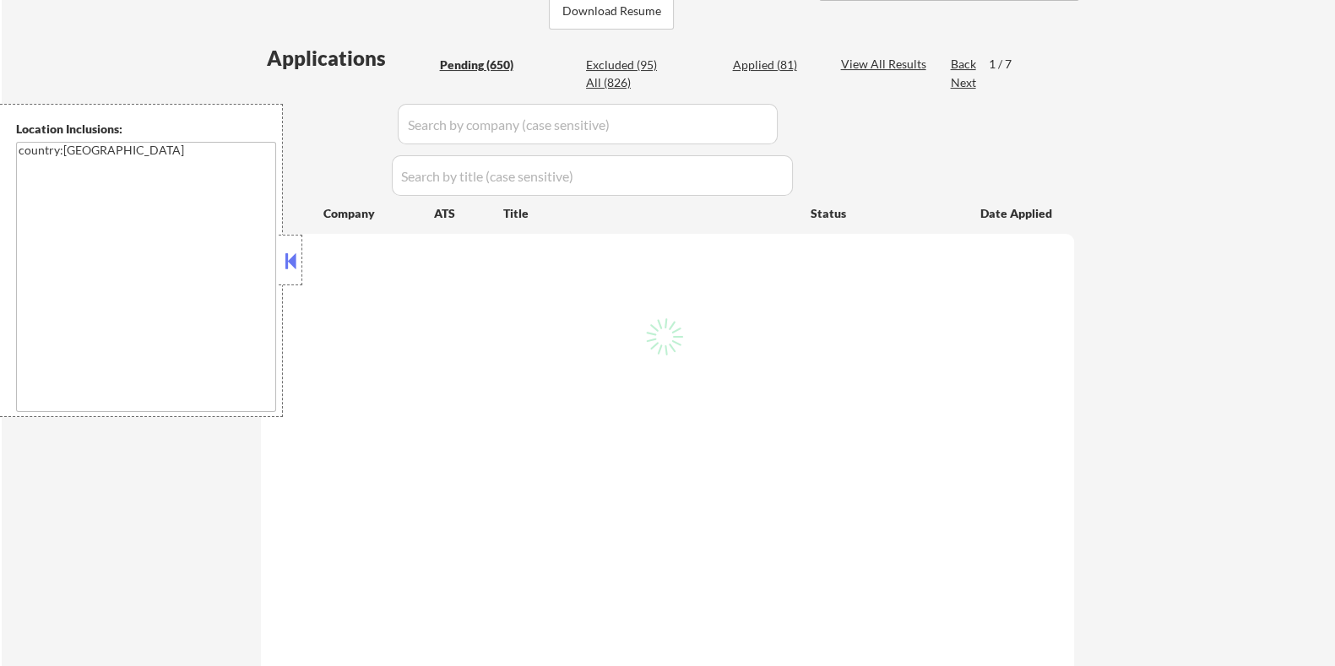
select select ""pending""
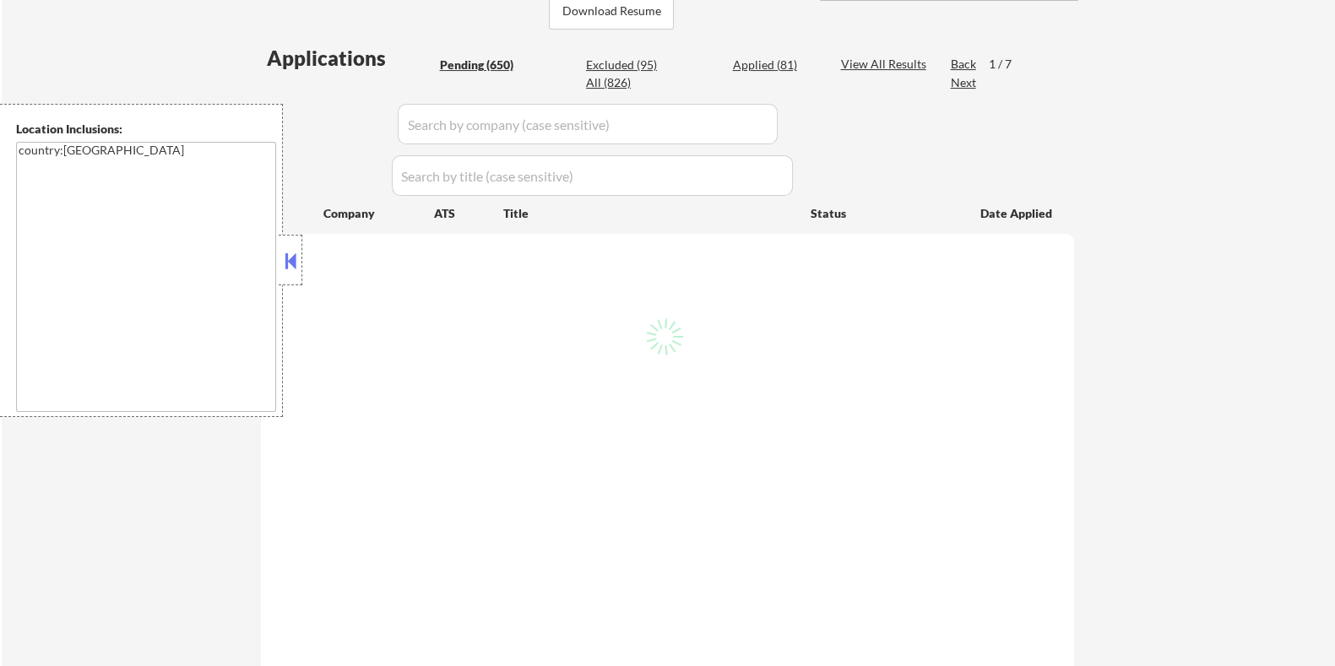
select select ""pending""
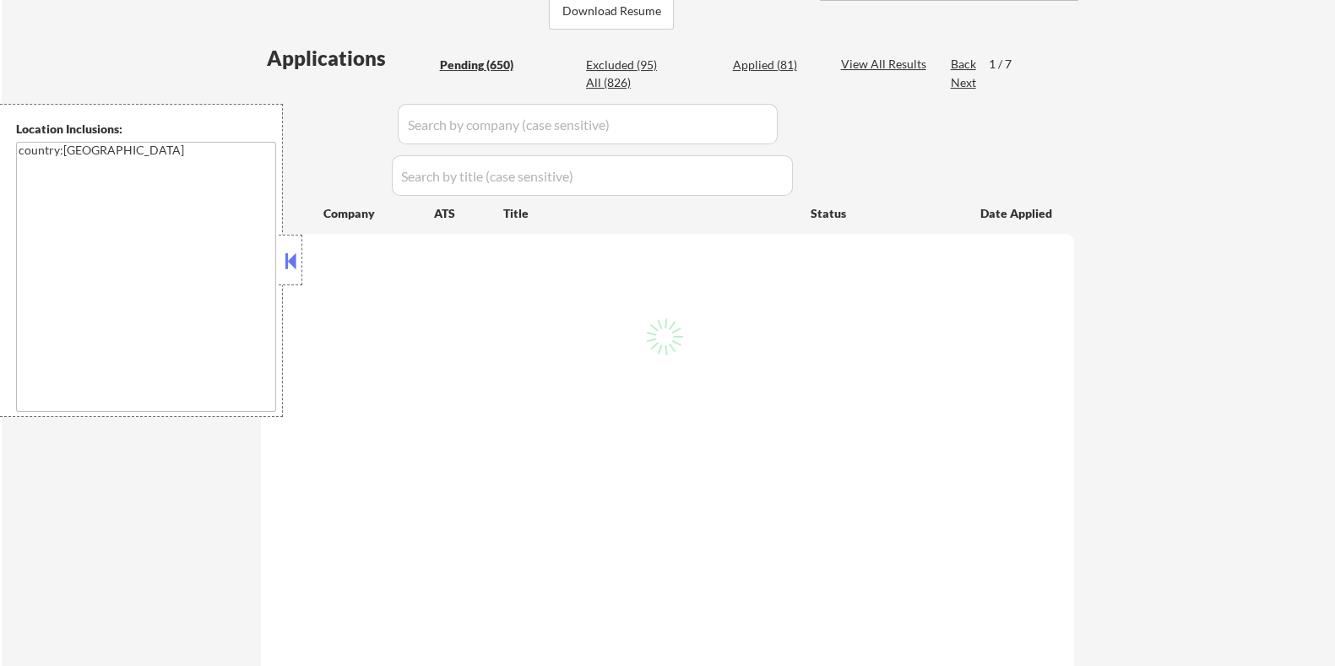
select select ""pending""
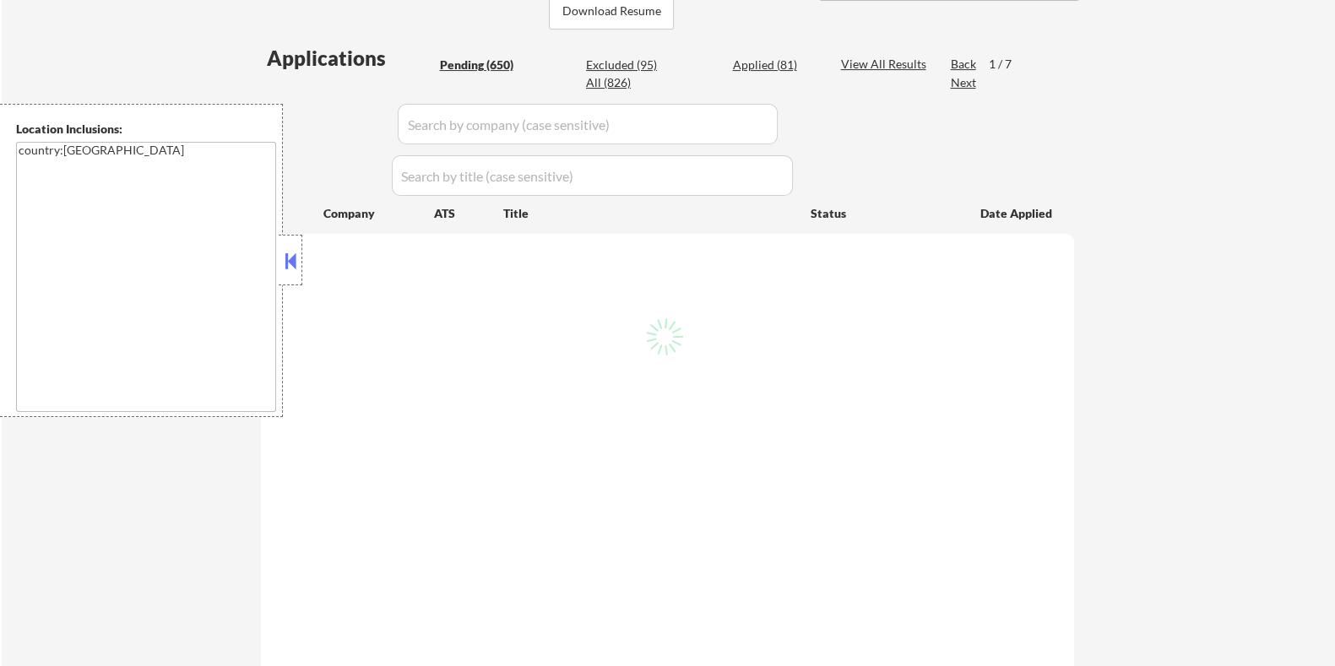
select select ""pending""
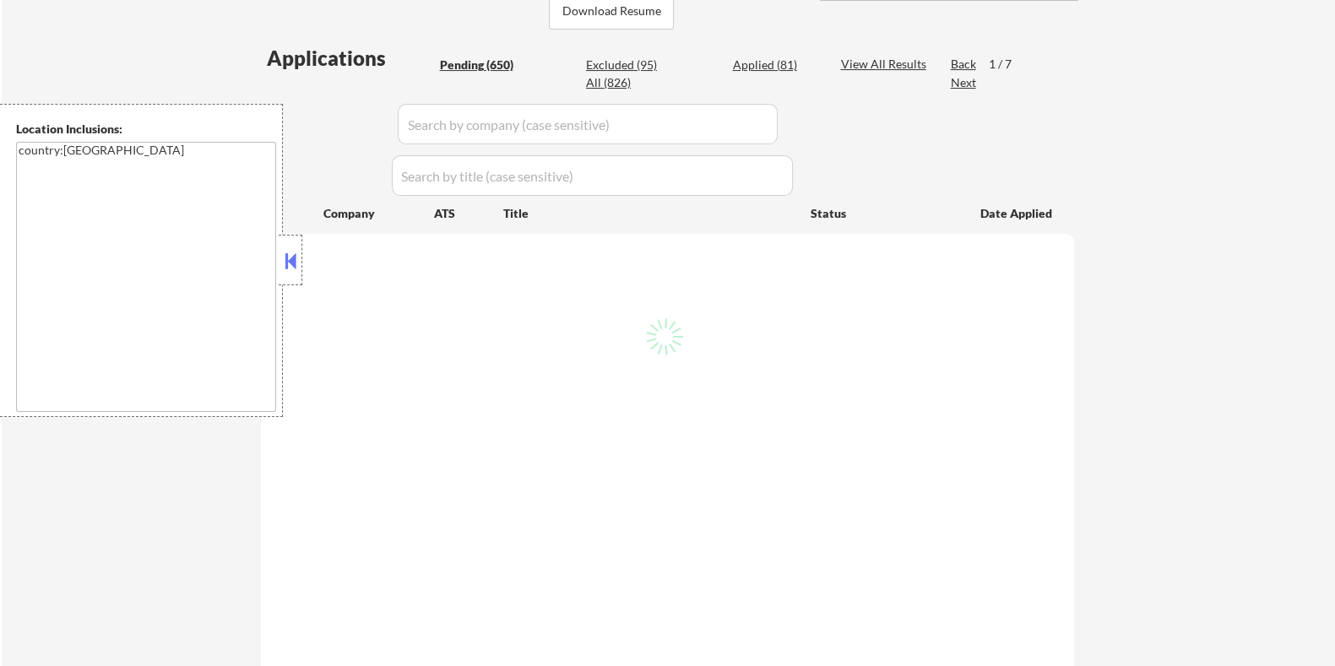
select select ""pending""
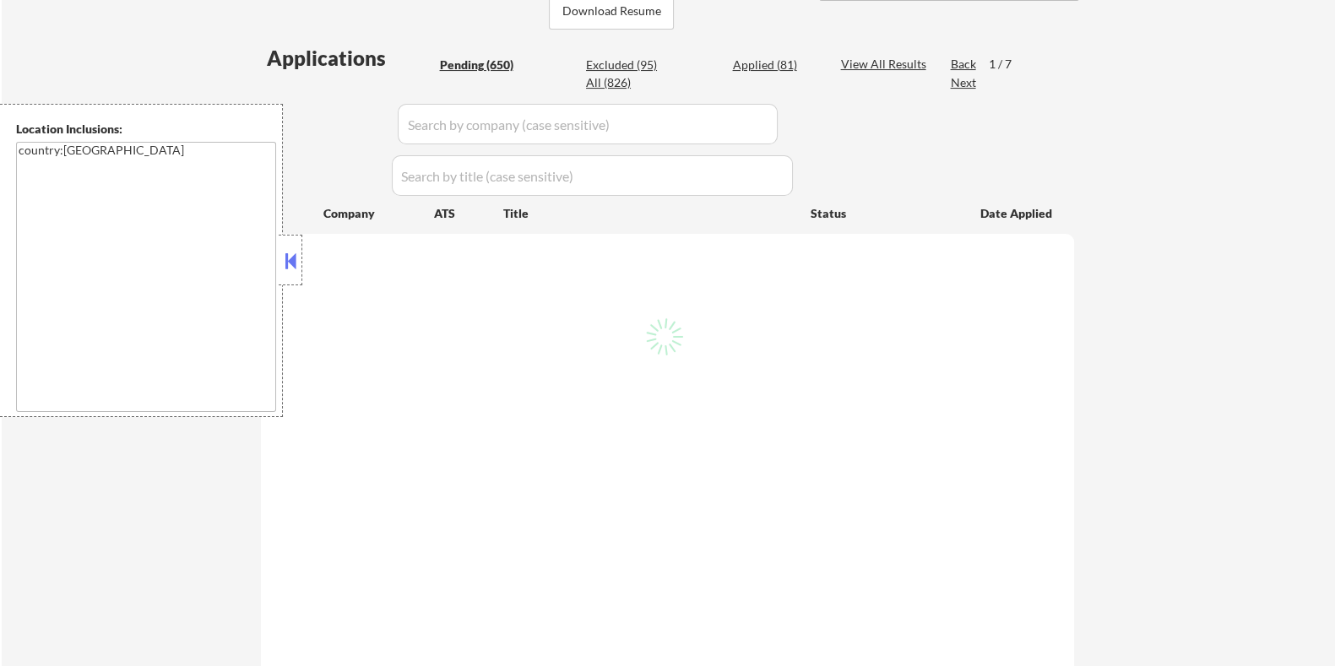
select select ""pending""
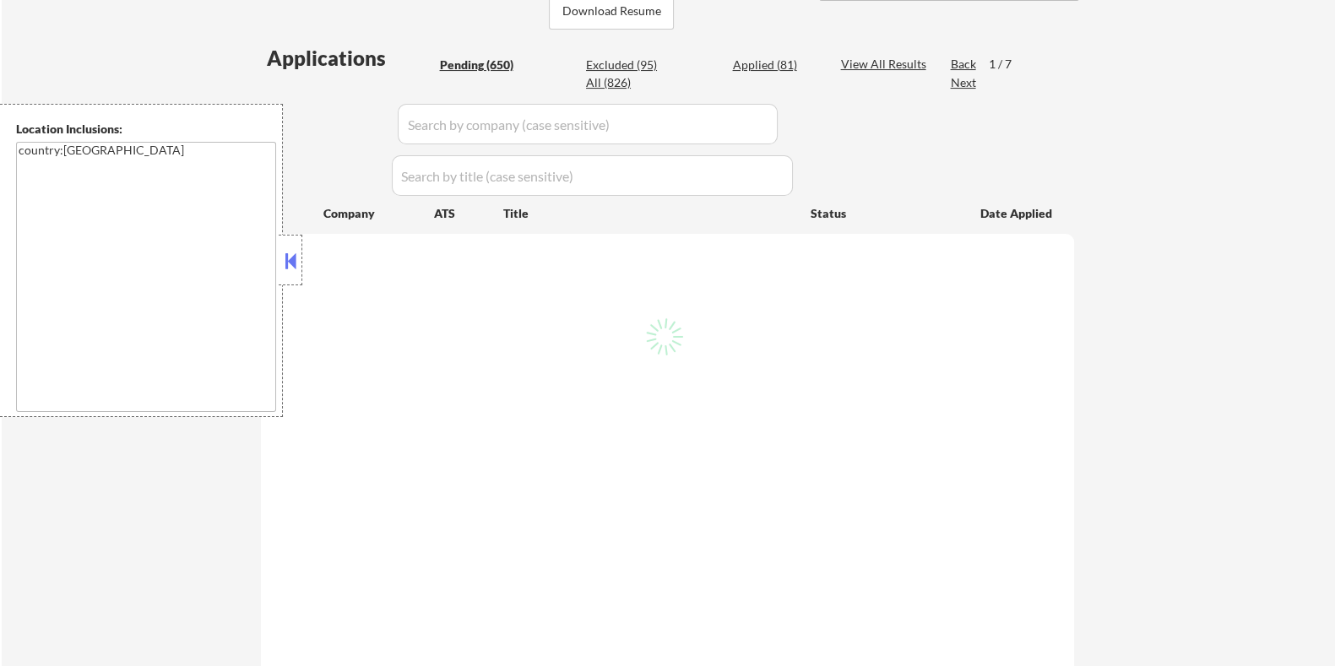
select select ""pending""
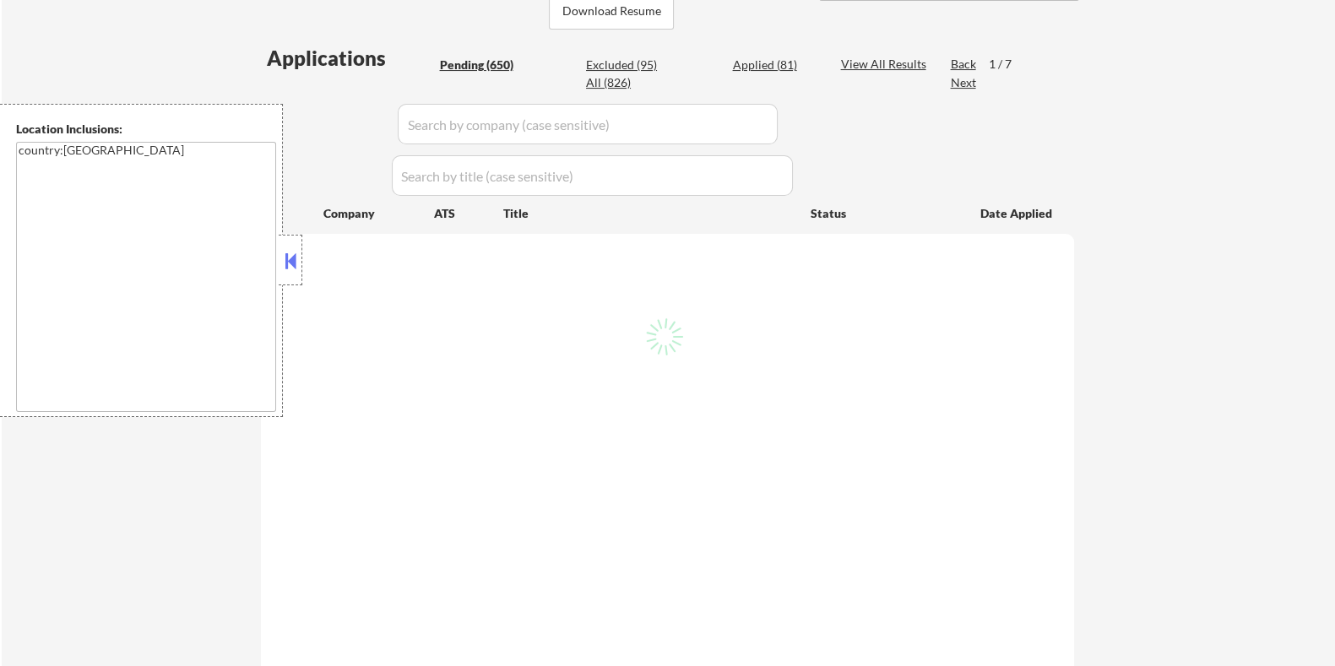
select select ""pending""
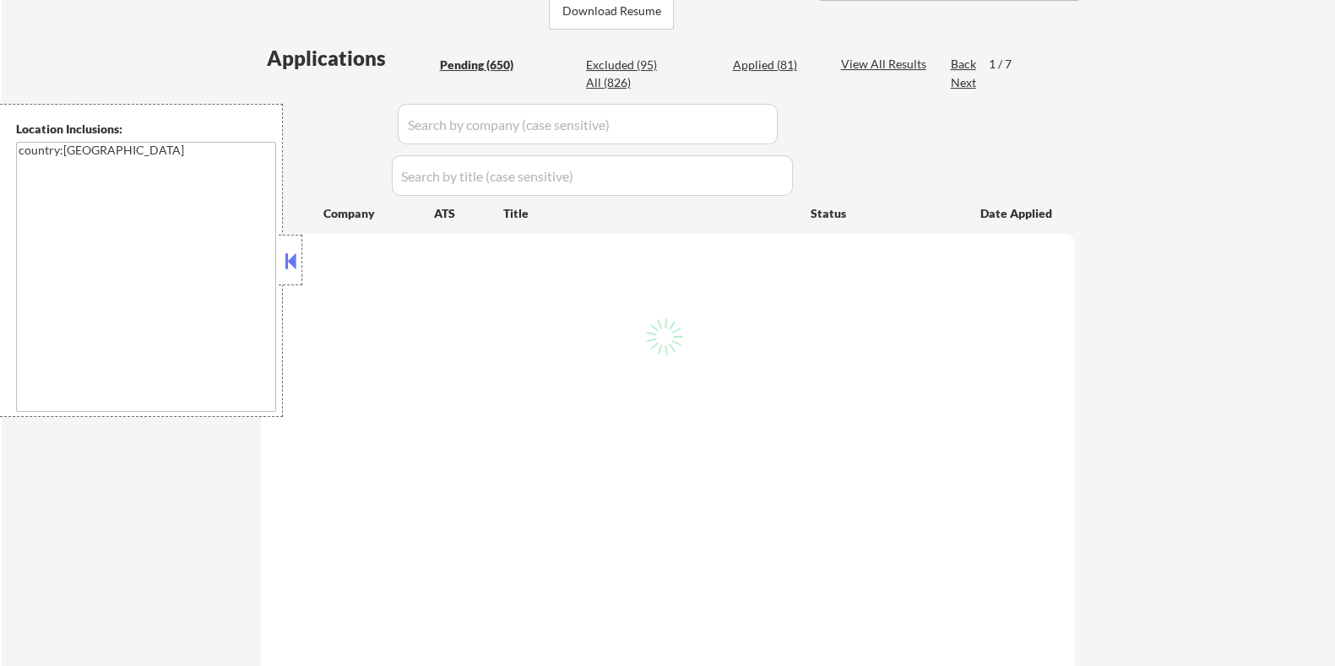
select select ""pending""
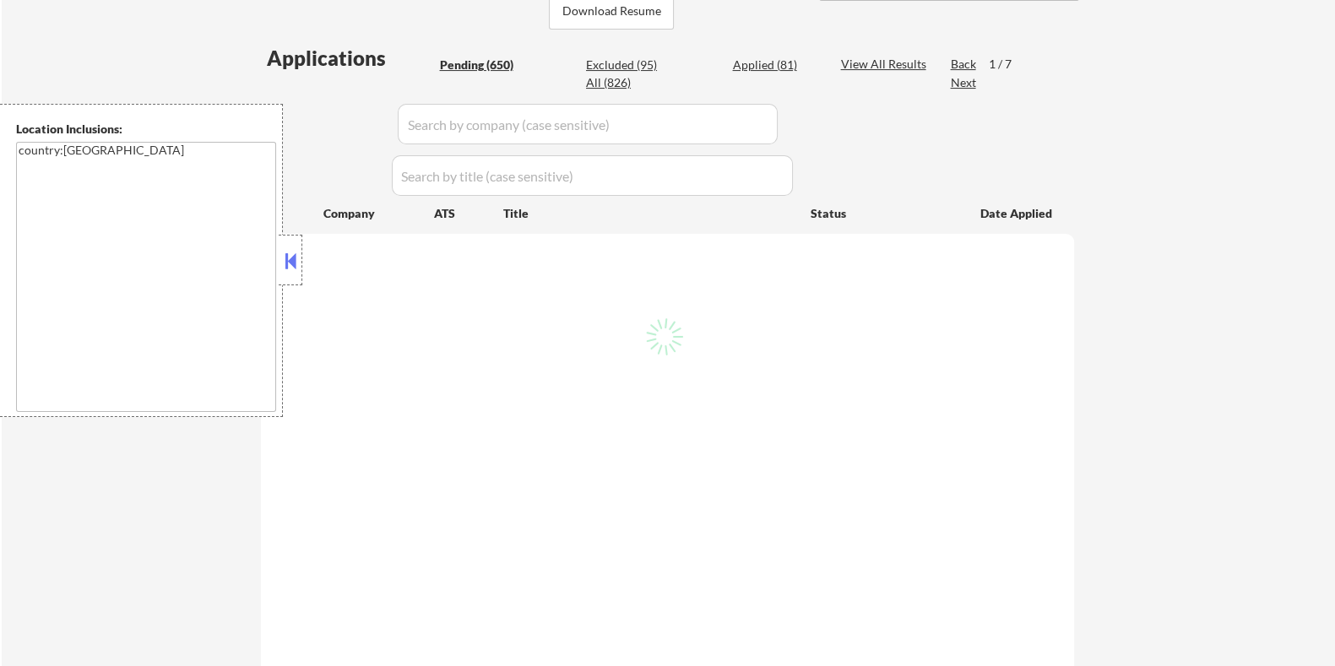
select select ""pending""
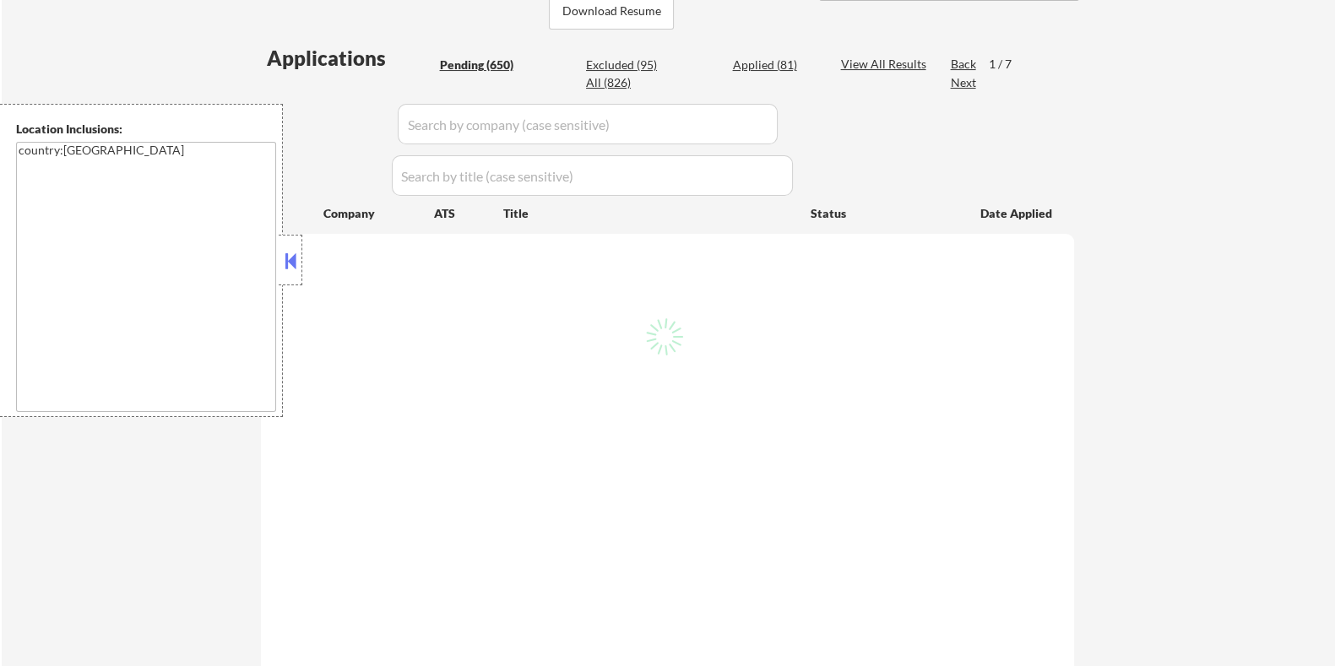
select select ""pending""
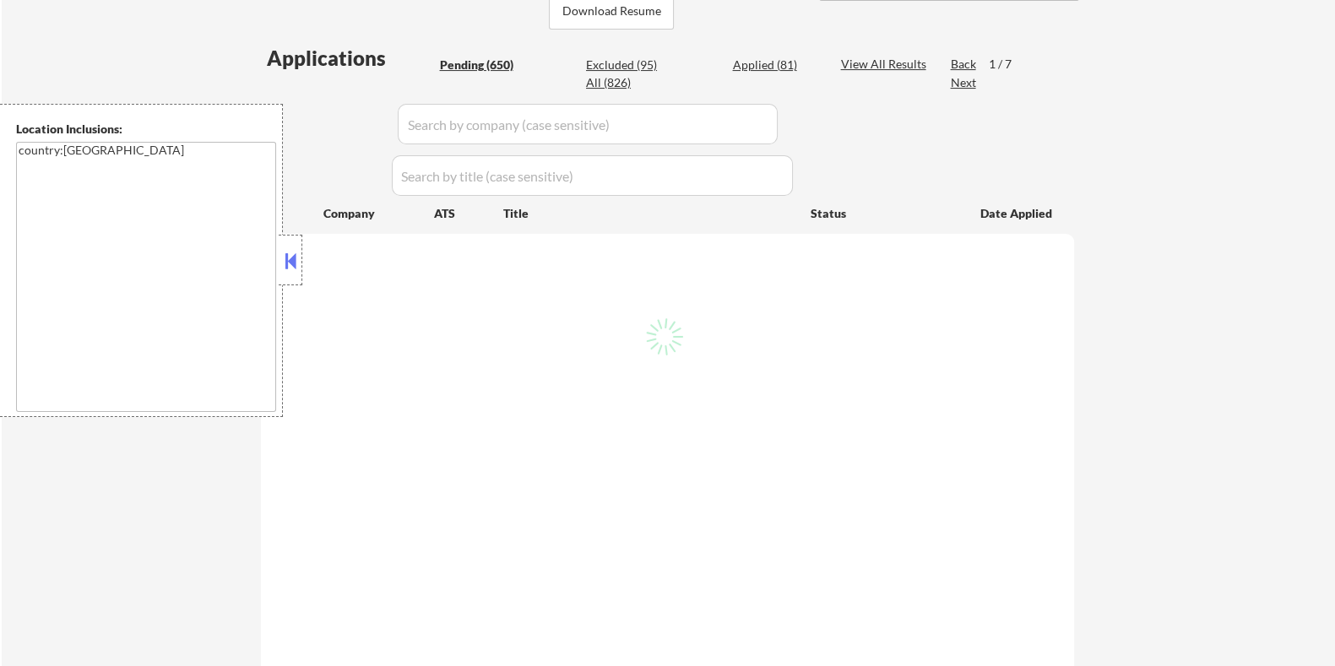
select select ""pending""
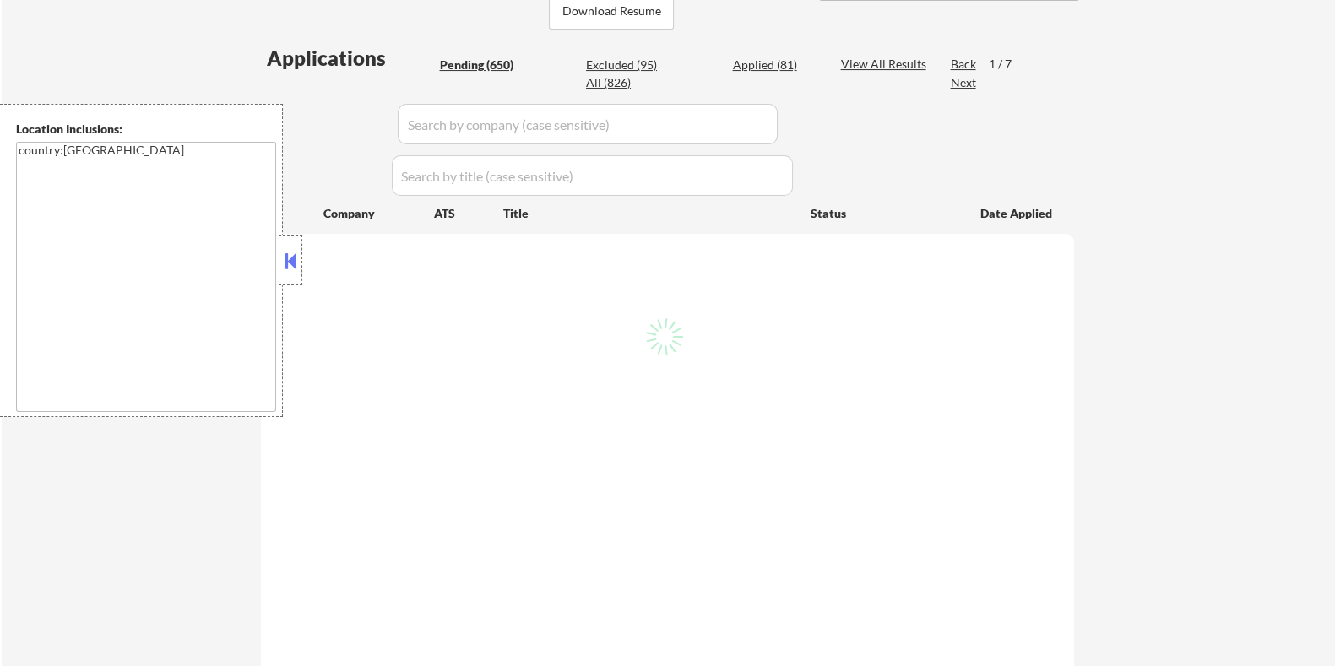
select select ""pending""
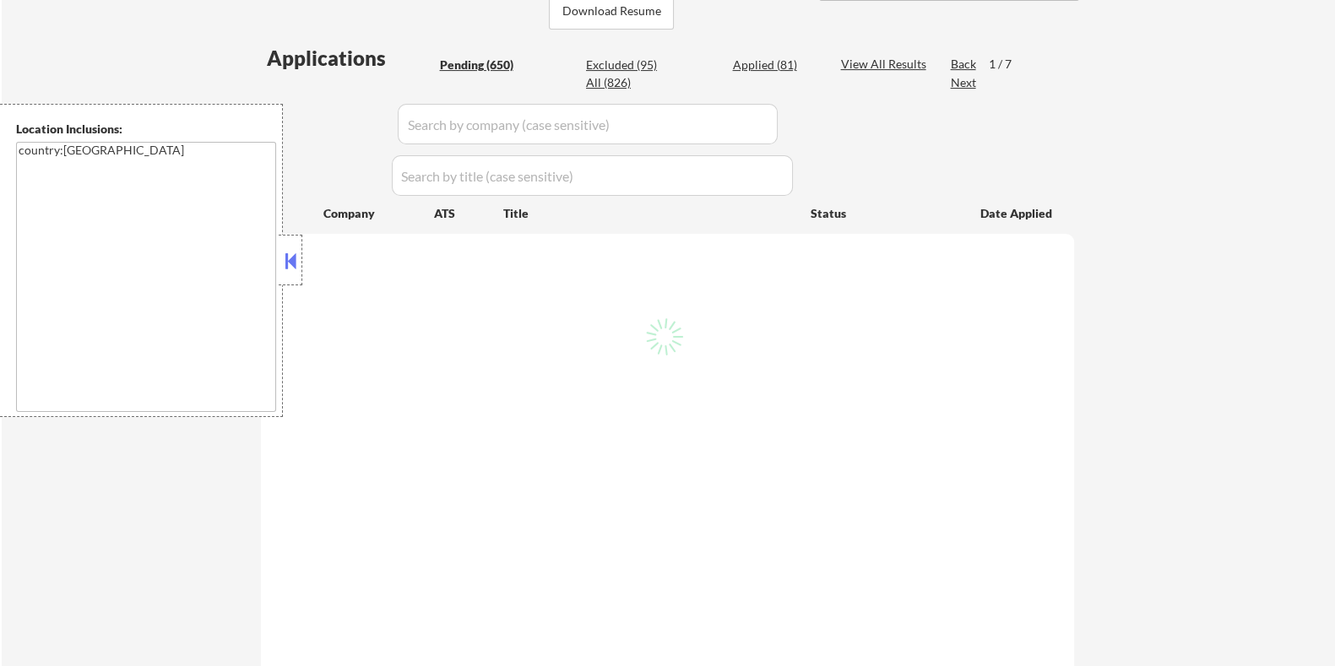
select select ""pending""
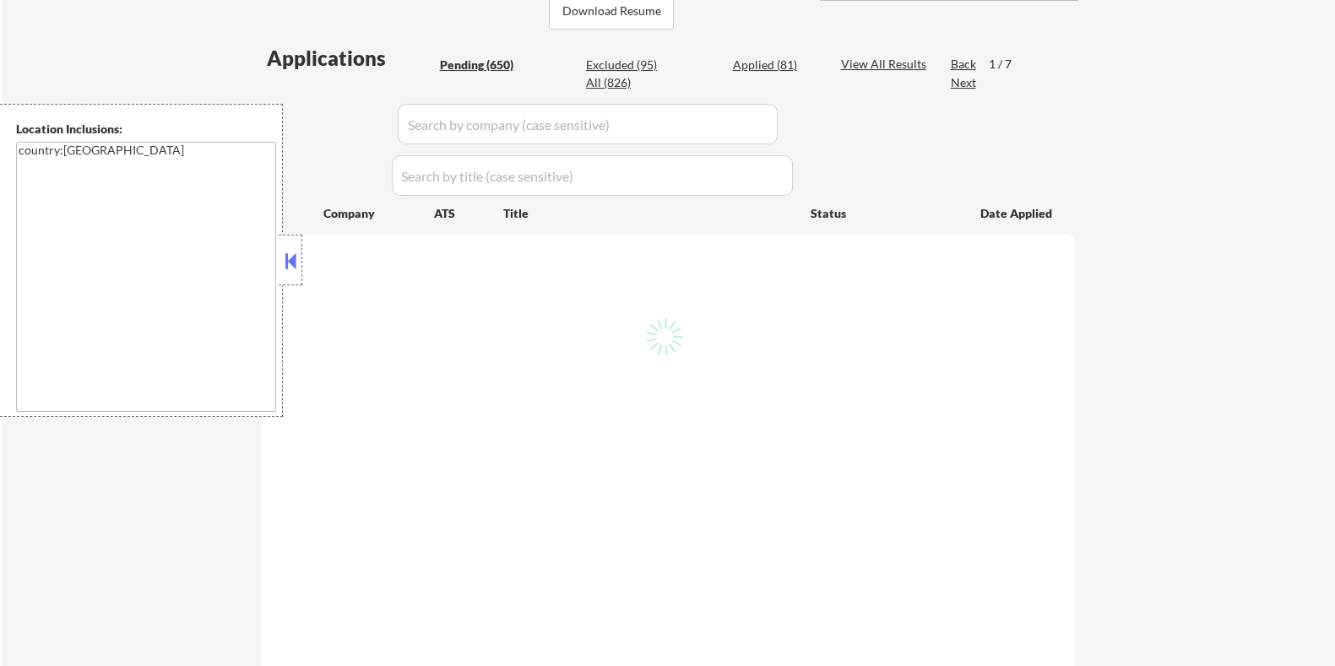
select select ""pending""
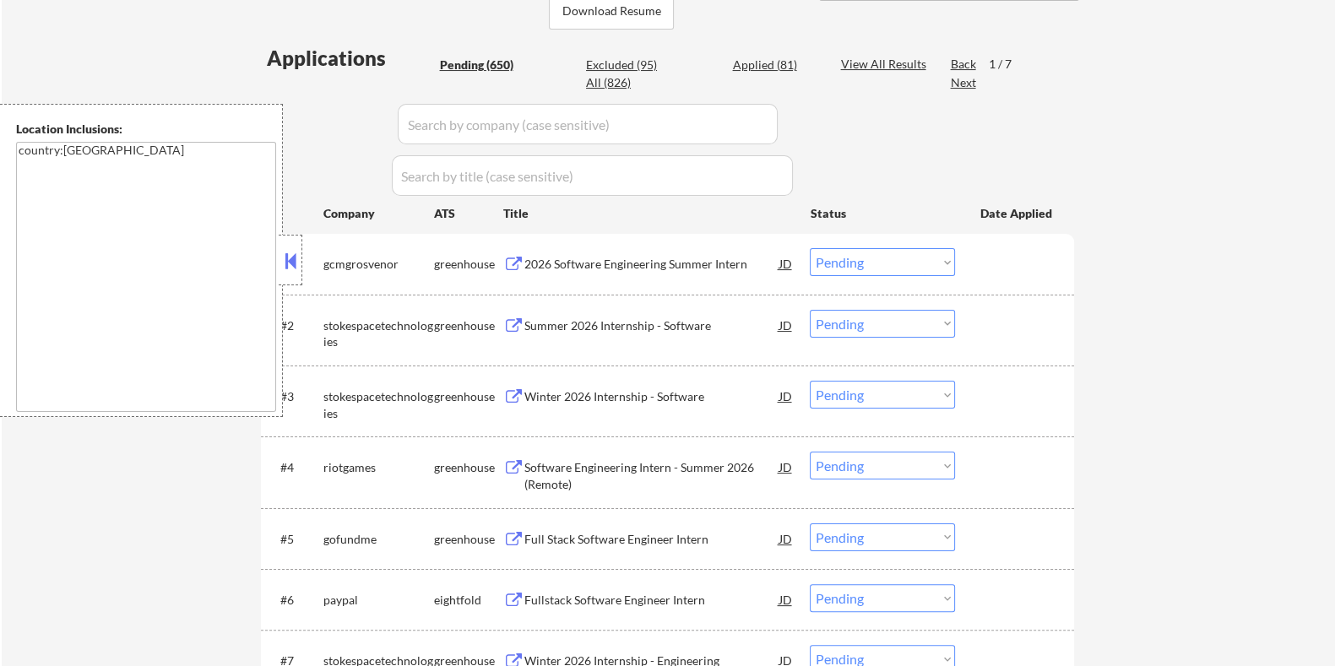
select select ""pending""
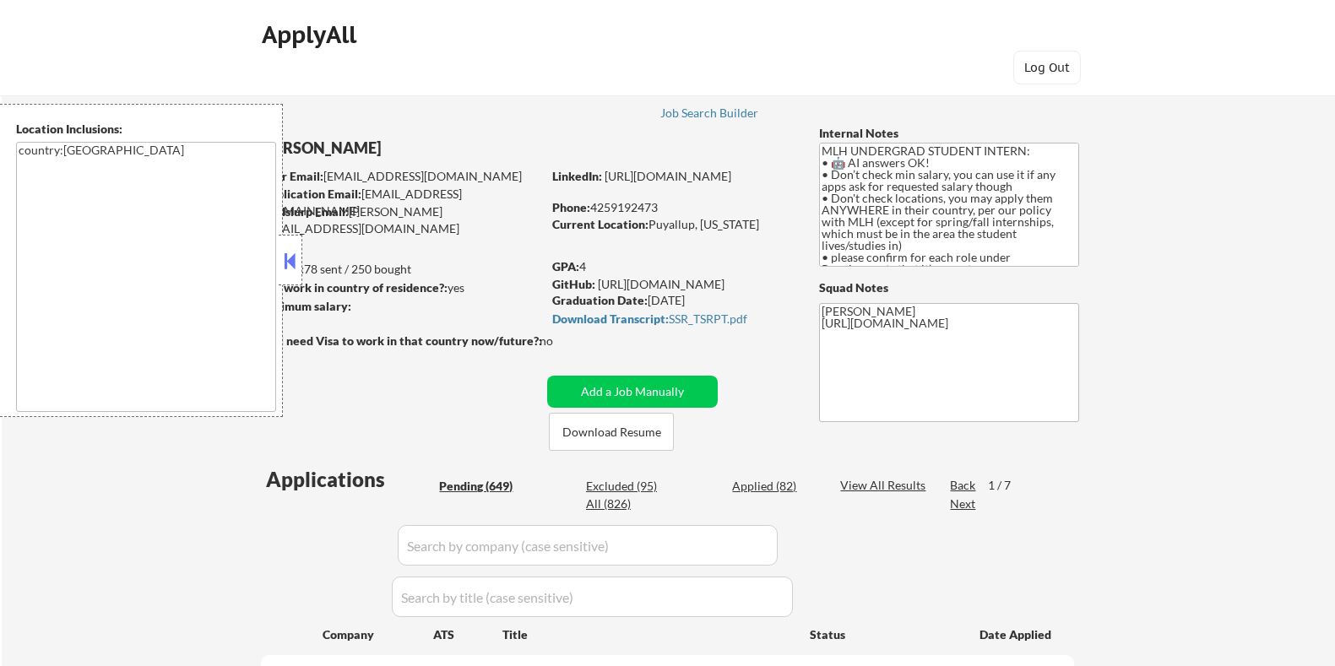
select select ""pending""
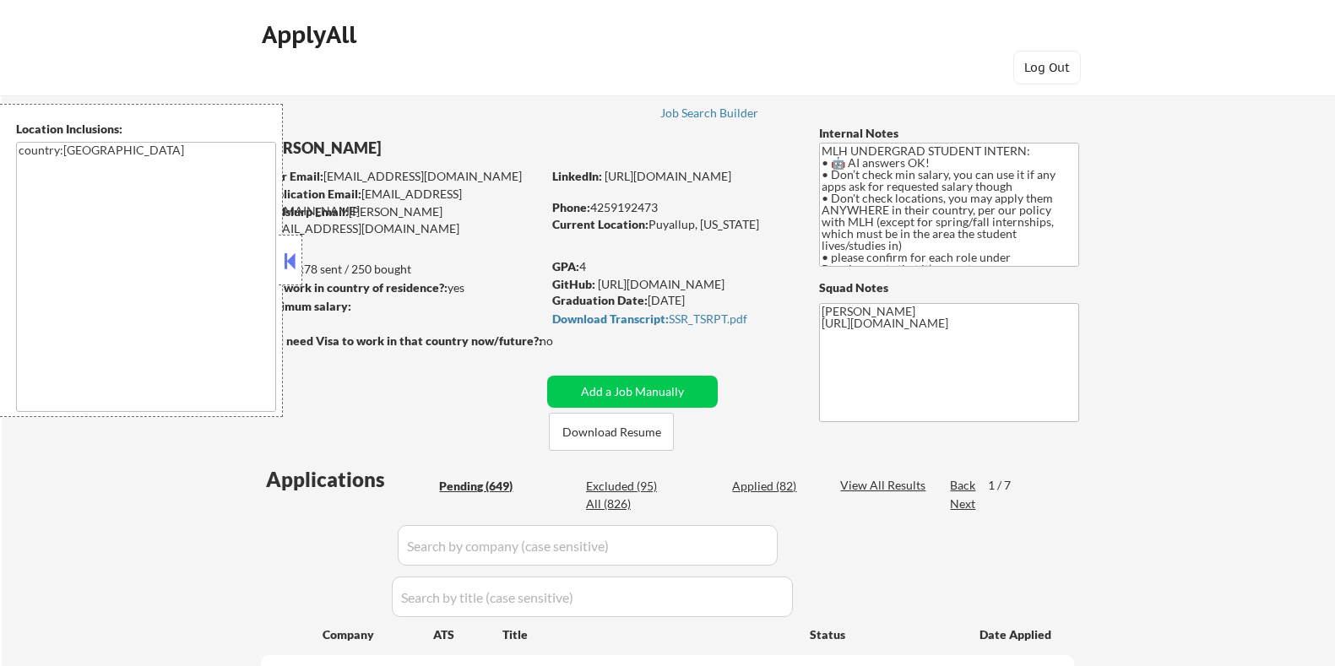
select select ""pending""
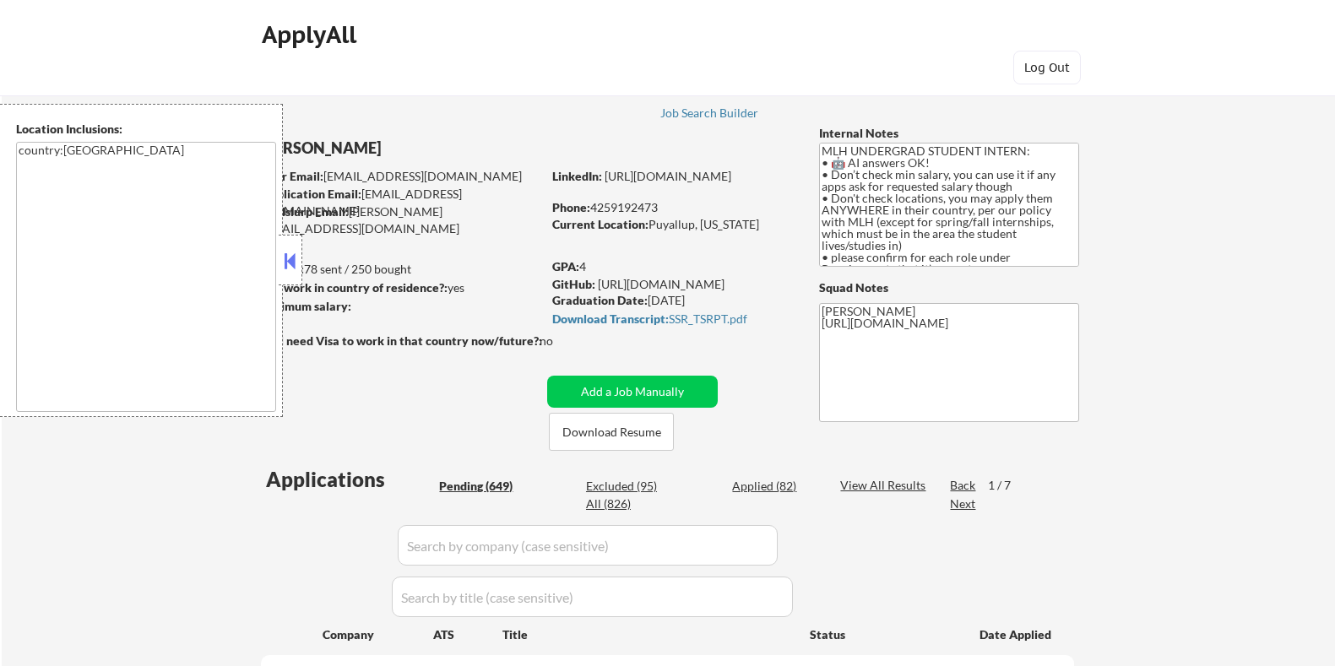
select select ""pending""
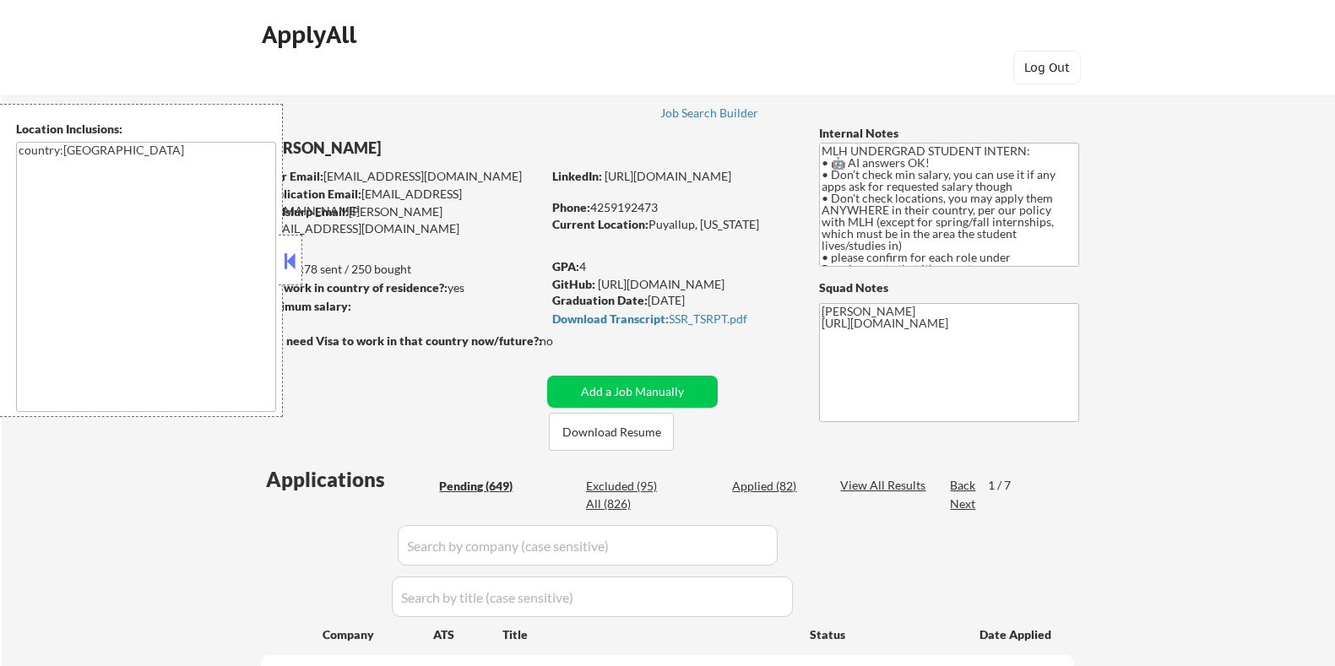
select select ""pending""
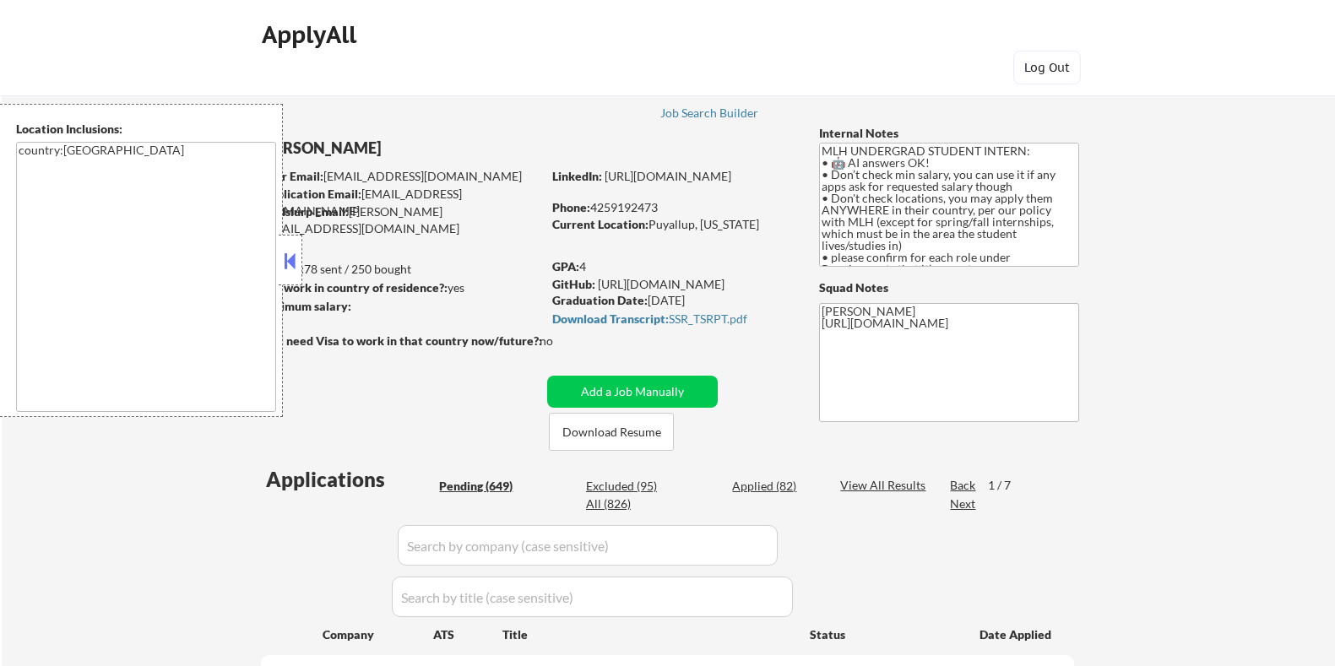
select select ""pending""
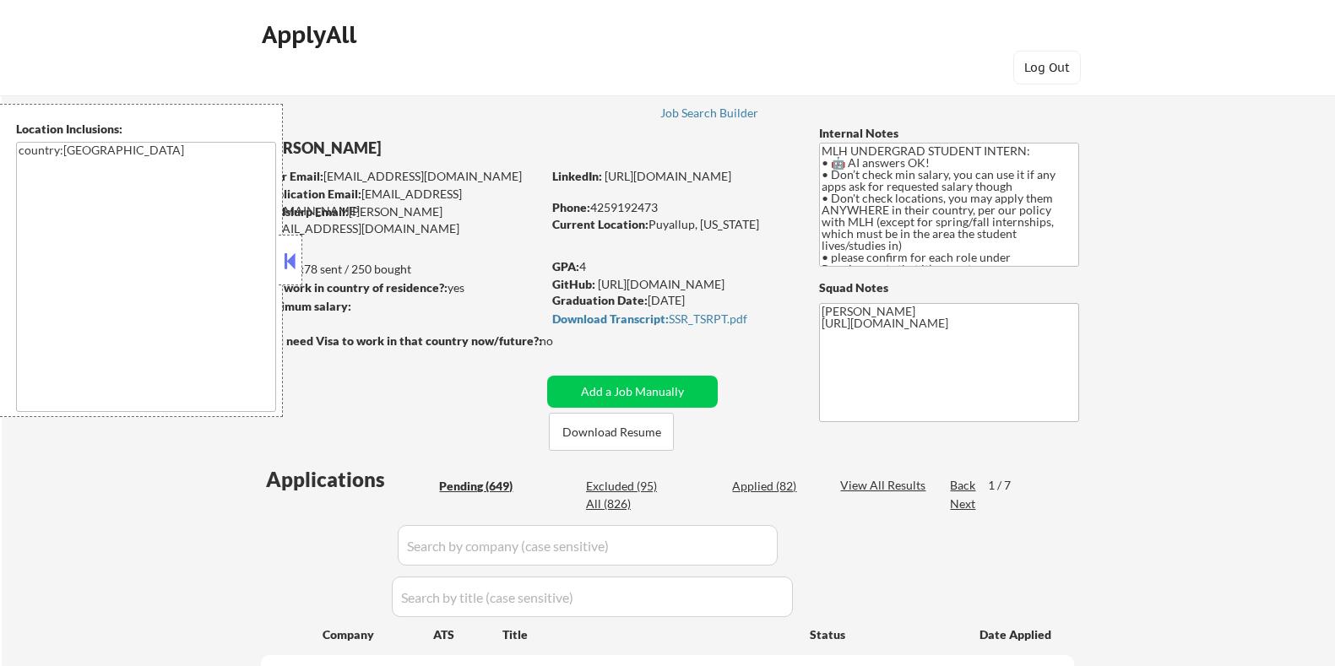
select select ""pending""
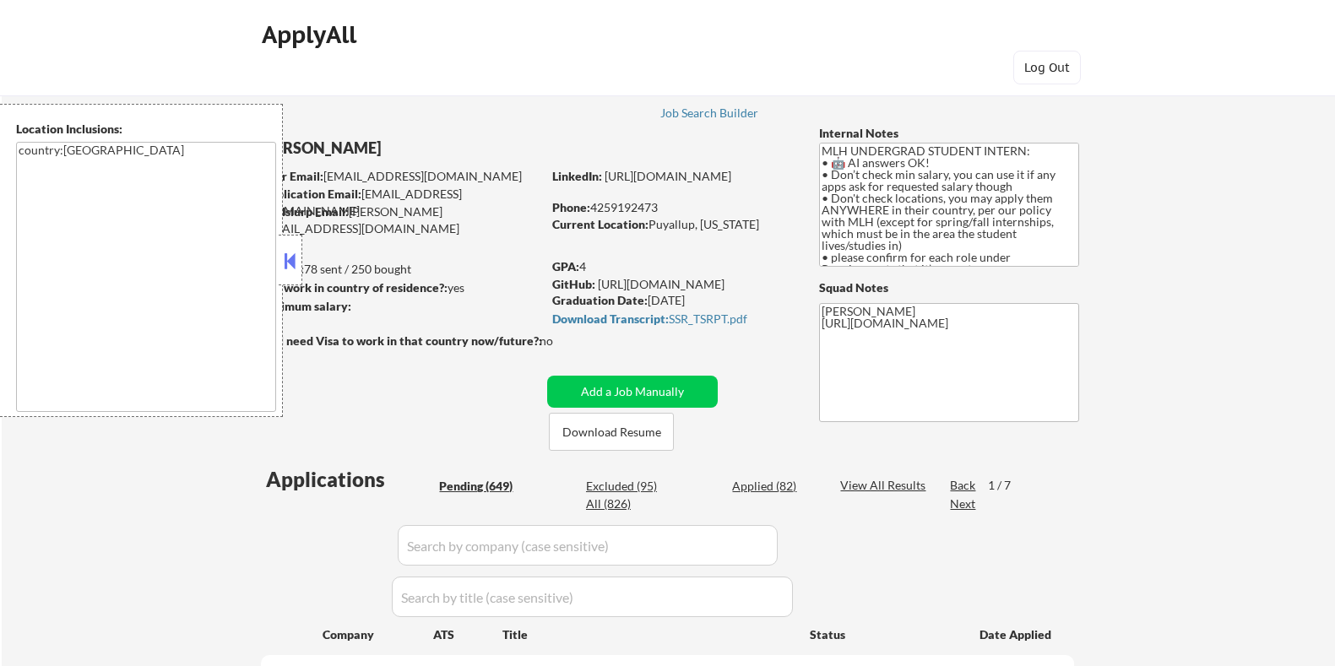
select select ""pending""
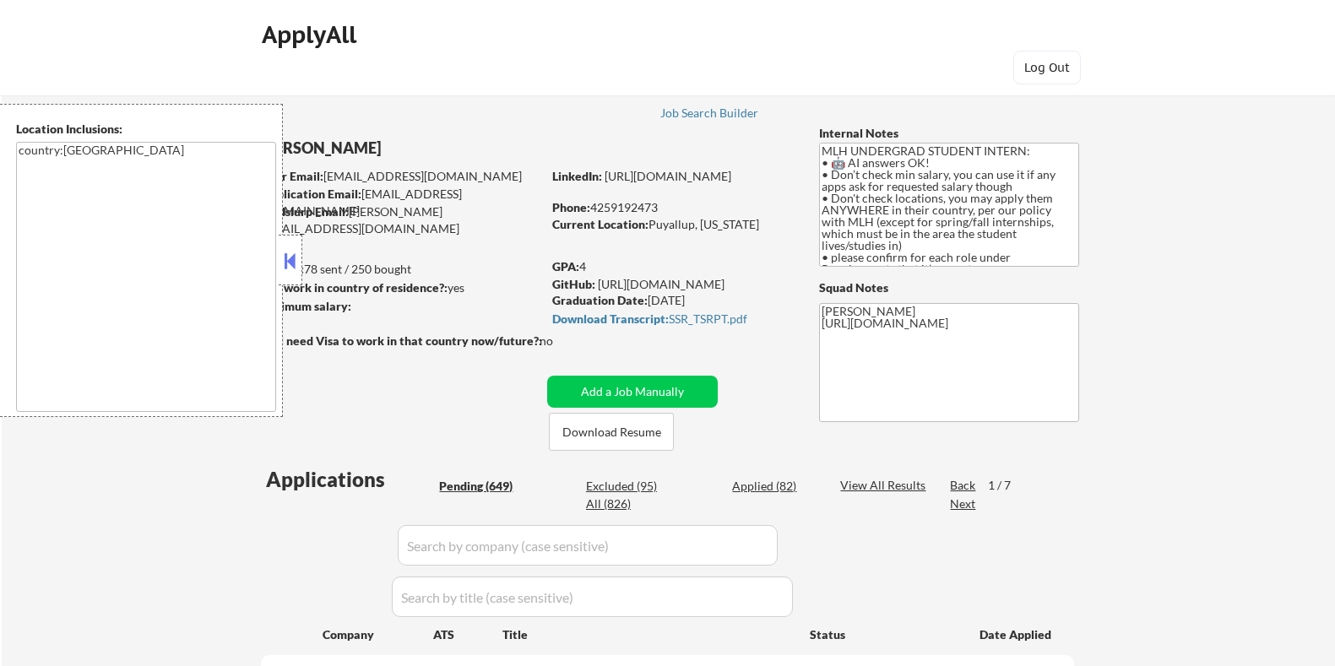
select select ""pending""
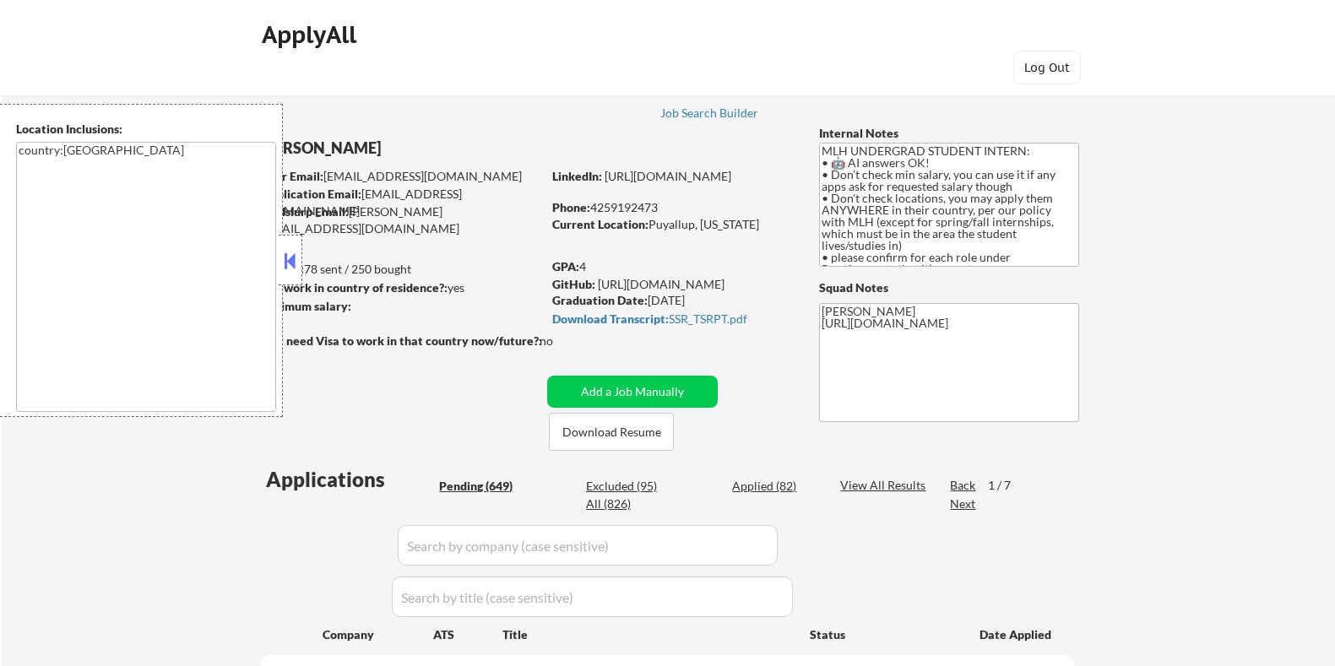
select select ""pending""
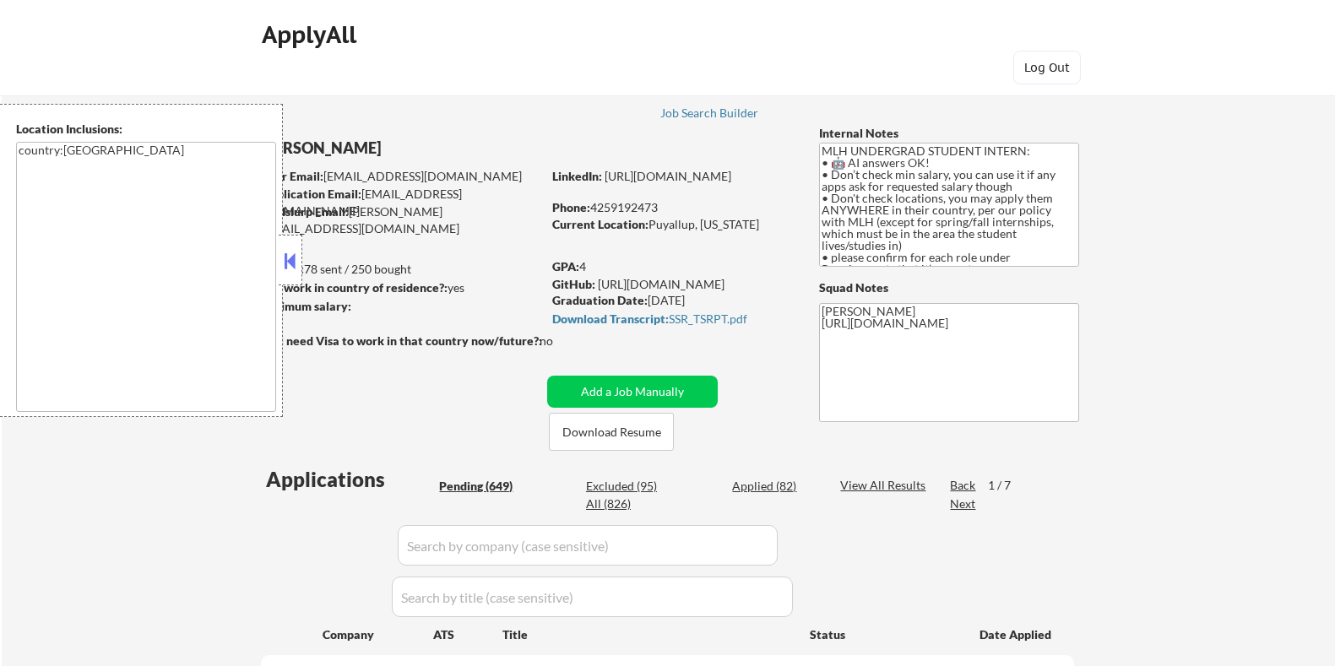
select select ""pending""
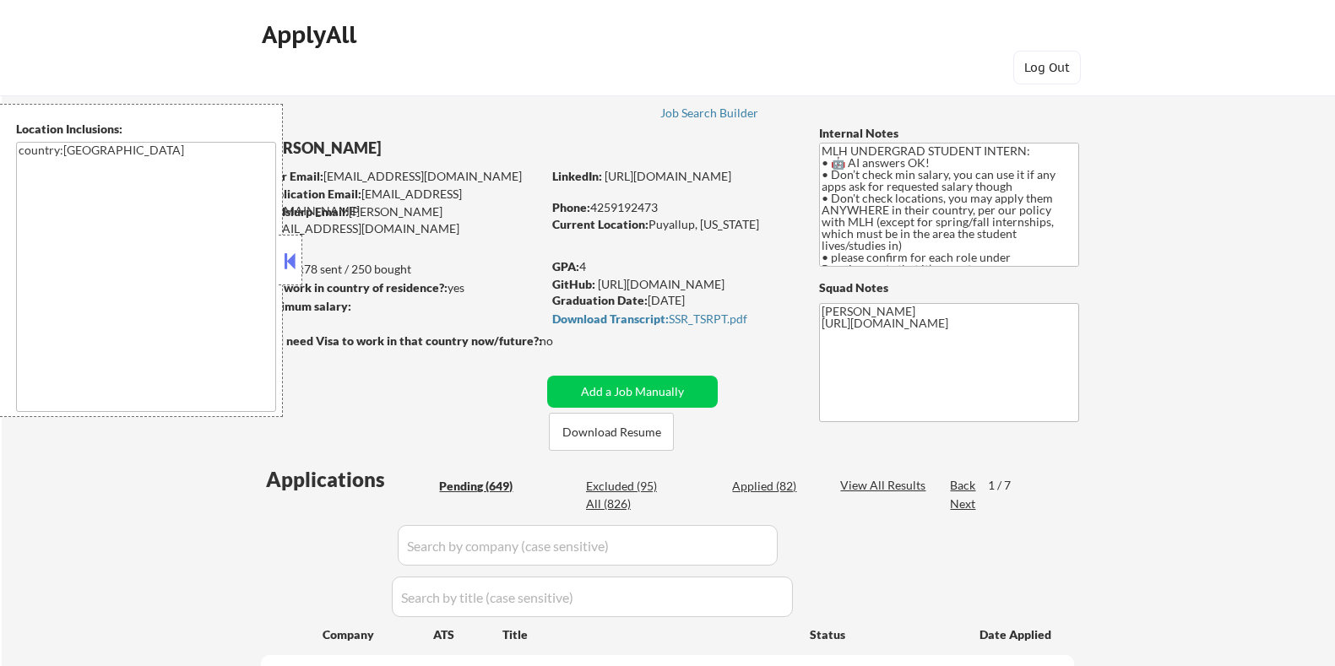
select select ""pending""
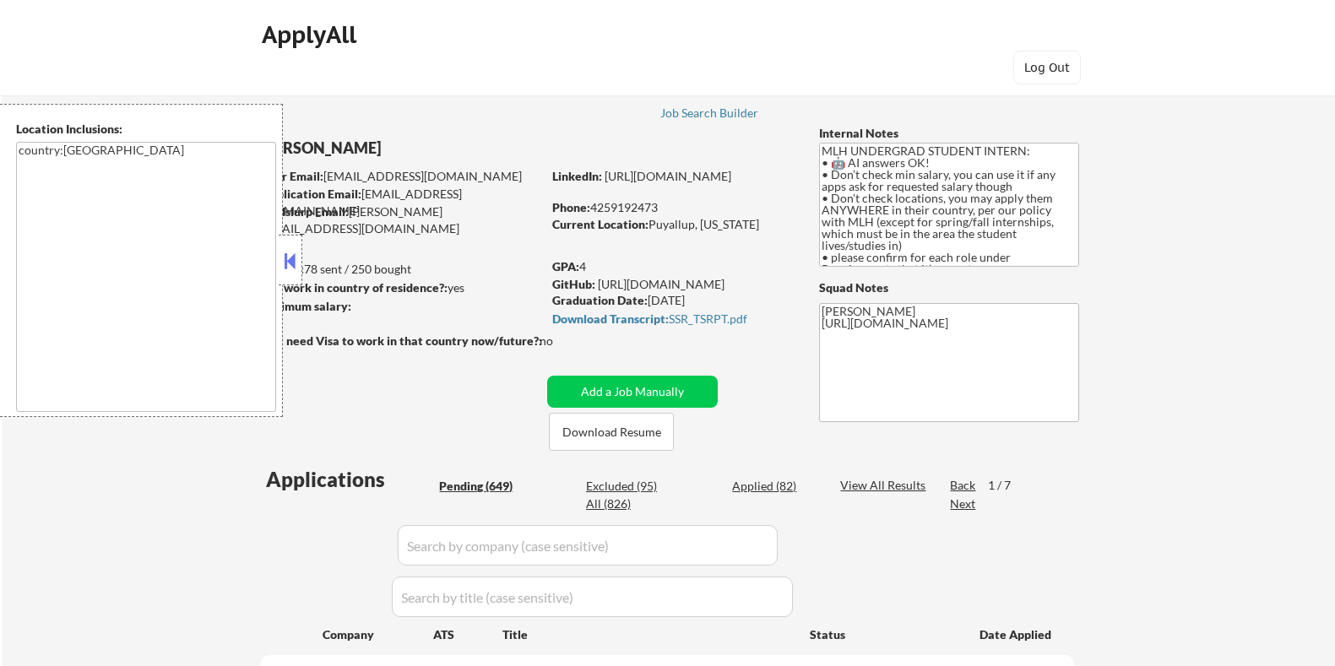
select select ""pending""
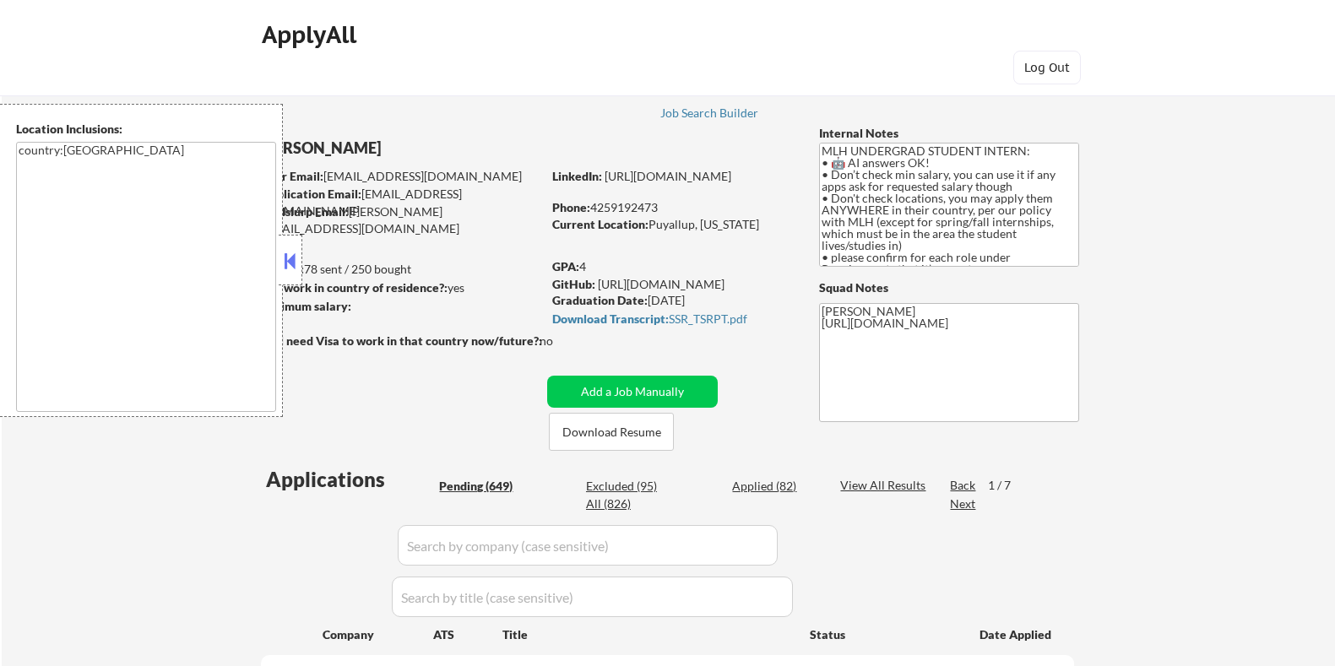
select select ""pending""
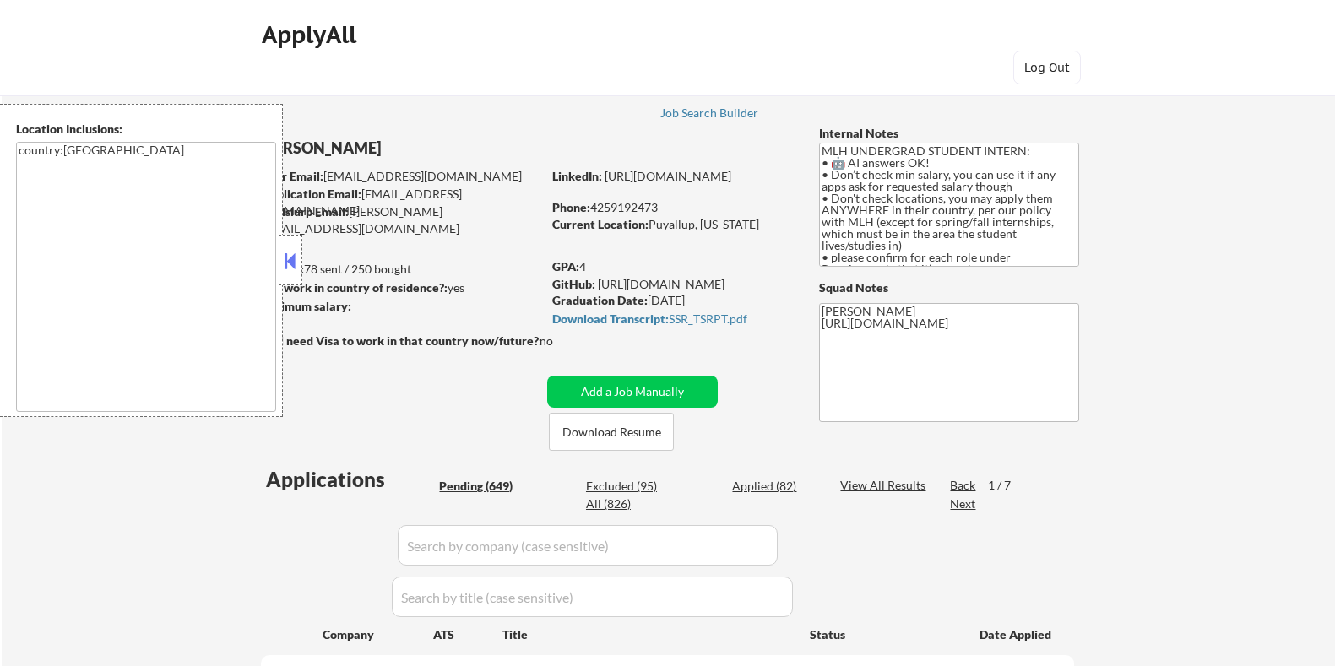
select select ""pending""
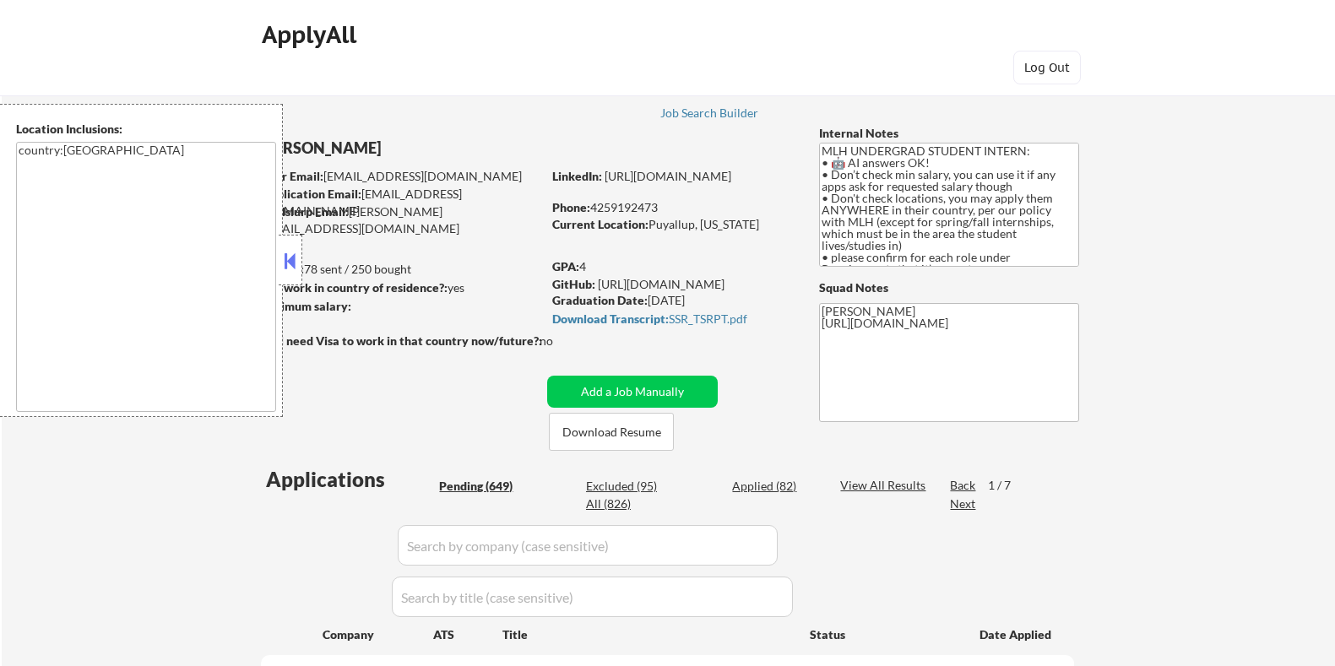
select select ""pending""
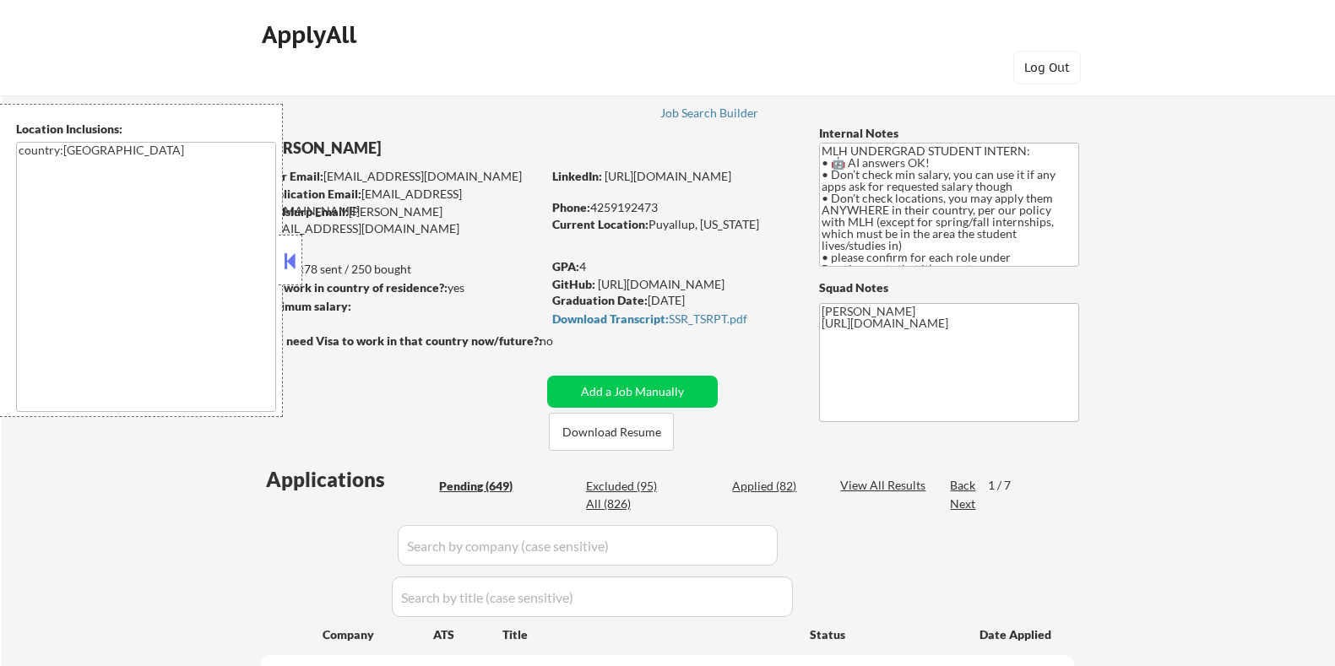
select select ""pending""
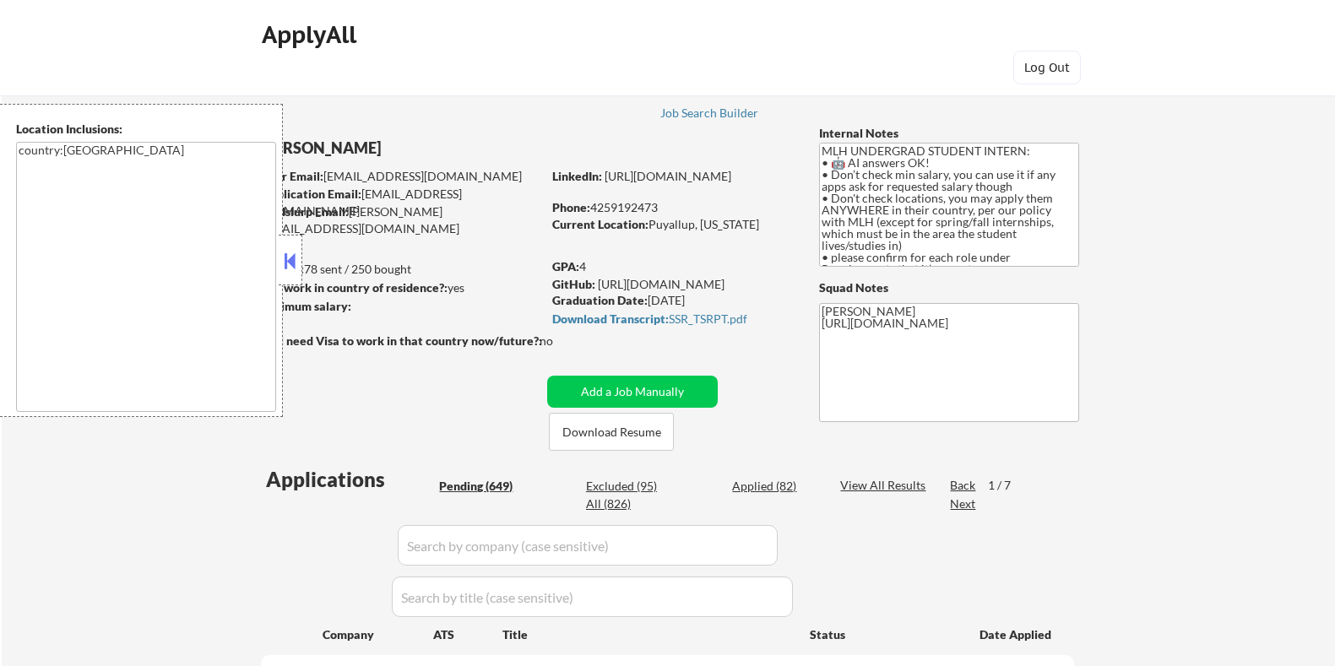
select select ""pending""
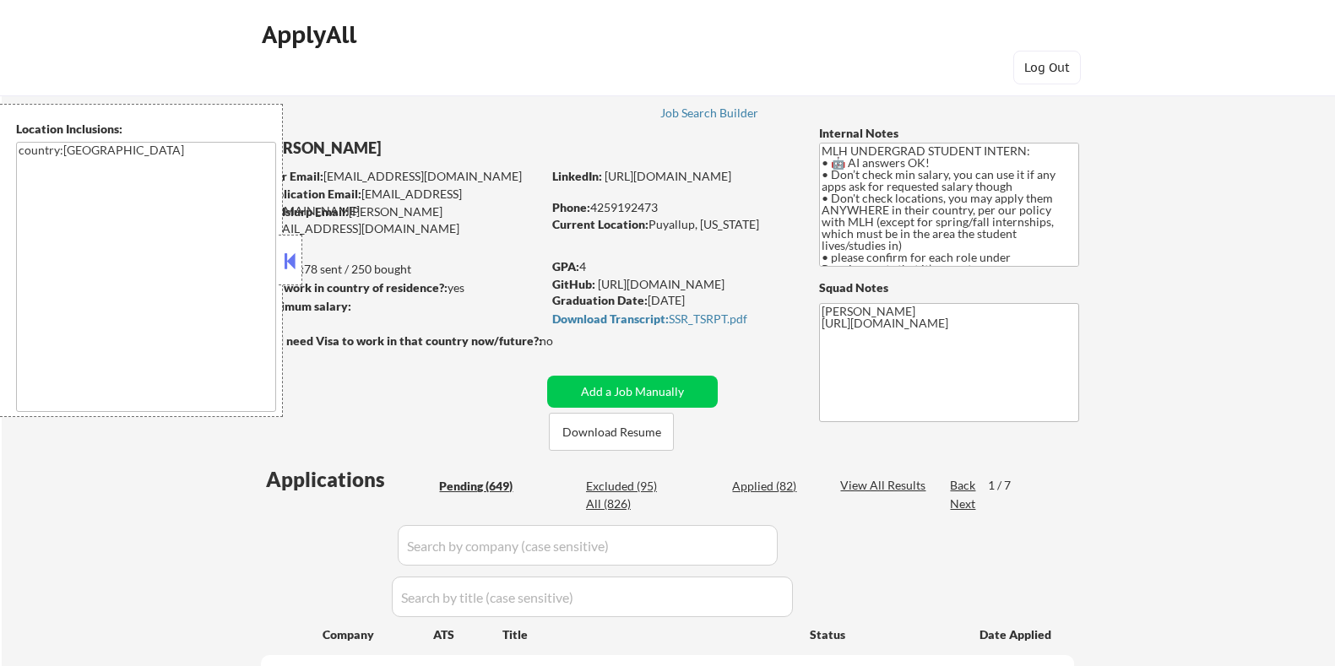
select select ""pending""
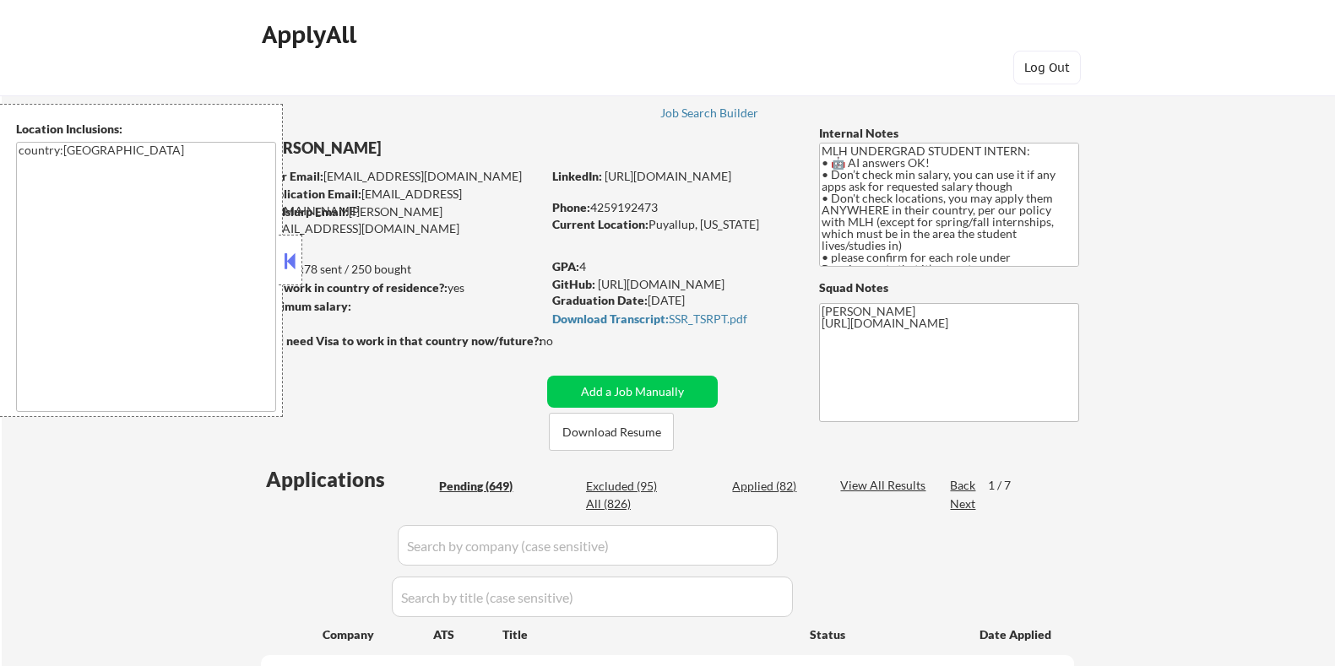
select select ""pending""
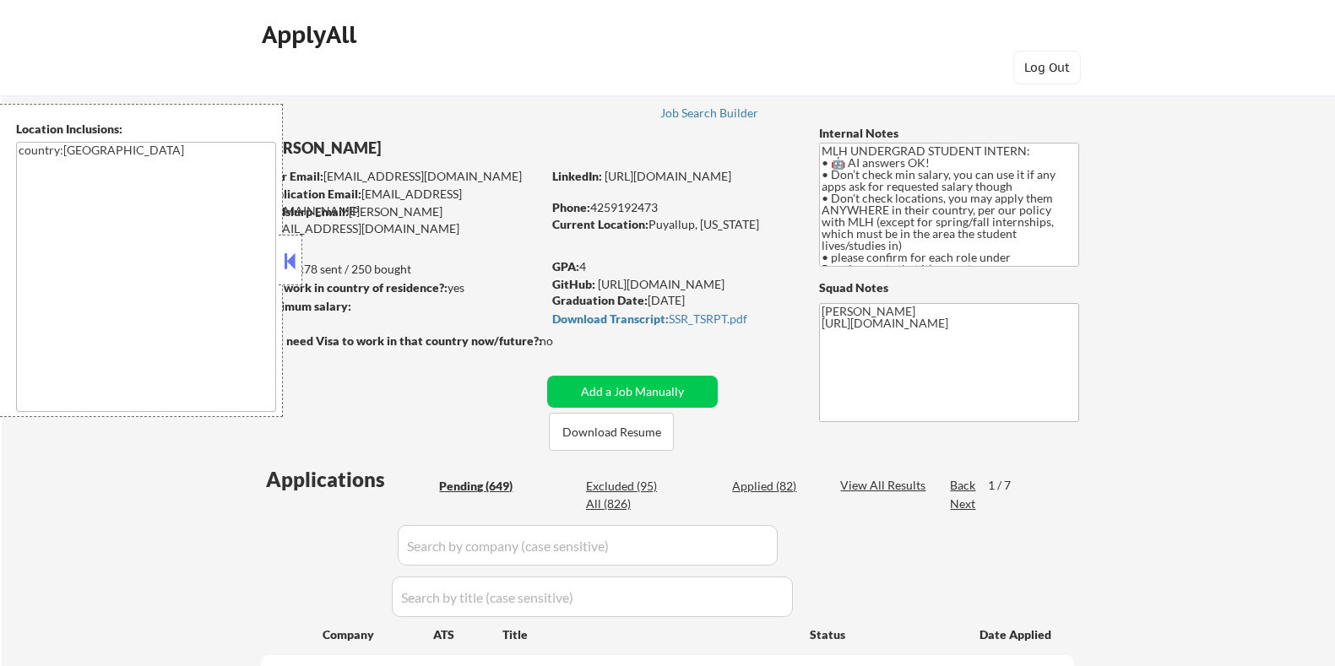
select select ""pending""
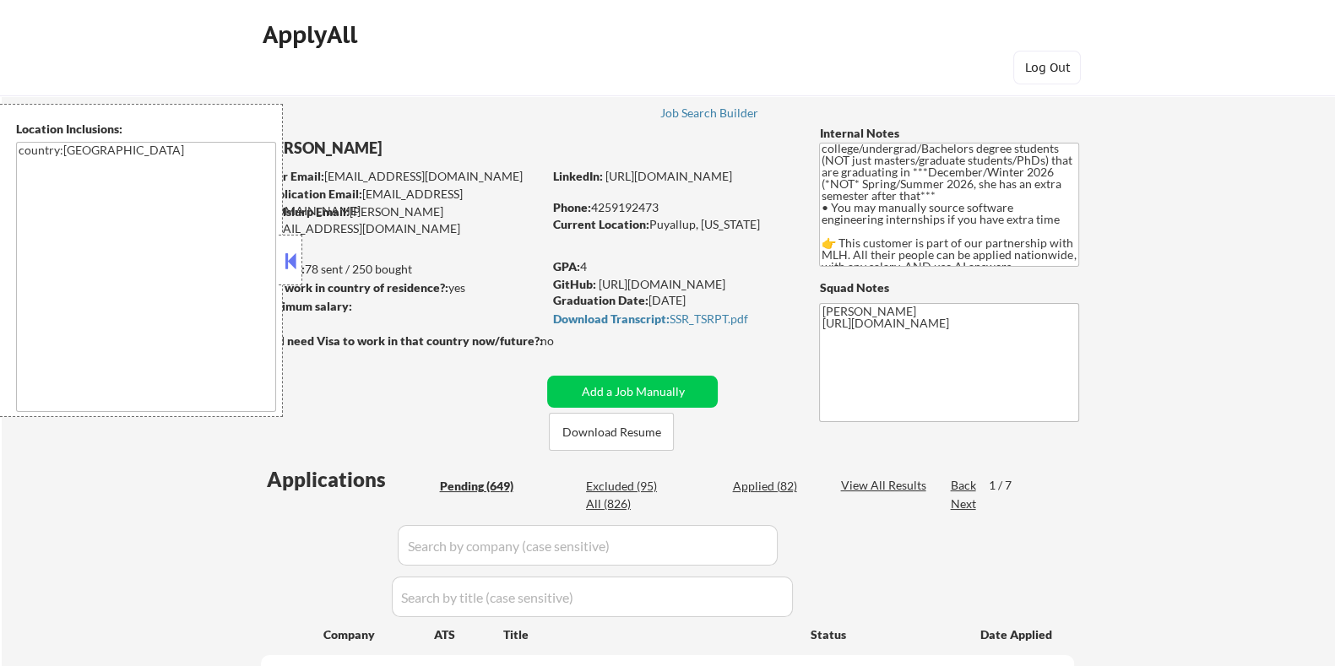
scroll to position [152, 0]
select select ""pending""
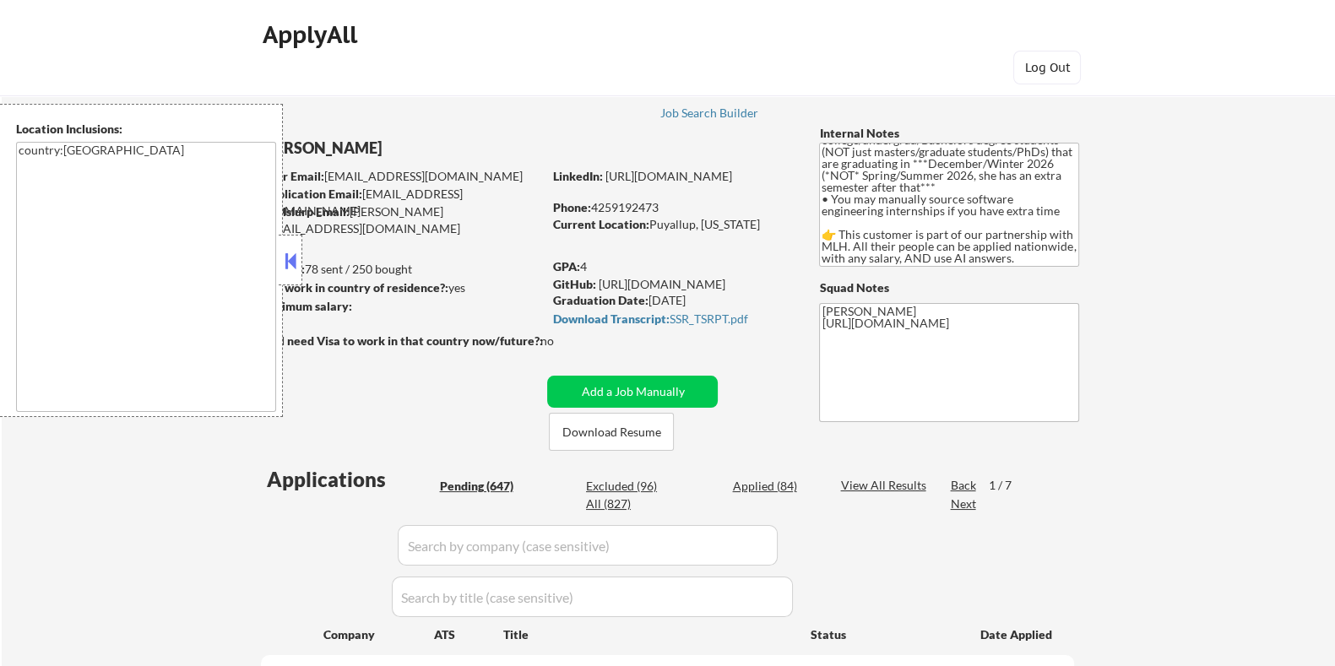
select select ""pending""
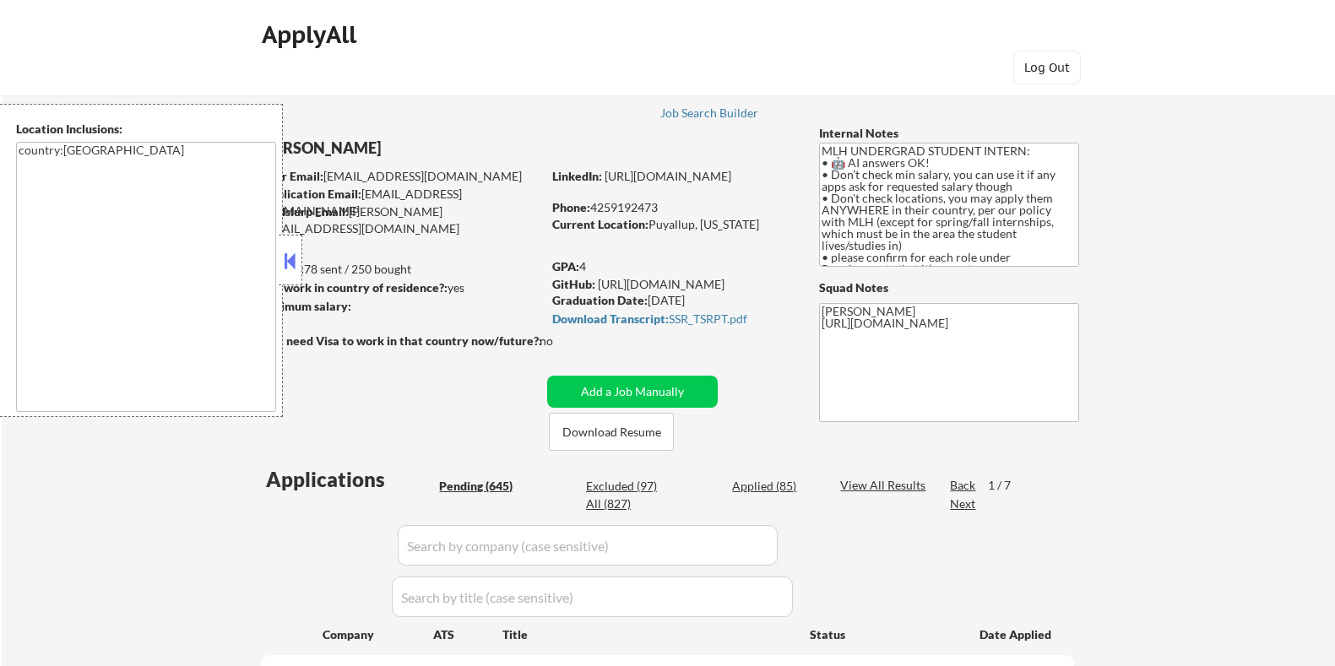
select select ""pending""
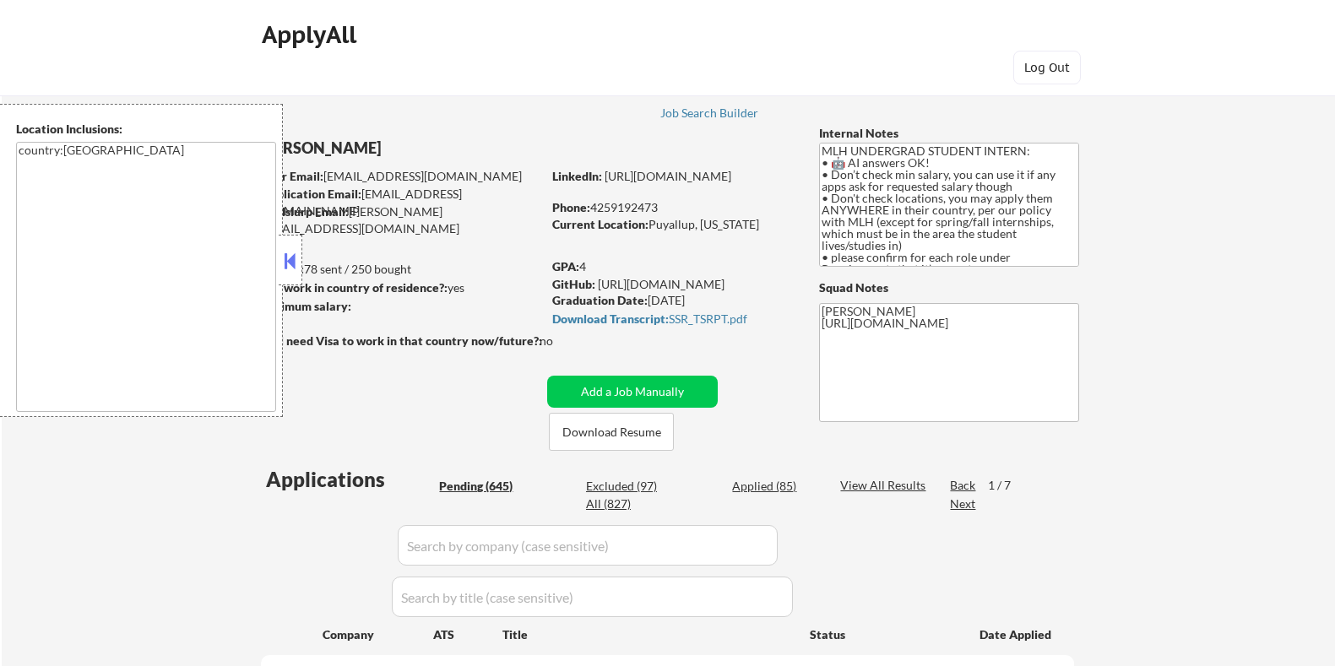
select select ""pending""
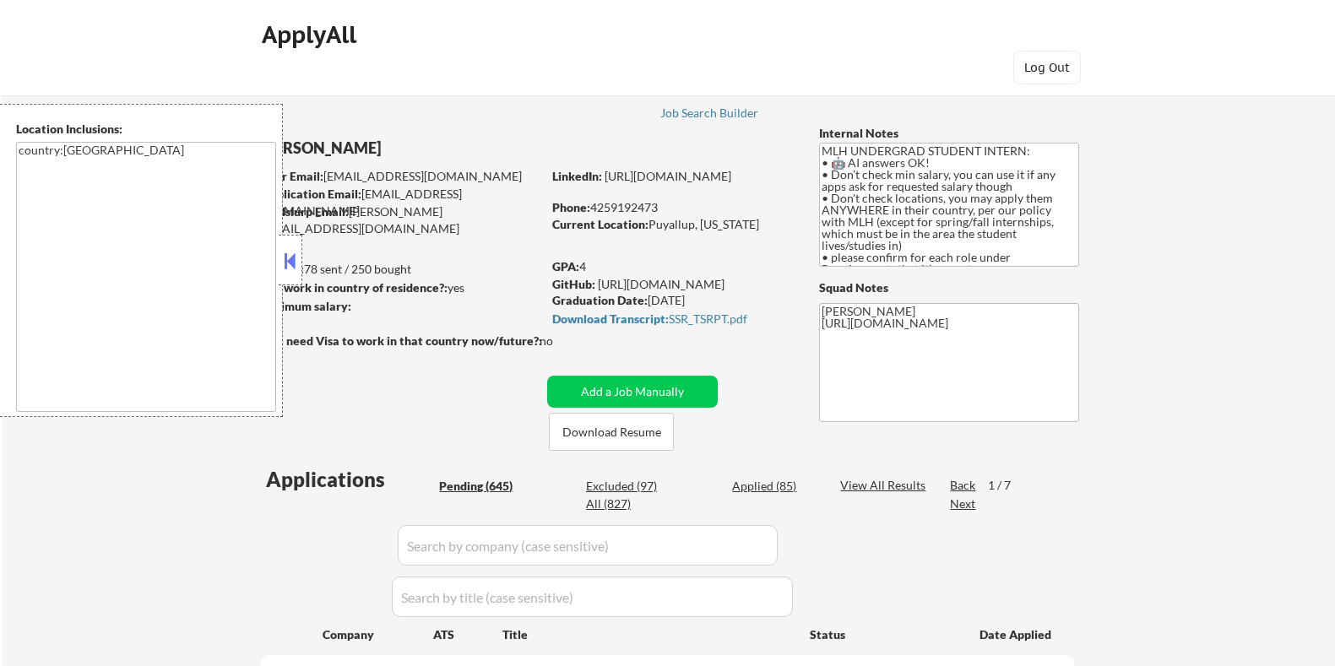
select select ""pending""
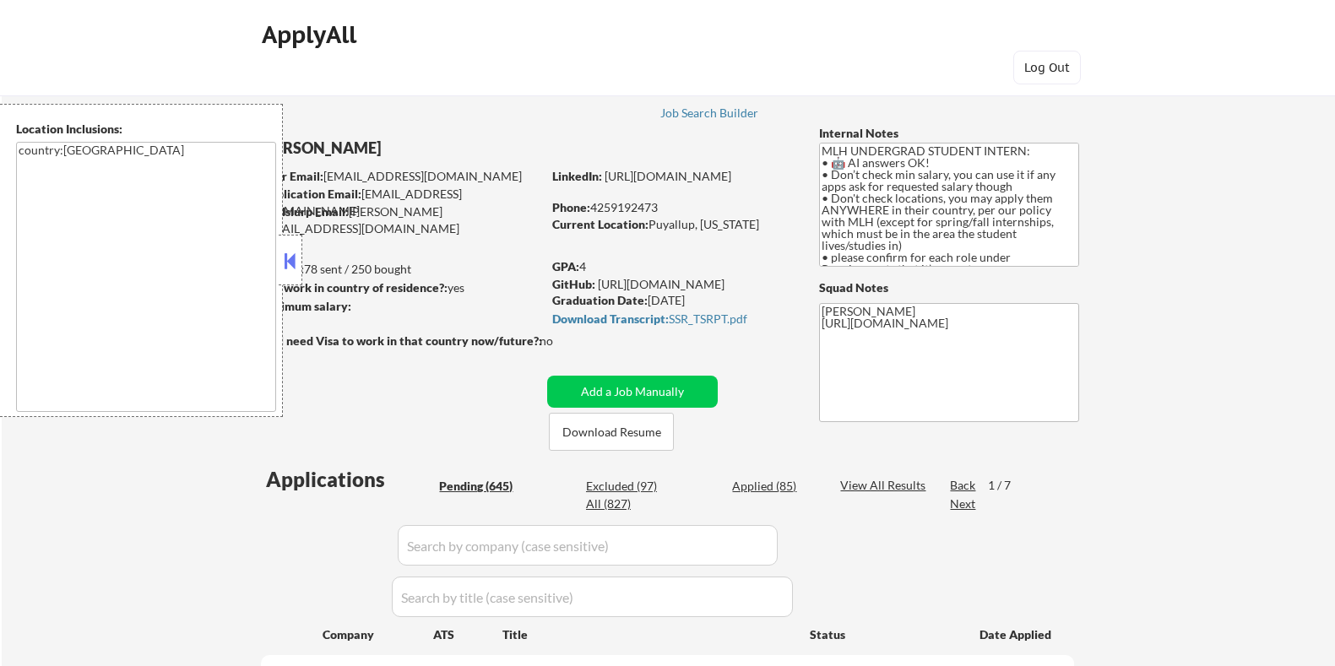
select select ""pending""
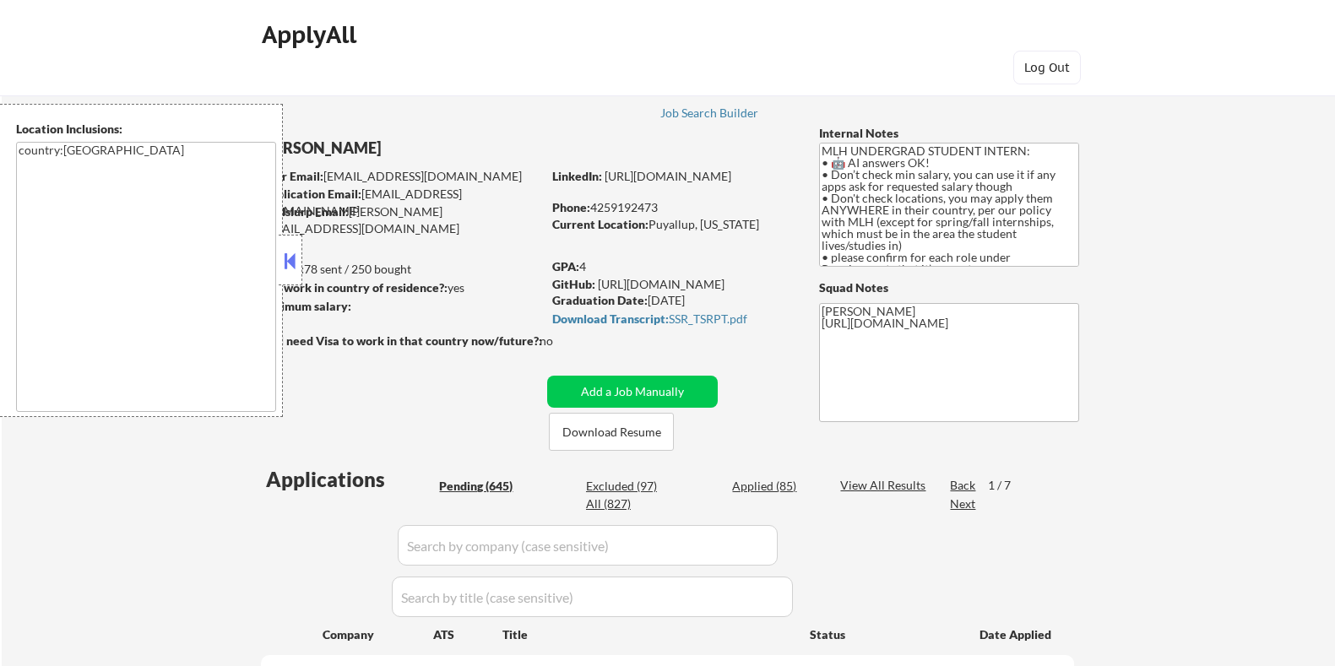
select select ""pending""
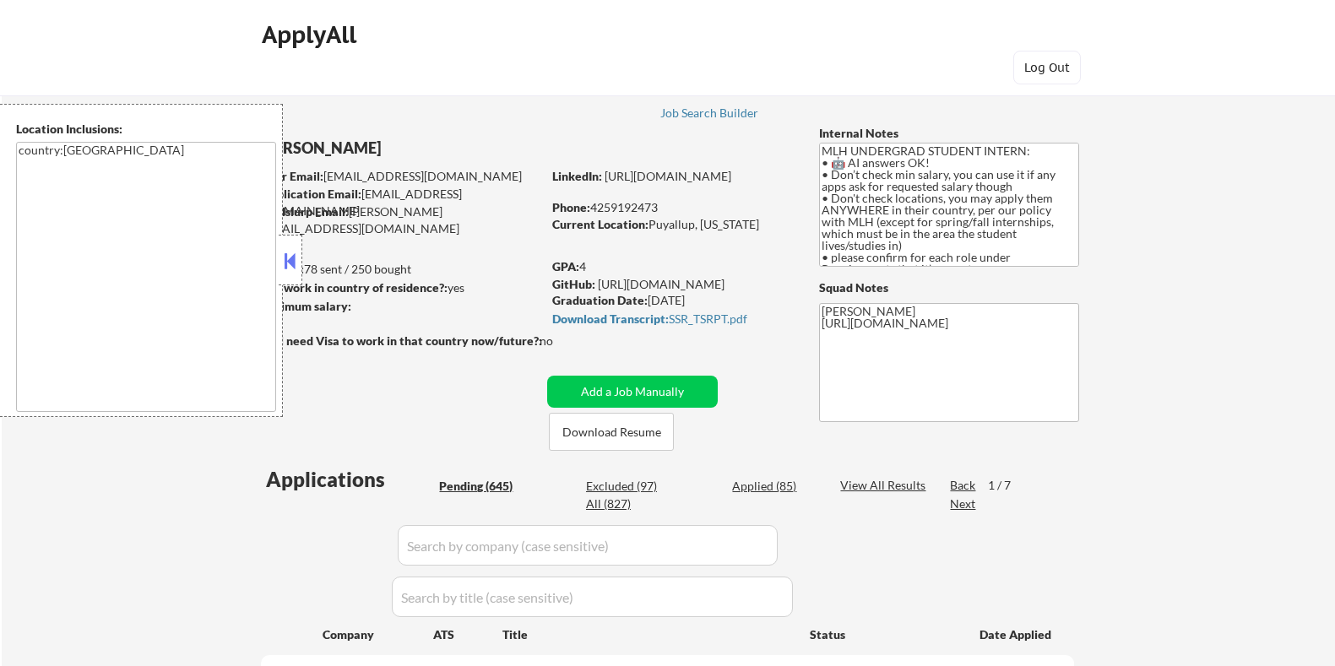
select select ""pending""
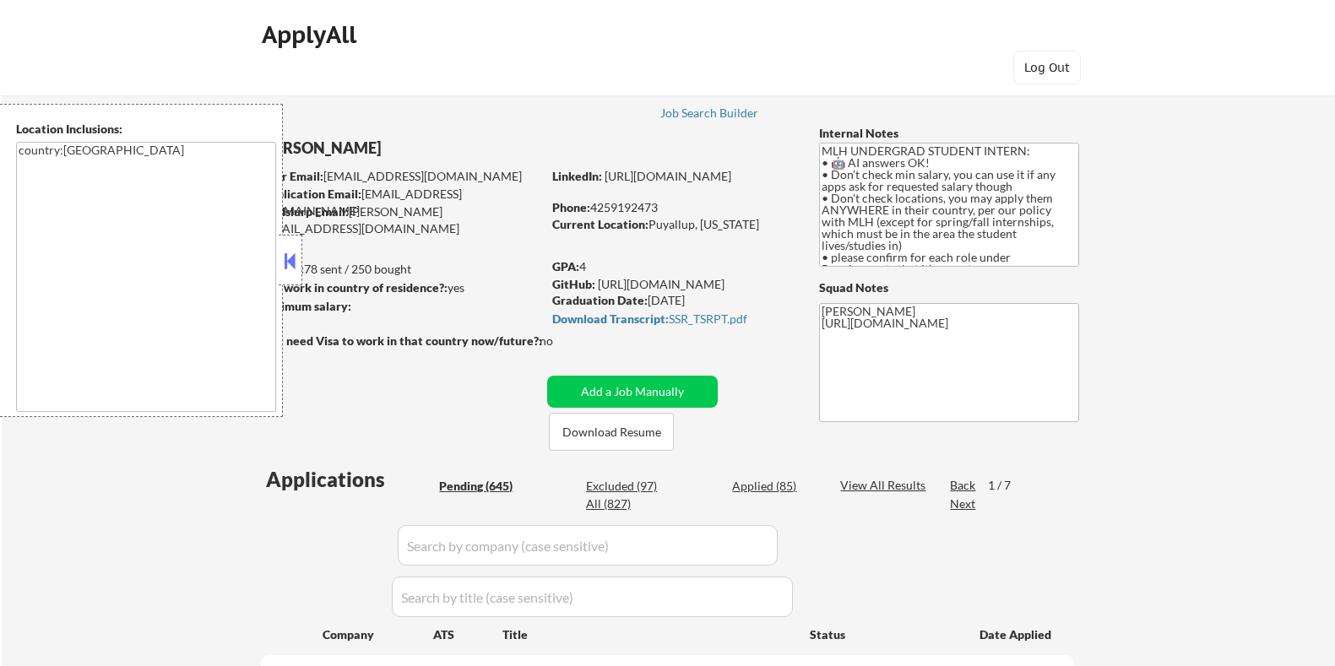
select select ""pending""
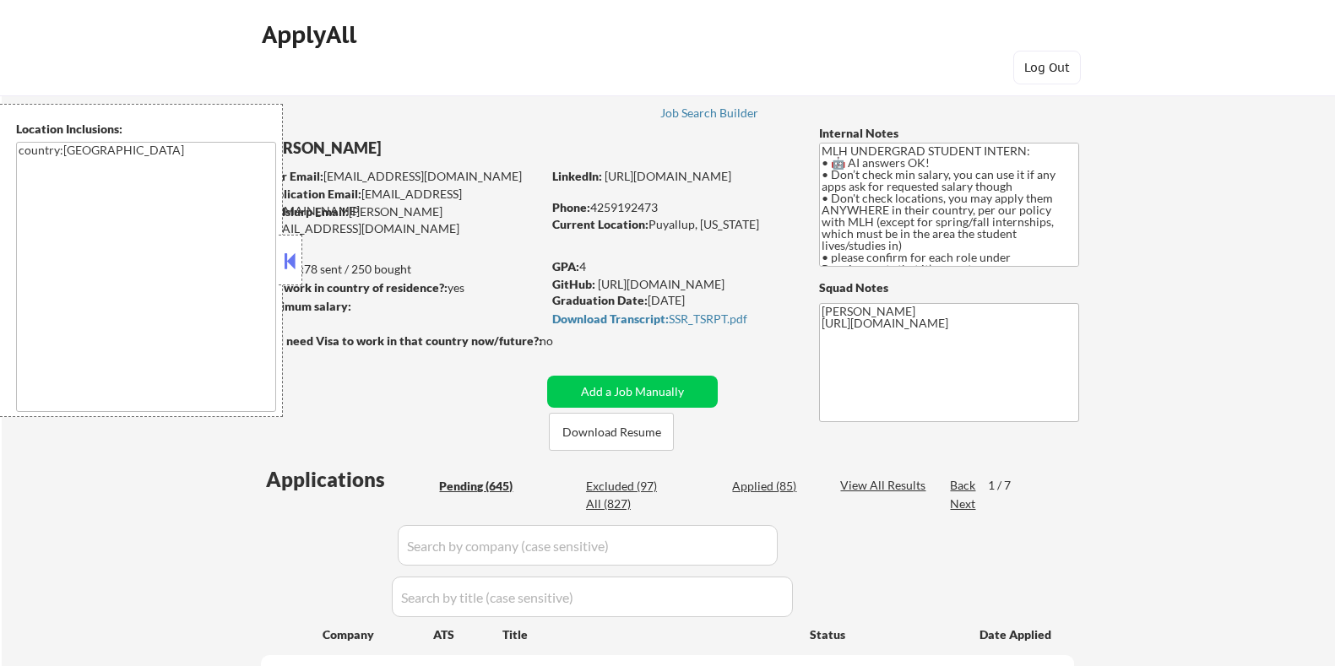
select select ""pending""
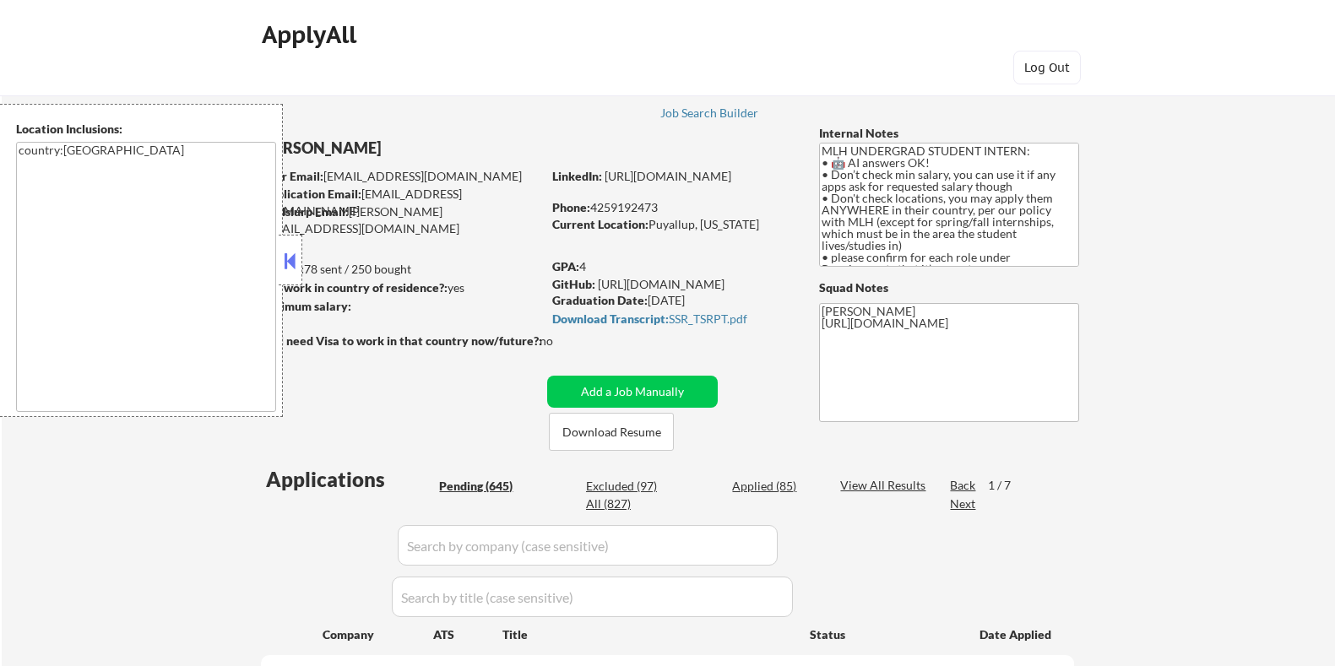
select select ""pending""
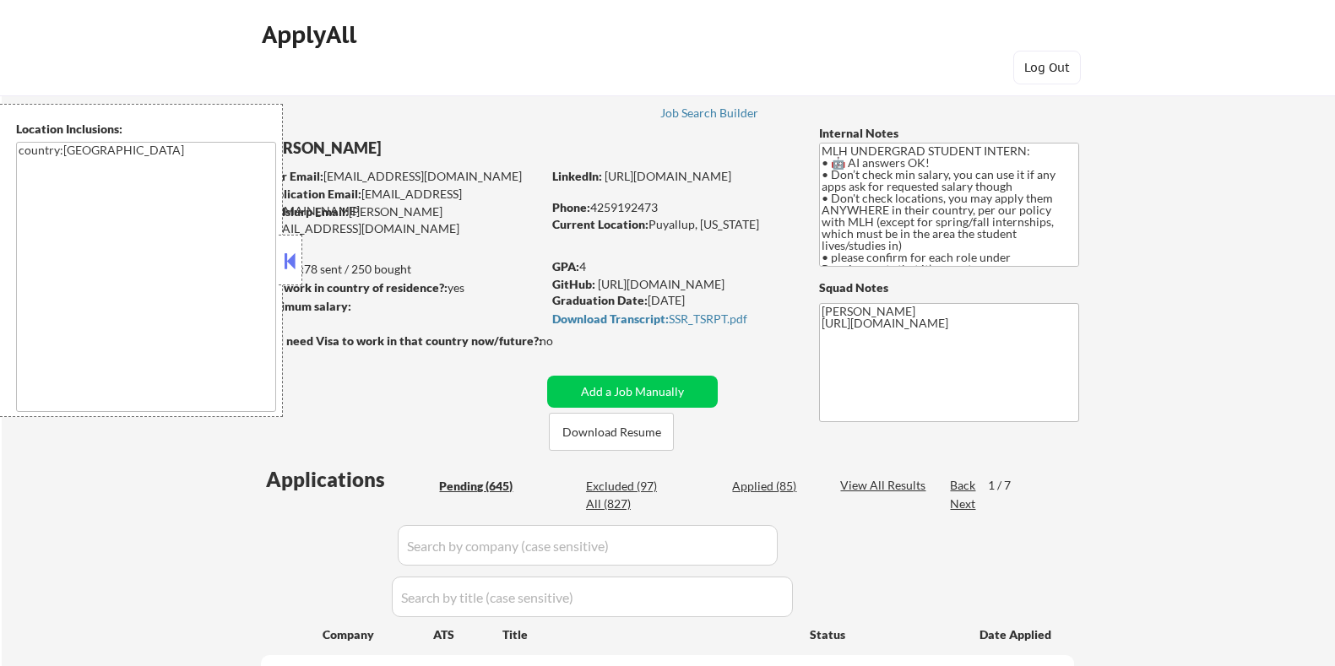
select select ""pending""
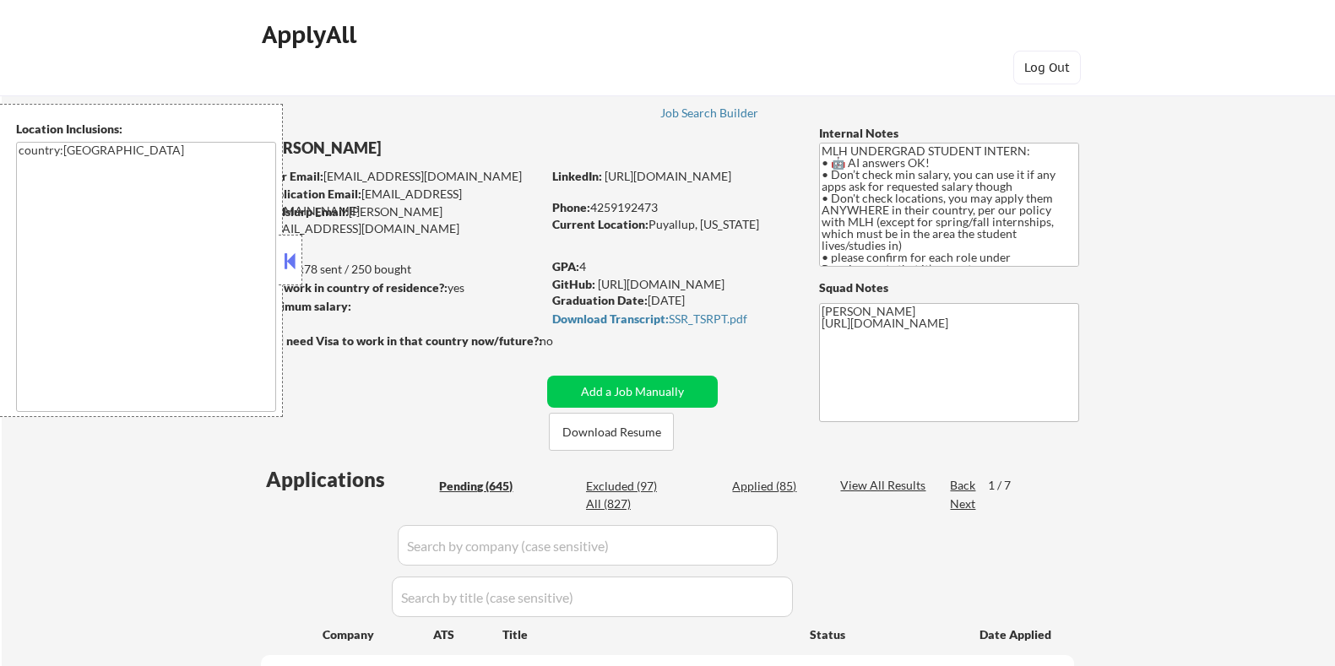
select select ""pending""
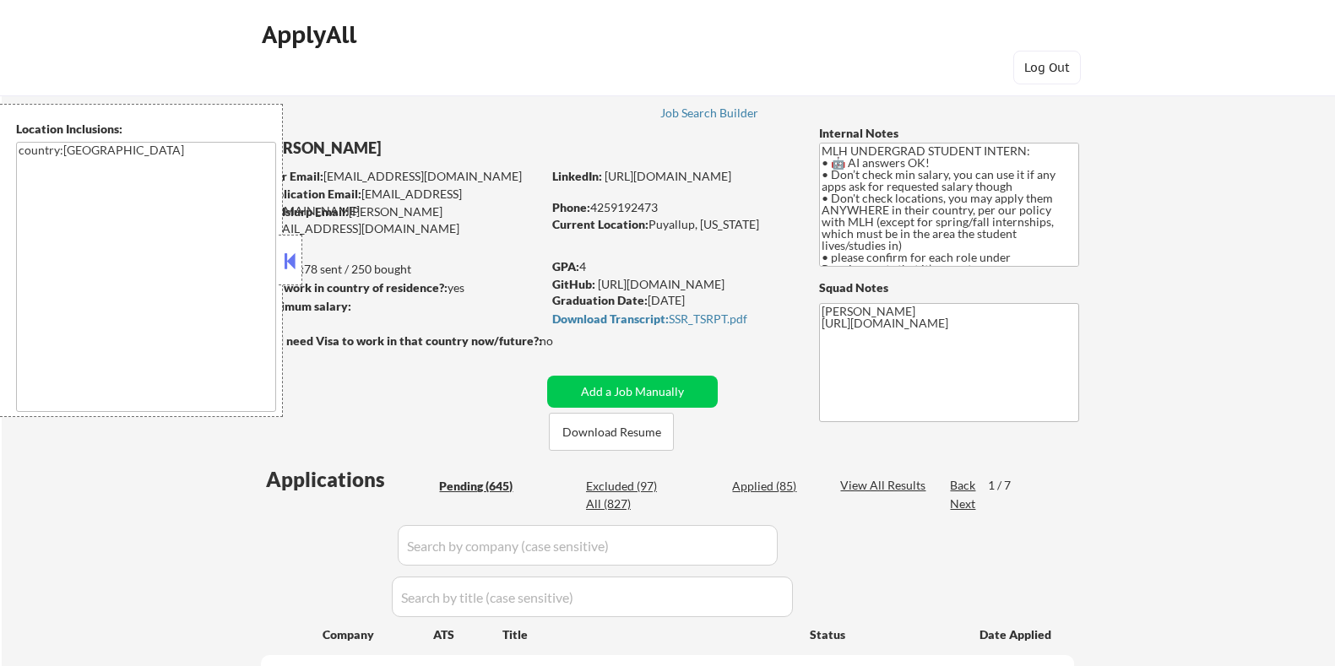
select select ""pending""
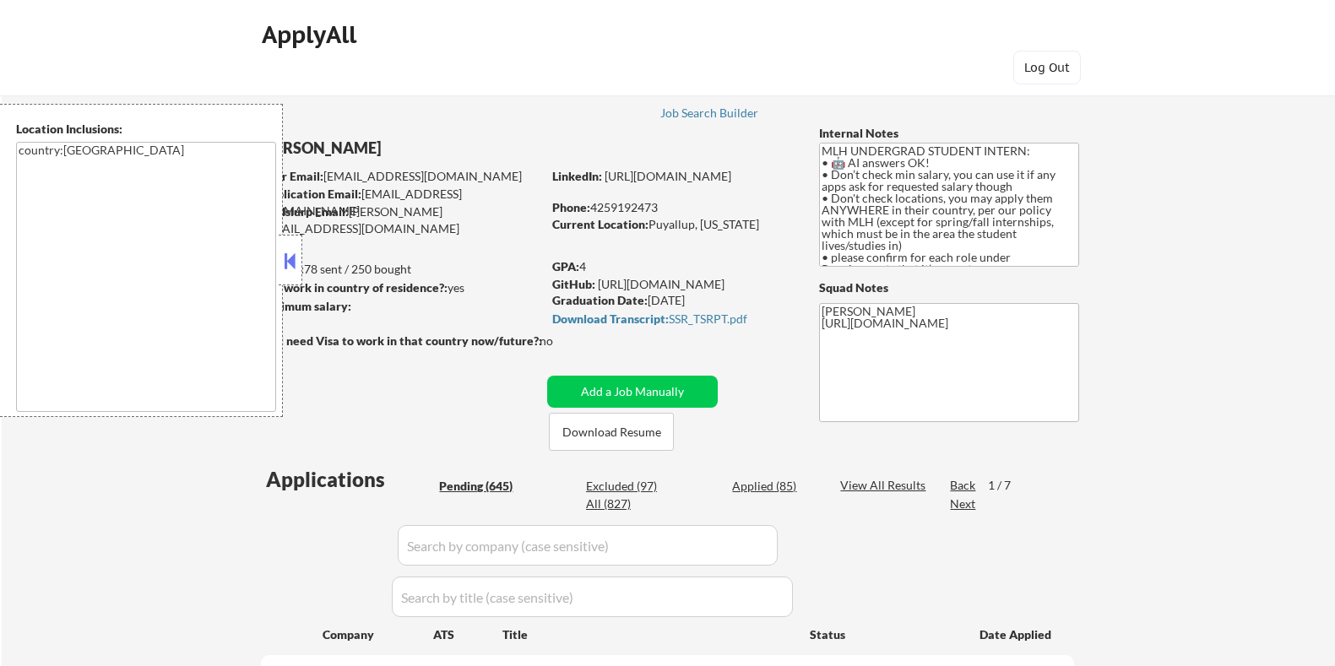
select select ""pending""
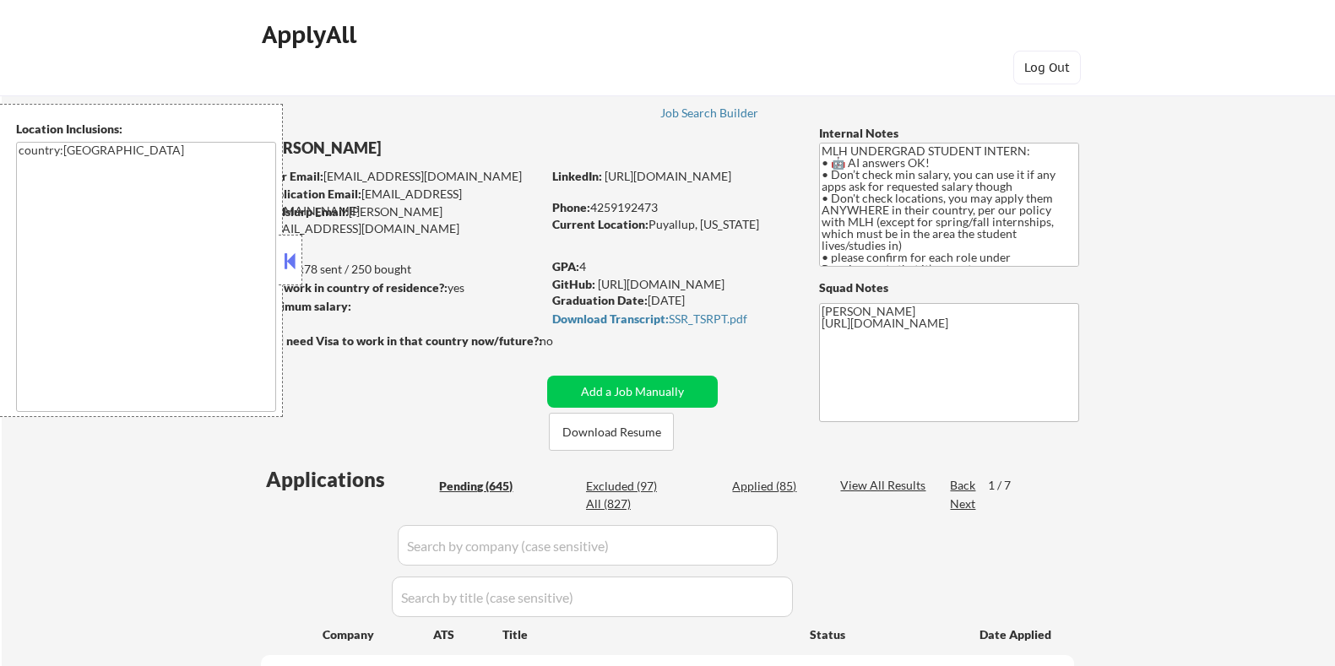
select select ""pending""
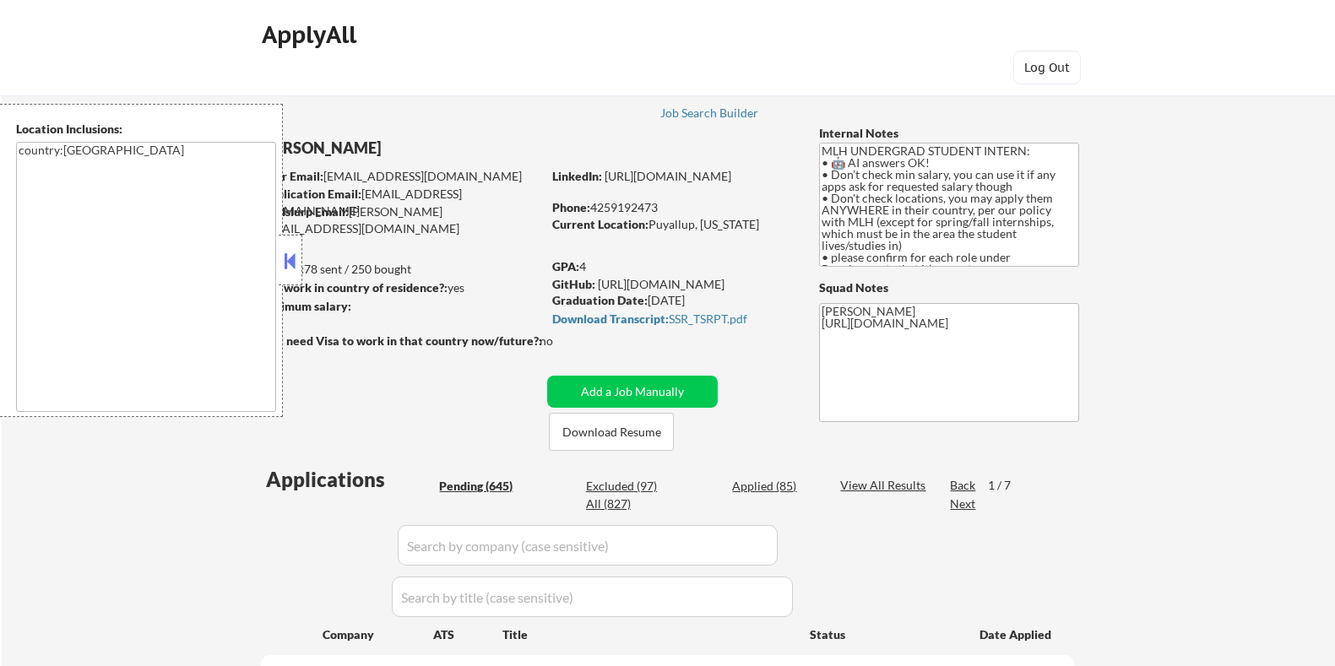
select select ""pending""
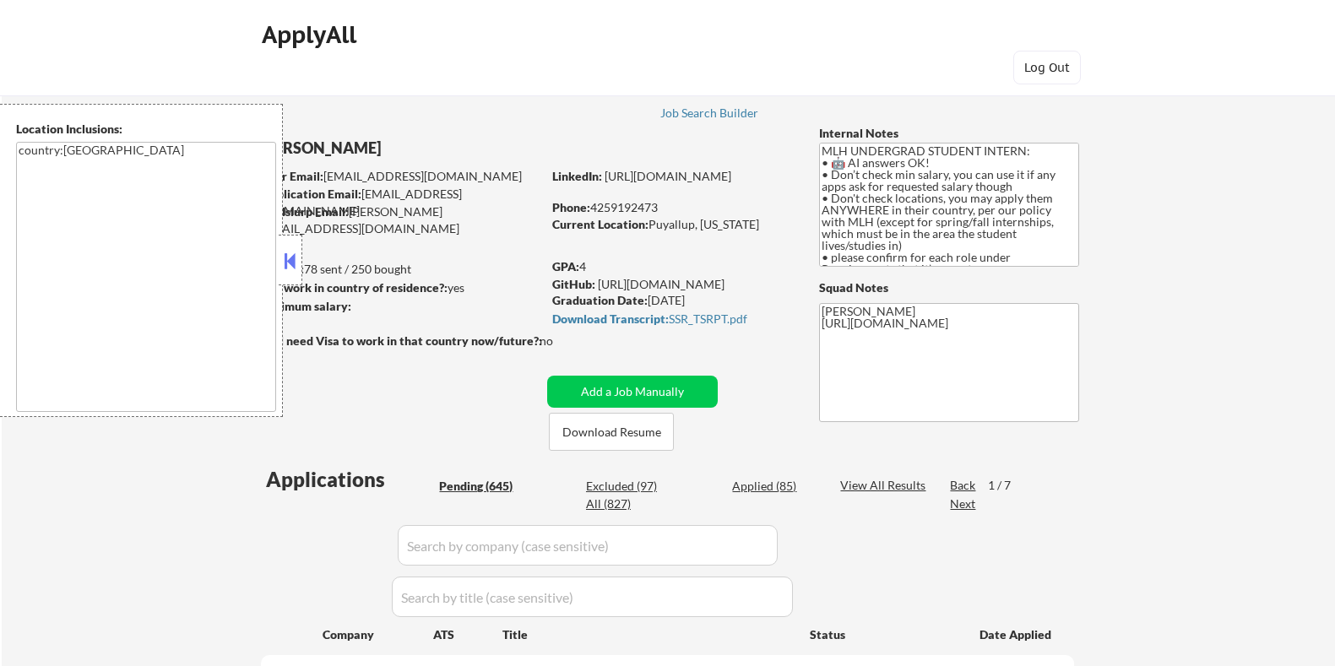
select select ""pending""
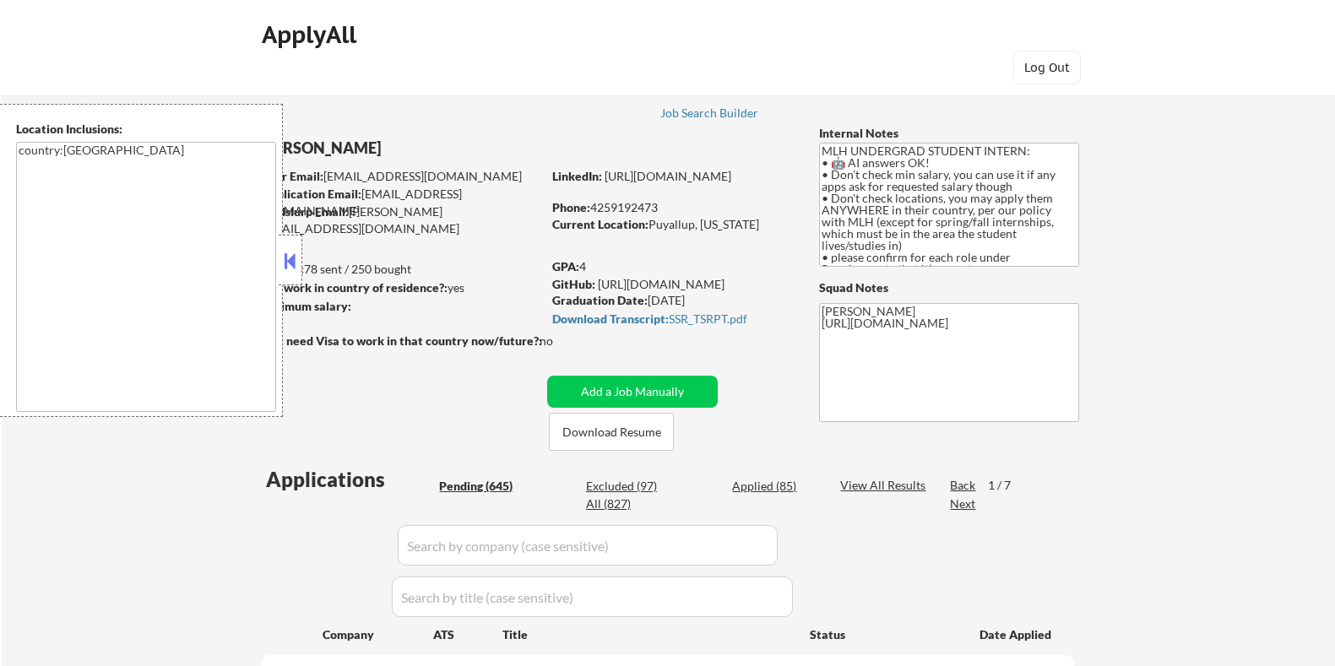
select select ""pending""
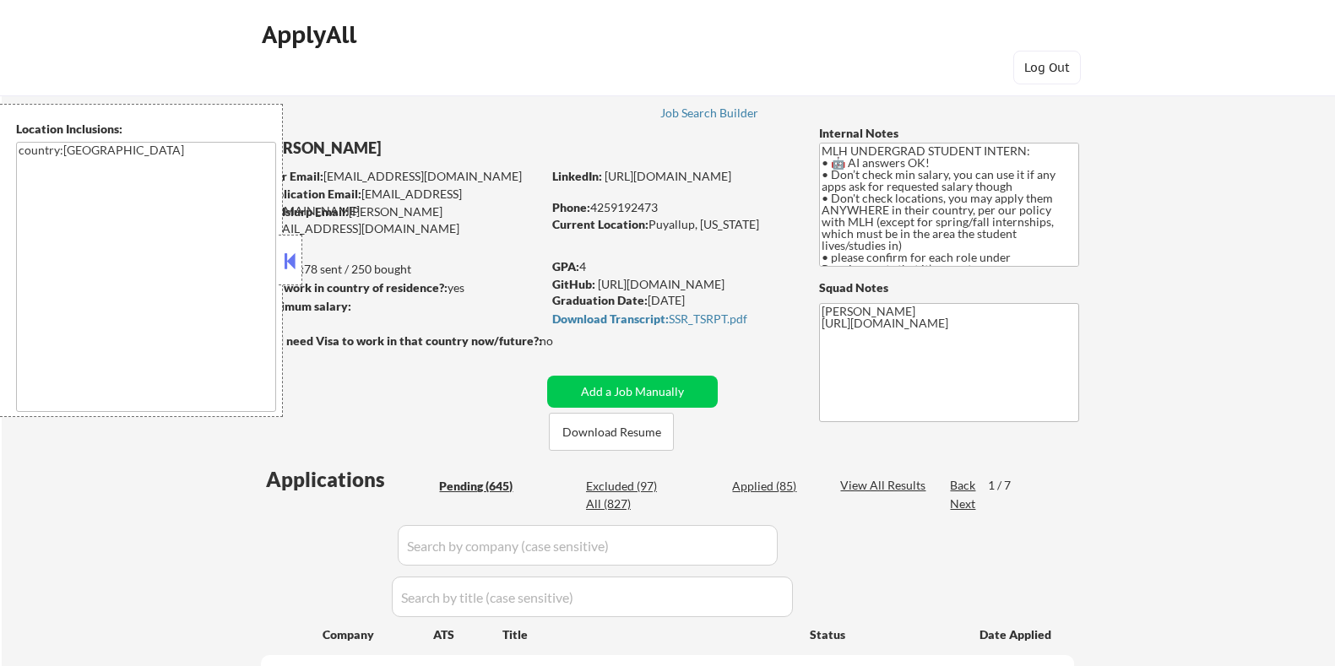
select select ""pending""
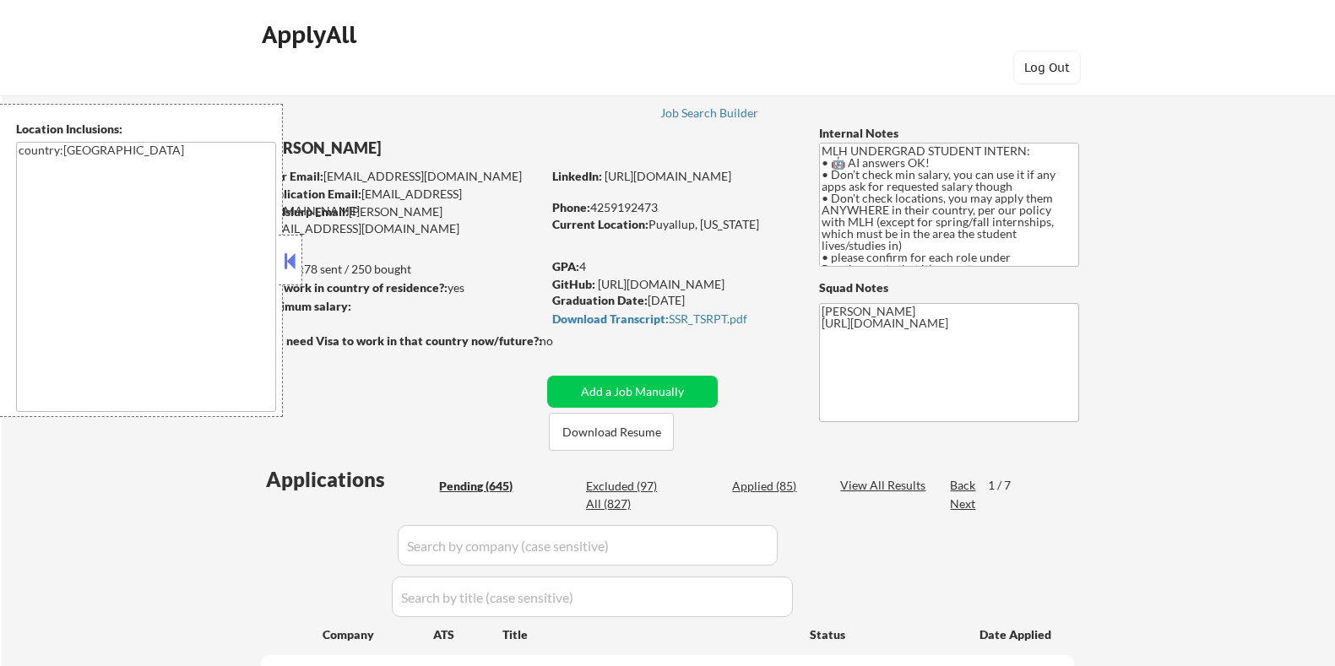
select select ""pending""
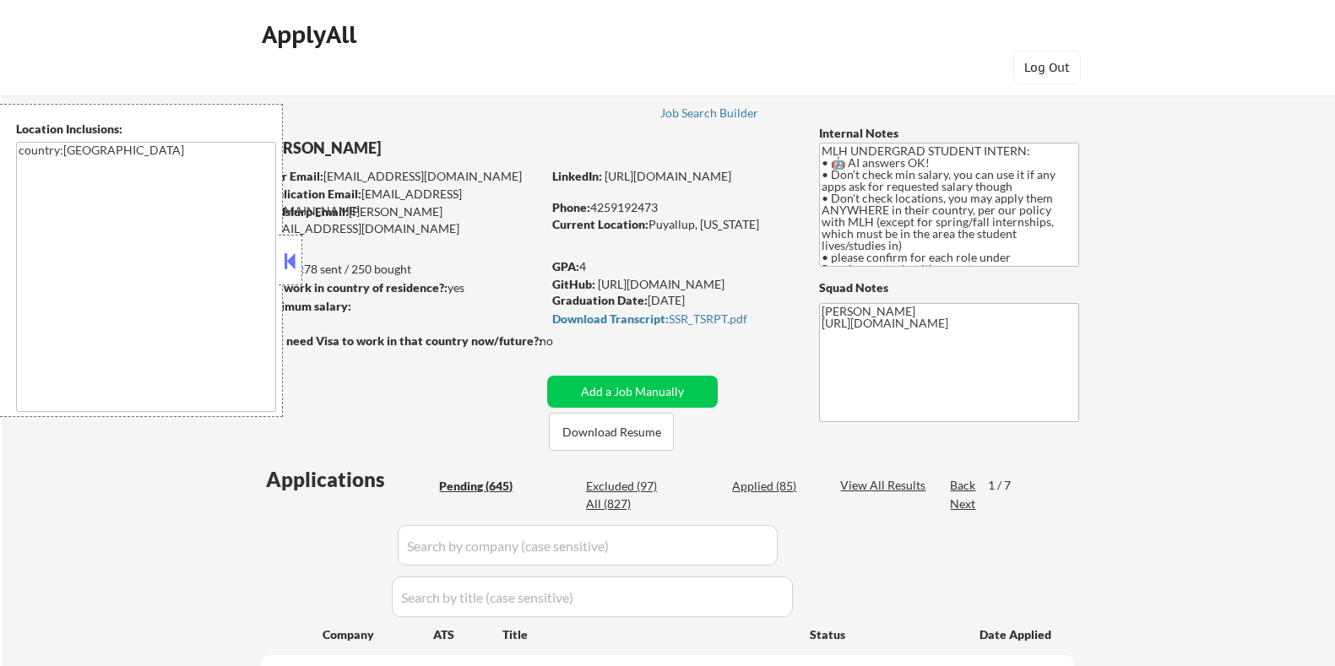
select select ""pending""
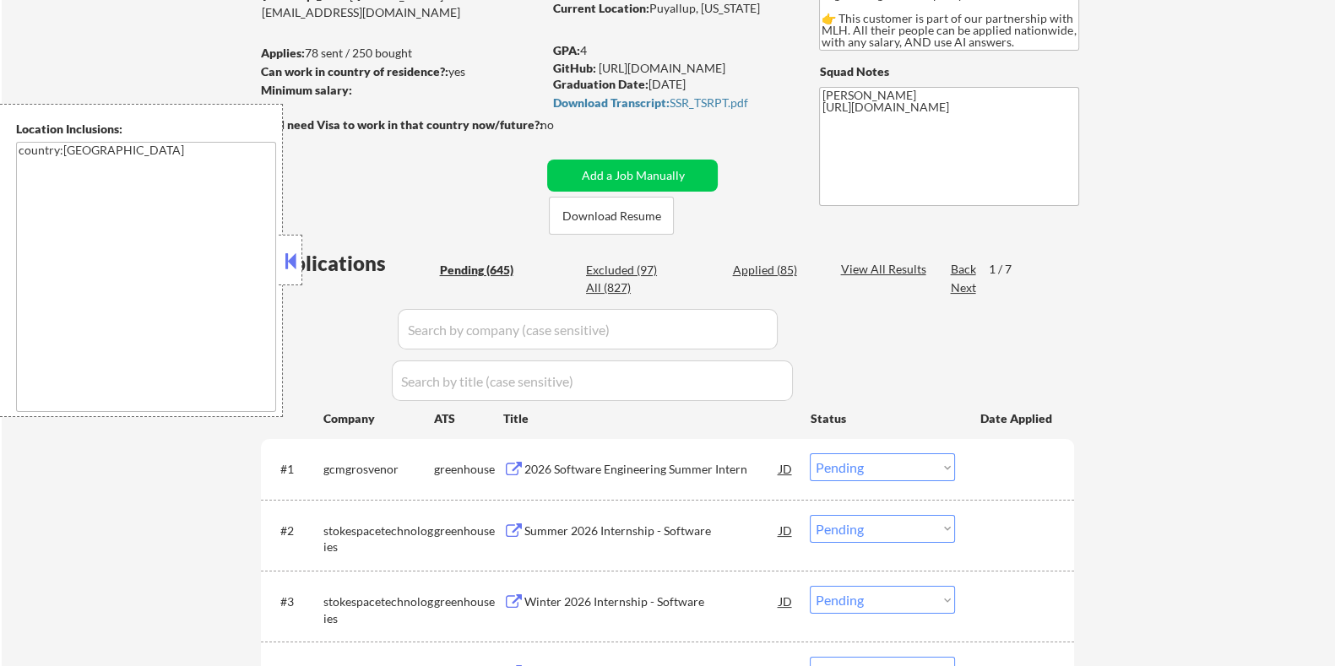
scroll to position [210, 0]
